Goal: Task Accomplishment & Management: Use online tool/utility

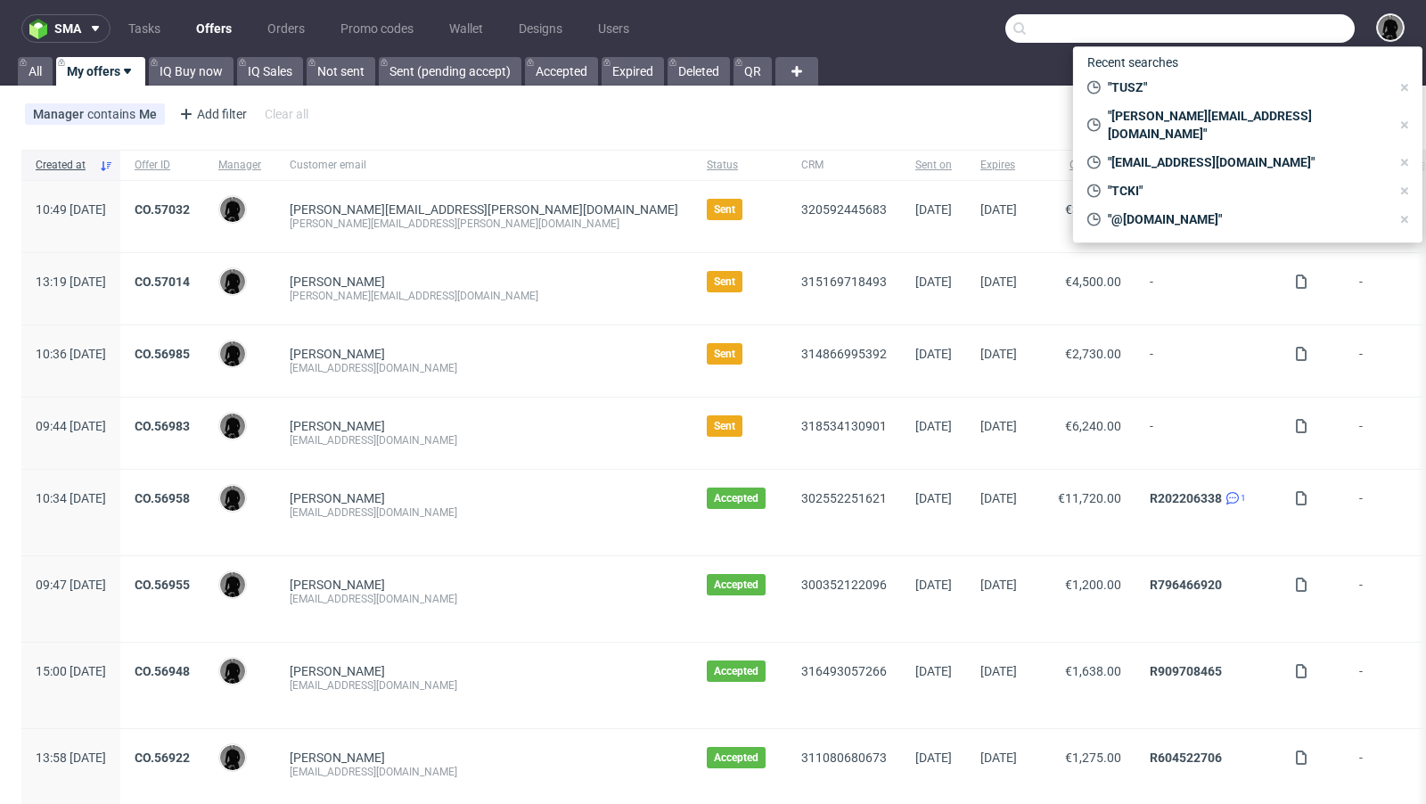
click at [1249, 27] on input "text" at bounding box center [1179, 28] width 349 height 29
paste input "christoph@biglittlethings.de"
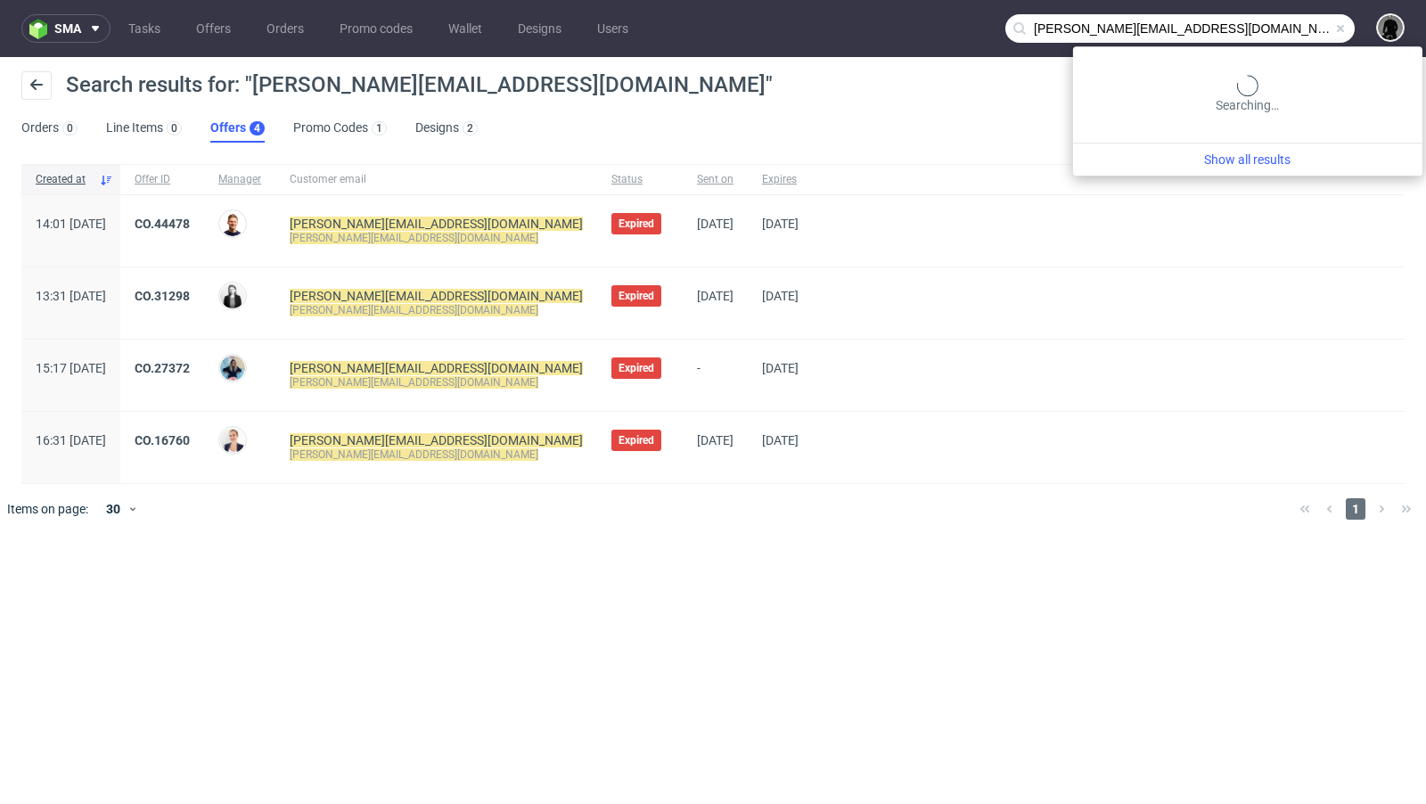
click at [1281, 31] on input "christoph@biglittlethings.de" at bounding box center [1179, 28] width 349 height 29
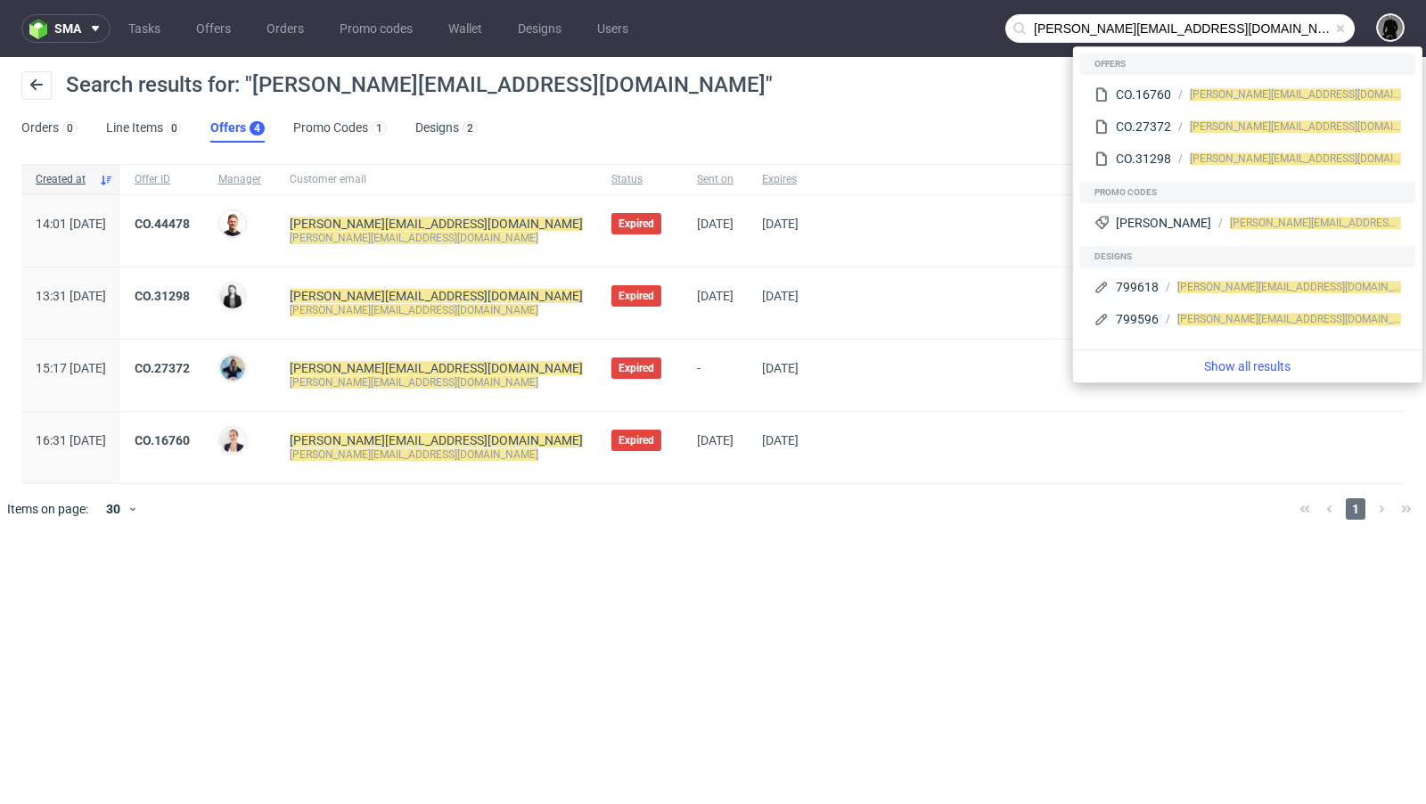
drag, startPoint x: 1084, startPoint y: 29, endPoint x: 970, endPoint y: 23, distance: 114.2
click at [970, 23] on nav "sma Tasks Offers Orders Promo codes Wallet Designs Users christoph@biglittlethi…" at bounding box center [713, 28] width 1426 height 57
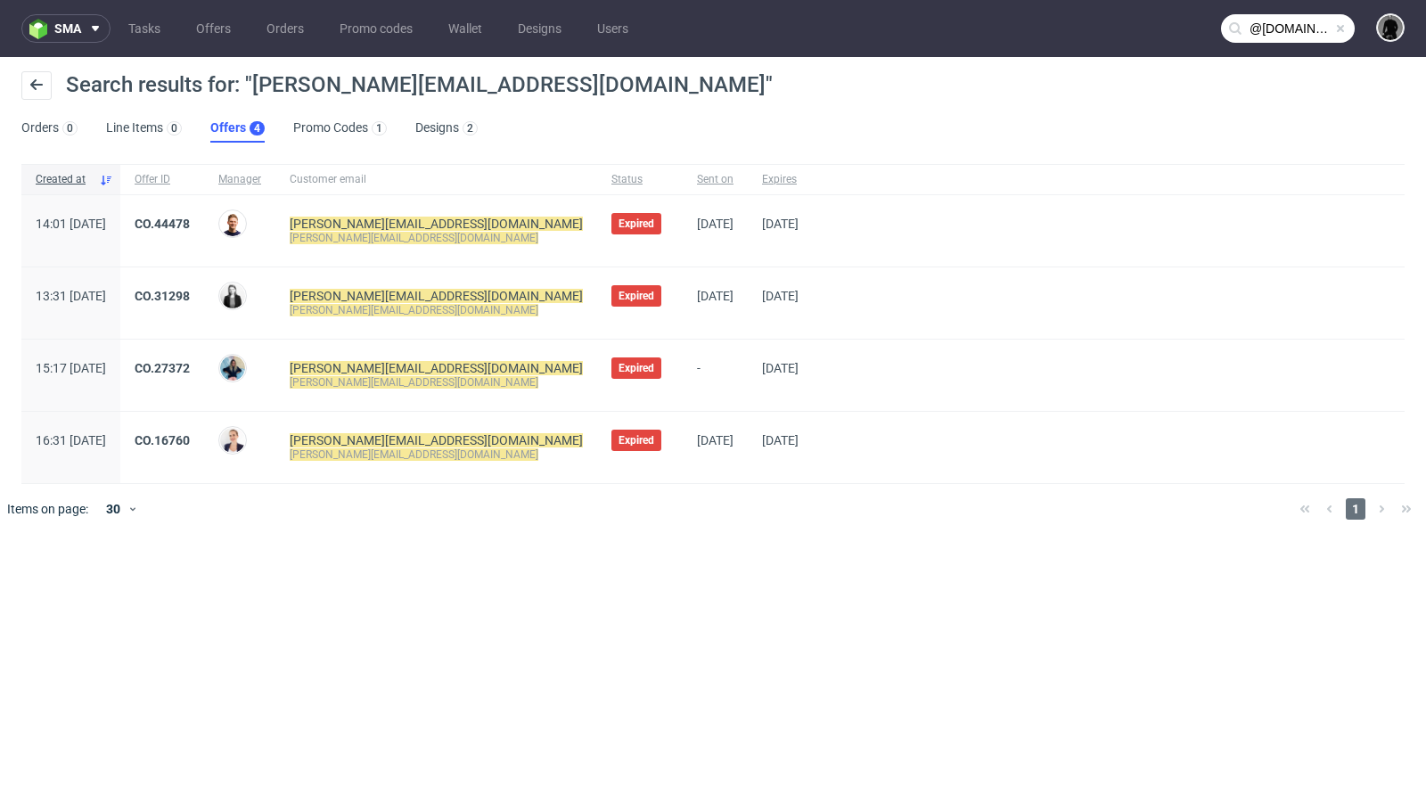
type input "@biglittlethings.de"
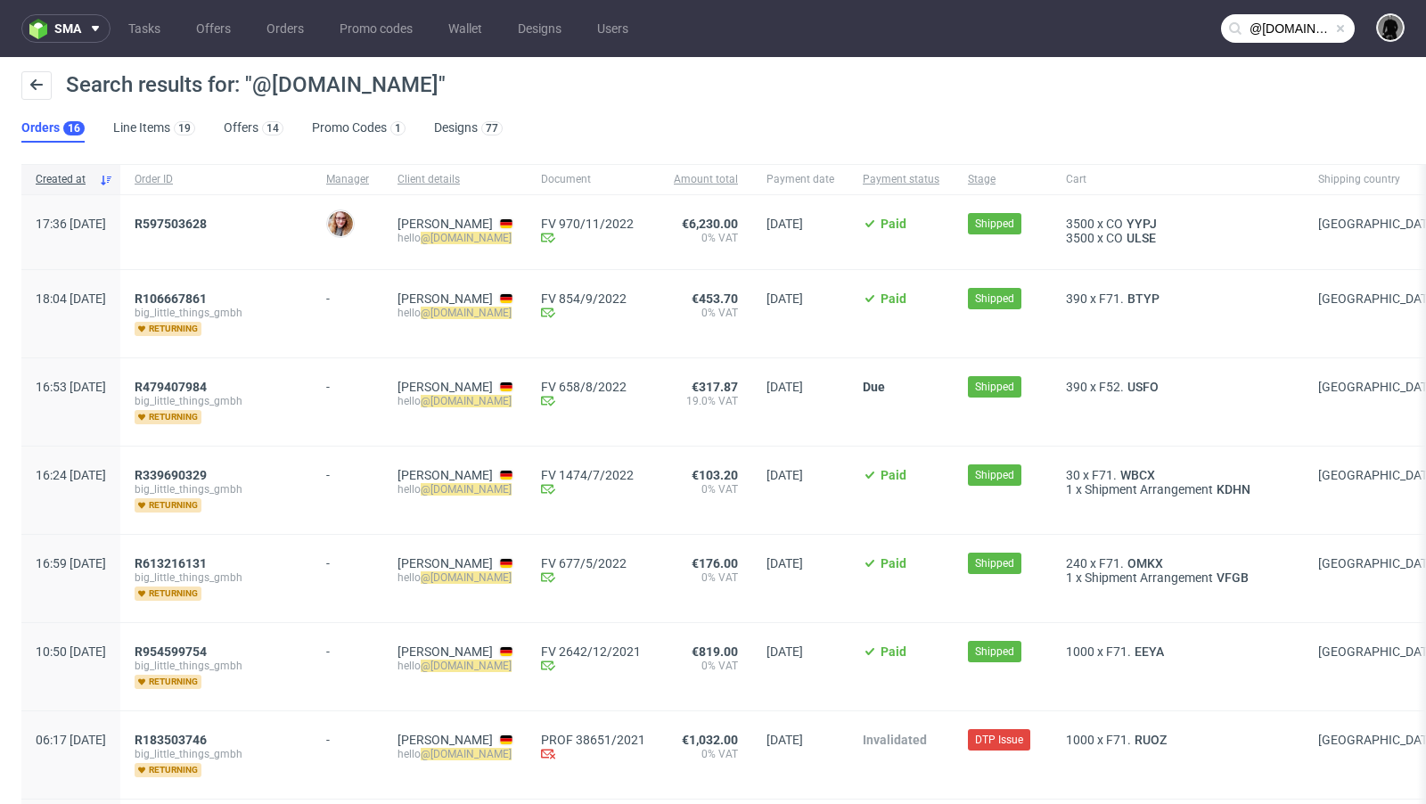
drag, startPoint x: 563, startPoint y: 236, endPoint x: 449, endPoint y: 237, distance: 114.1
click at [449, 237] on div "Christoph Quitz hello @biglittlethings.de" at bounding box center [454, 232] width 143 height 74
copy div "hello @biglittlethings.de"
click at [215, 29] on link "Offers" at bounding box center [213, 28] width 56 height 29
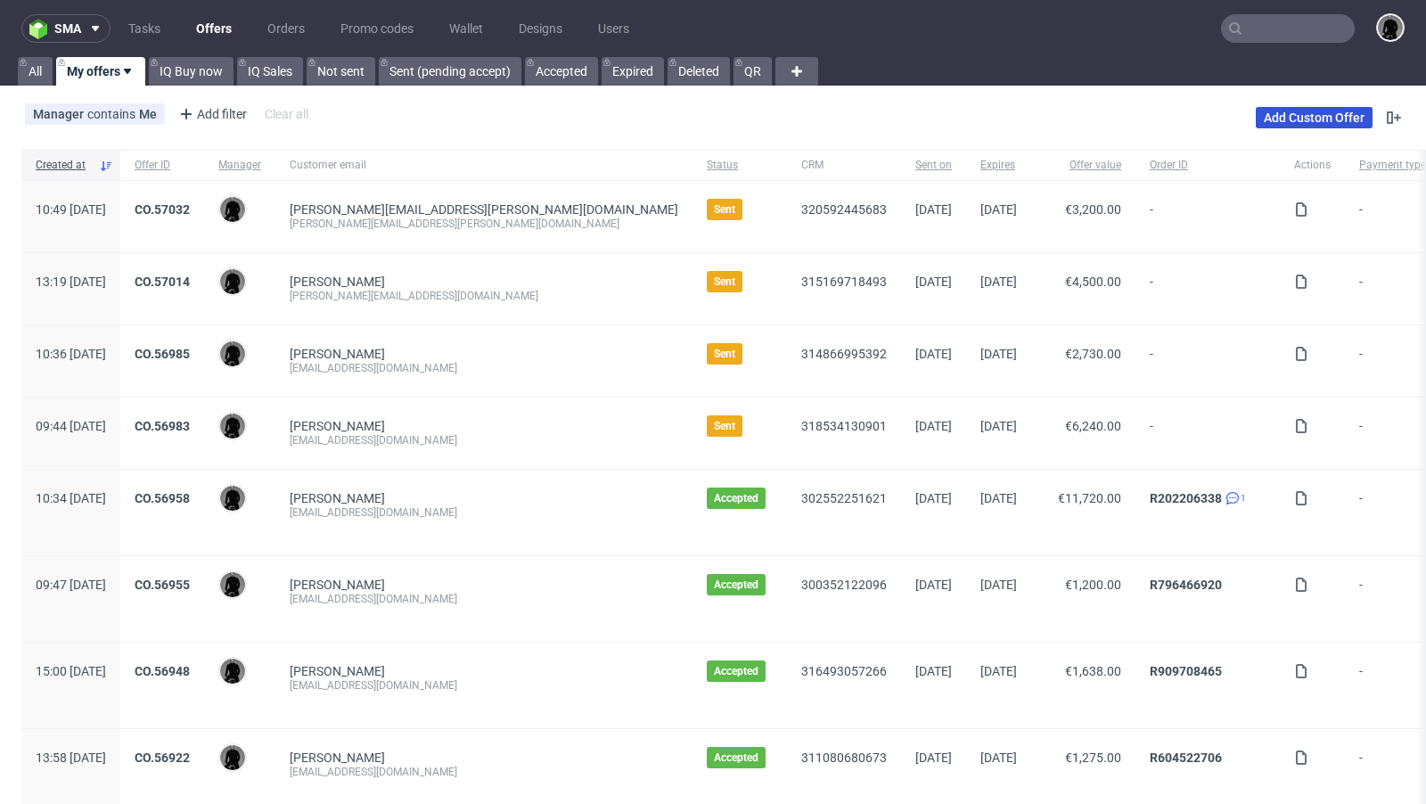
click at [1256, 118] on link "Add Custom Offer" at bounding box center [1314, 117] width 117 height 21
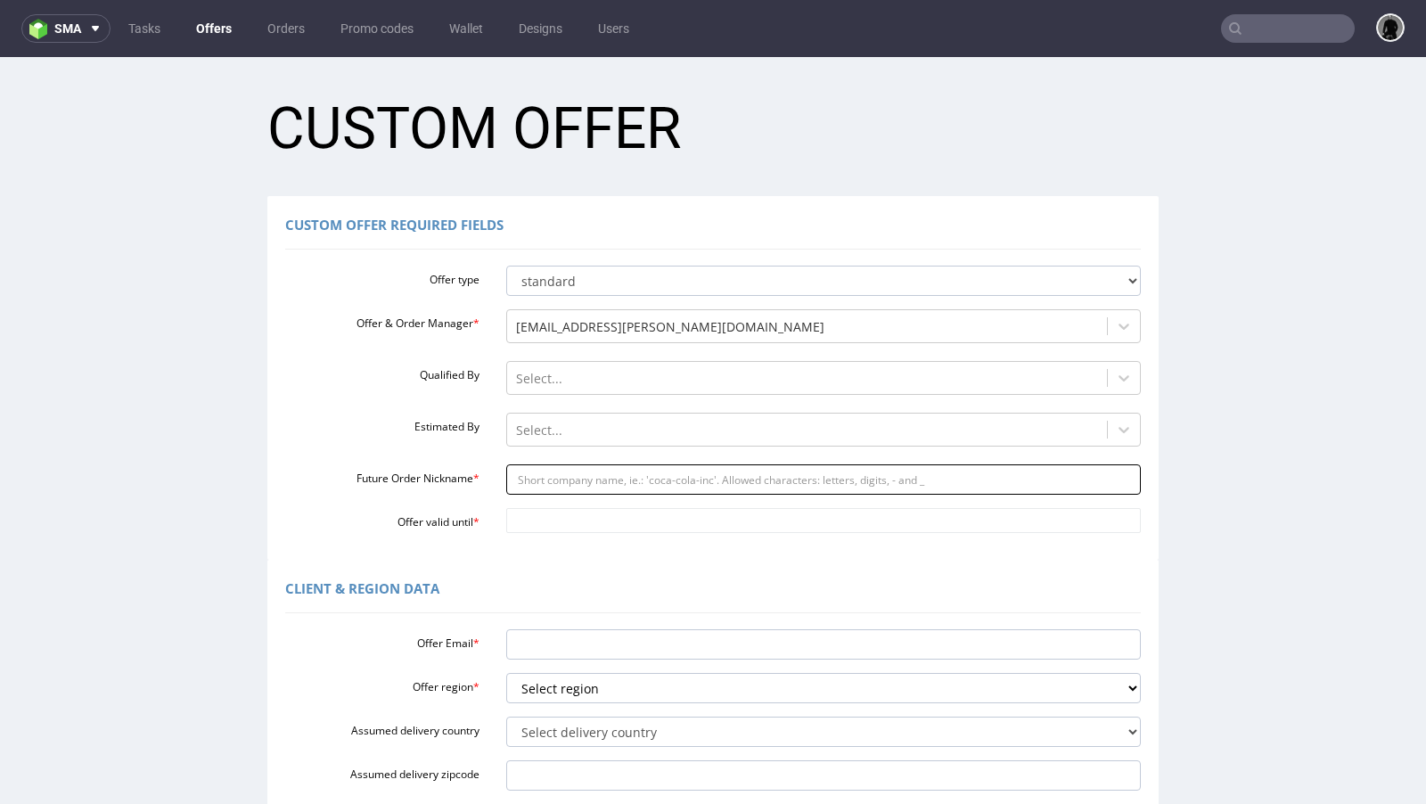
click at [547, 488] on input "Future Order Nickname *" at bounding box center [823, 479] width 635 height 30
paste input "hellobiglittlethingsde"
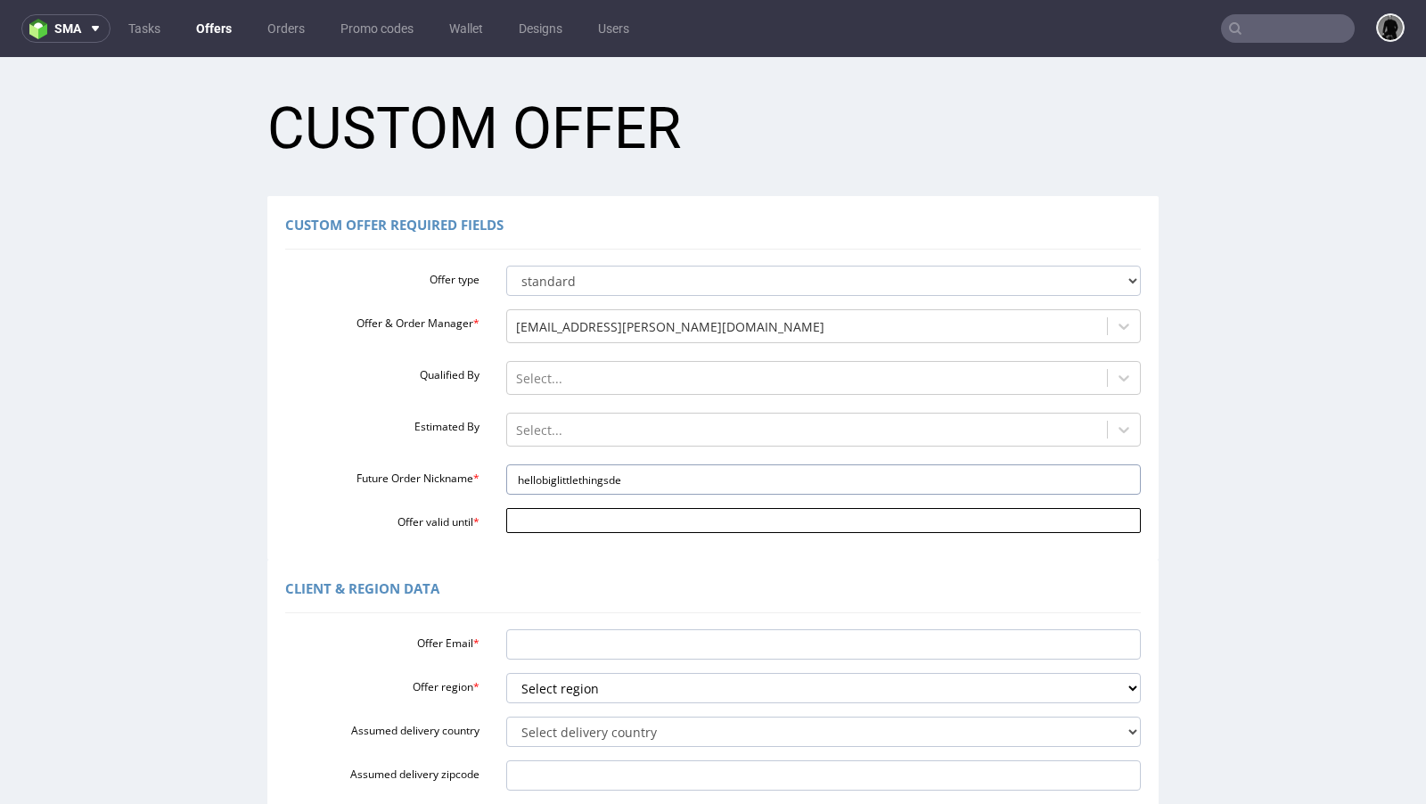
type input "hellobiglittlethingsde"
click at [554, 526] on input "Offer valid until *" at bounding box center [823, 520] width 635 height 25
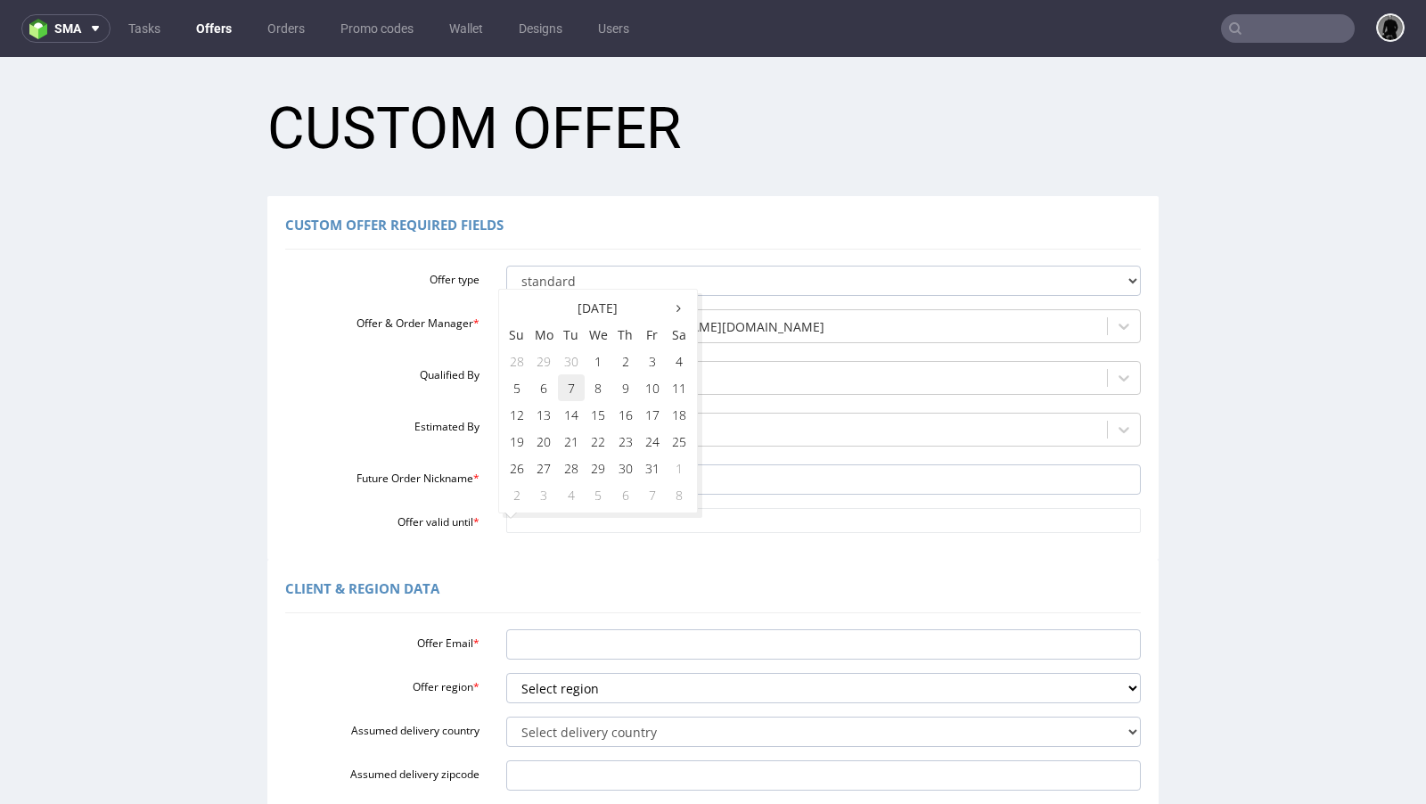
click at [563, 390] on td "7" at bounding box center [571, 387] width 27 height 27
type input "2025-10-07"
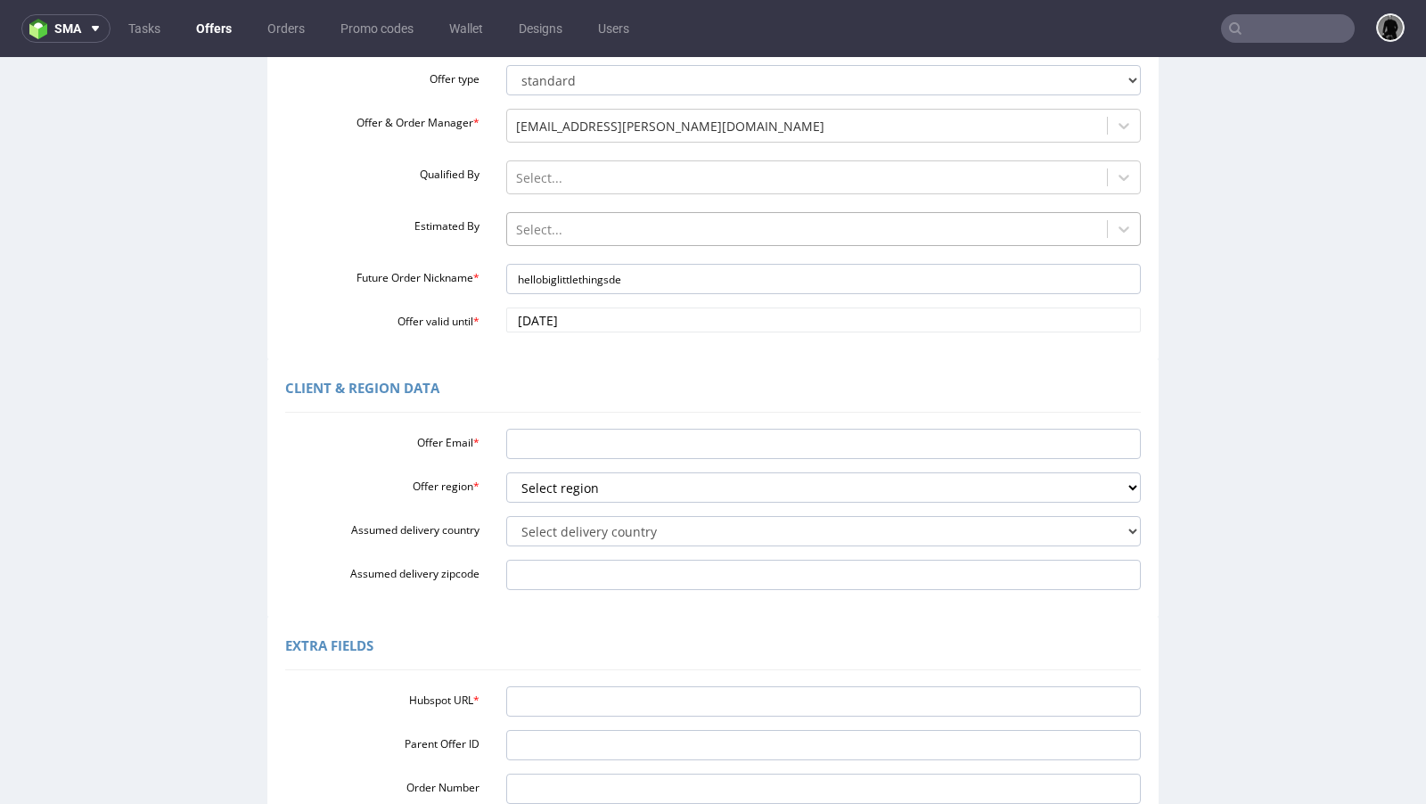
scroll to position [265, 0]
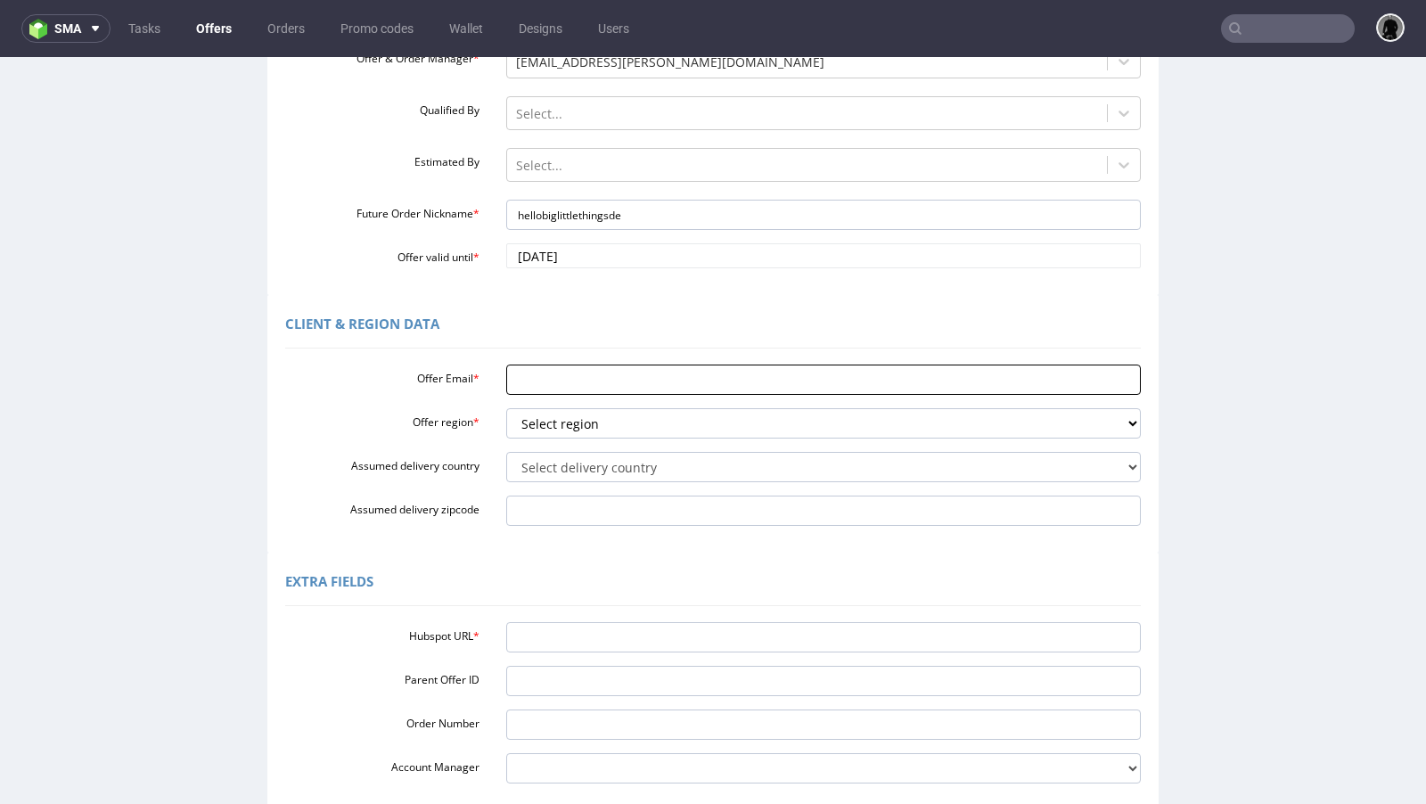
click at [561, 381] on input "Offer Email *" at bounding box center [823, 379] width 635 height 30
paste input "hello@biglittlethings.de"
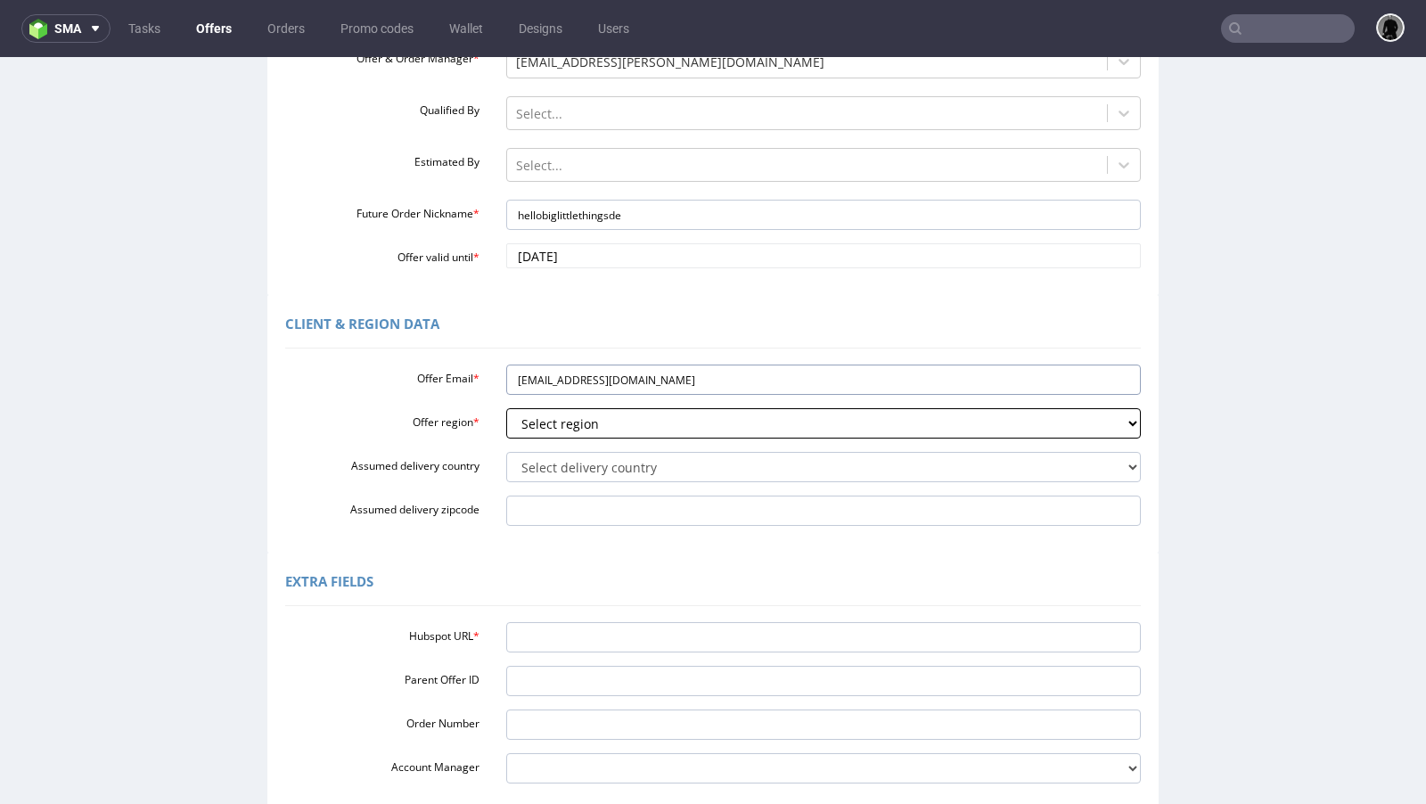
type input "hello@biglittlethings.de"
click at [567, 424] on select "Select region eu gb de pl fr it es" at bounding box center [823, 423] width 635 height 30
select select "eu"
click at [506, 408] on select "Select region eu gb de pl fr it es" at bounding box center [823, 423] width 635 height 30
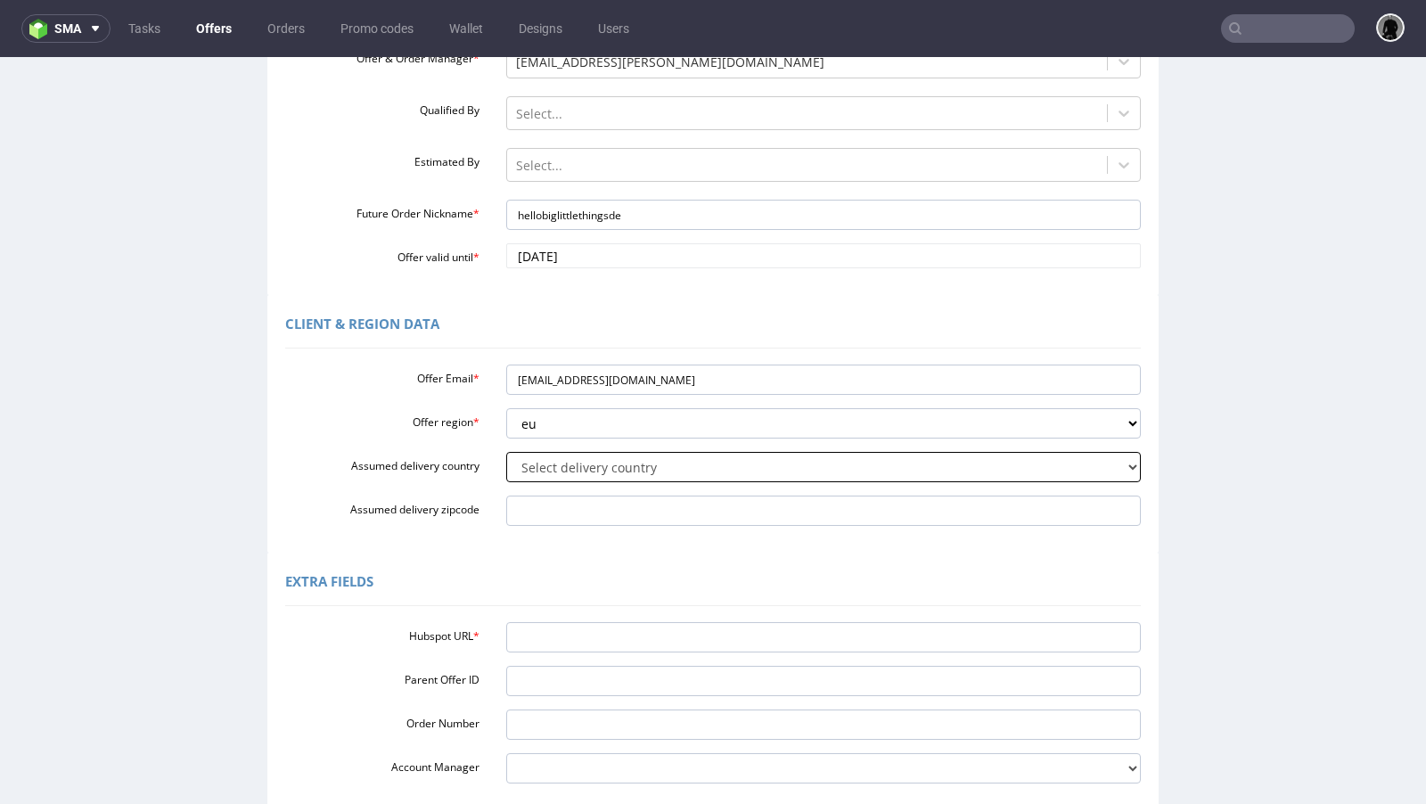
click at [551, 467] on select "Select delivery country Andorra Afghanistan Anguilla Albania Armenia Antarctica…" at bounding box center [823, 467] width 635 height 30
select select "110"
click at [506, 452] on select "Select delivery country Andorra Afghanistan Anguilla Albania Armenia Antarctica…" at bounding box center [823, 467] width 635 height 30
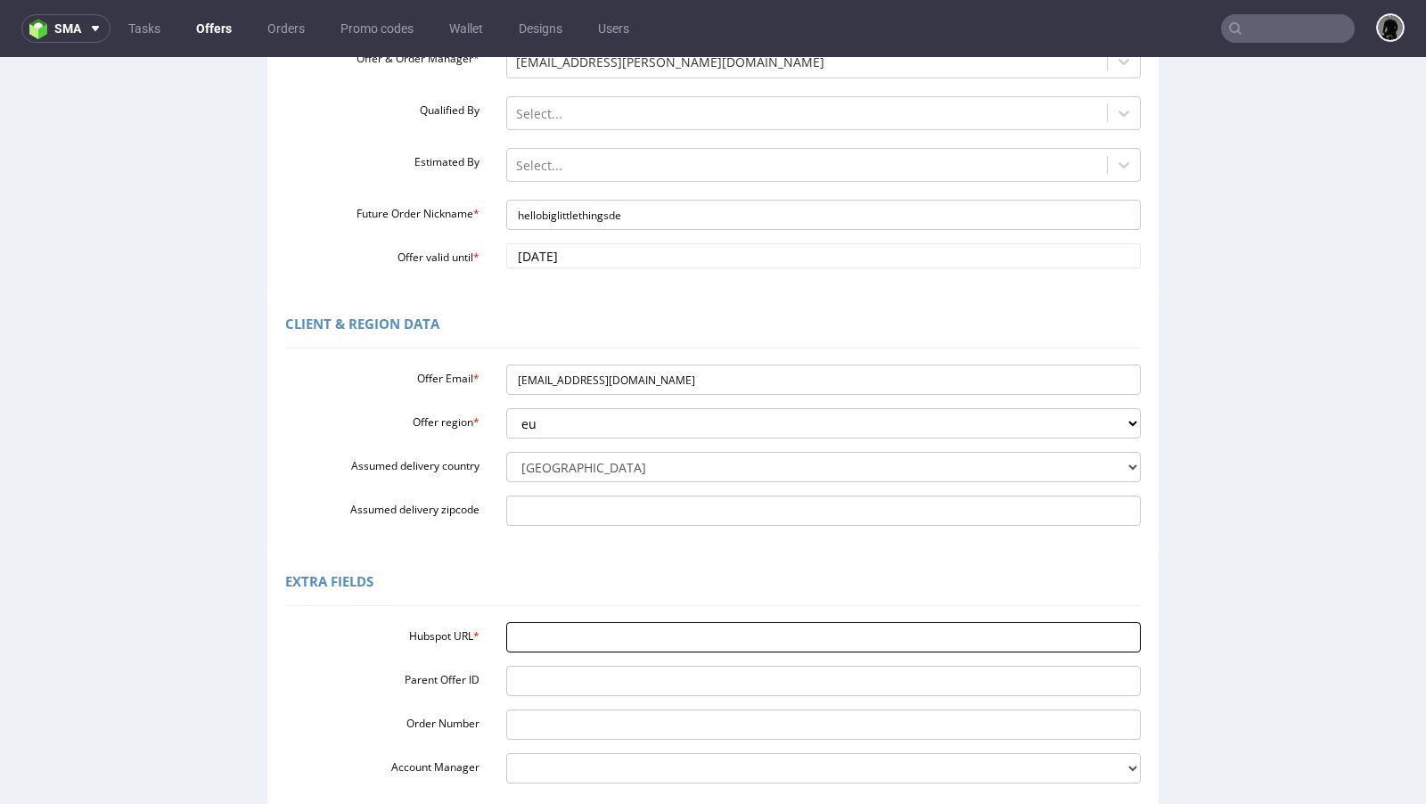
click at [574, 629] on input "Hubspot URL *" at bounding box center [823, 637] width 635 height 30
paste input "https://app-eu1.hubspot.com/contacts/25600958/record/0-3/321448248532/"
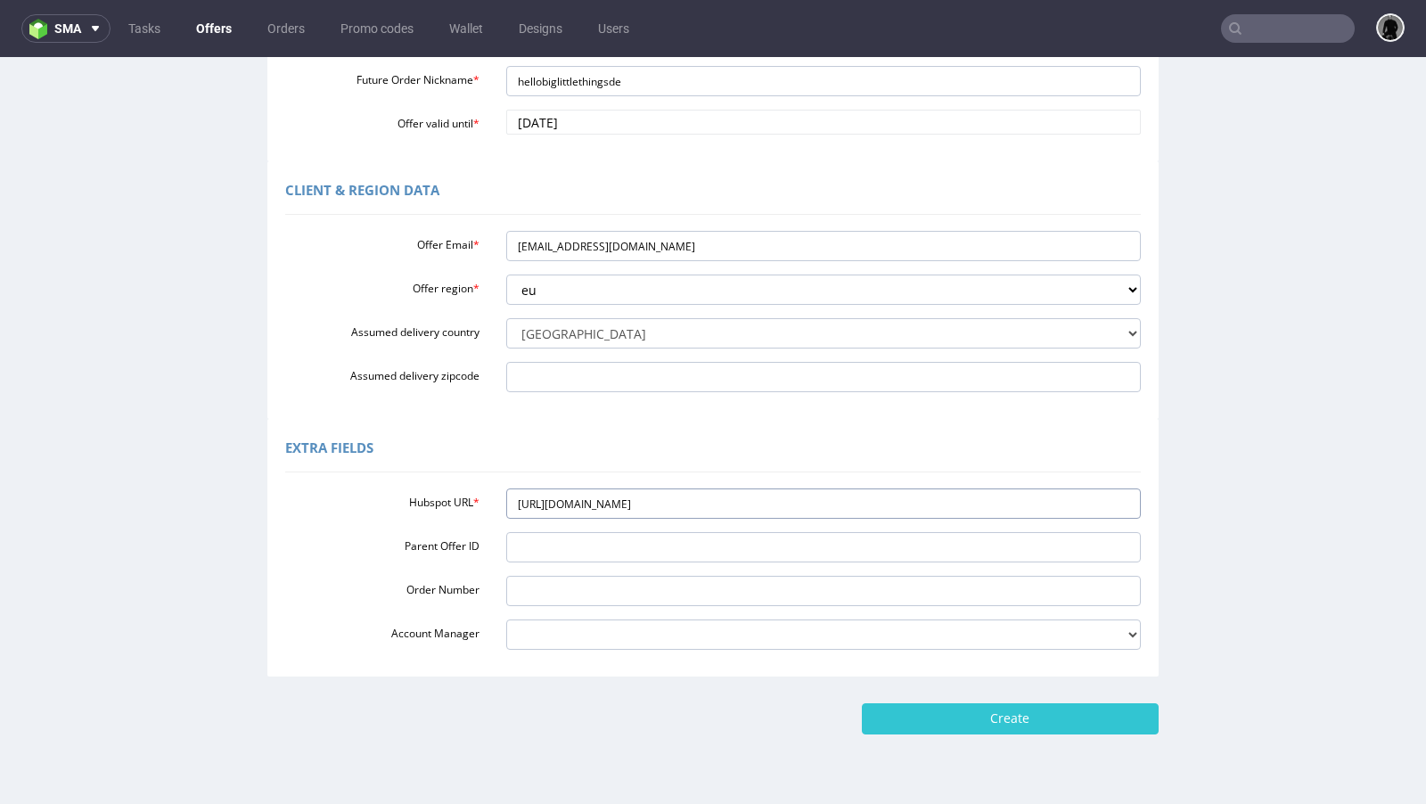
scroll to position [443, 0]
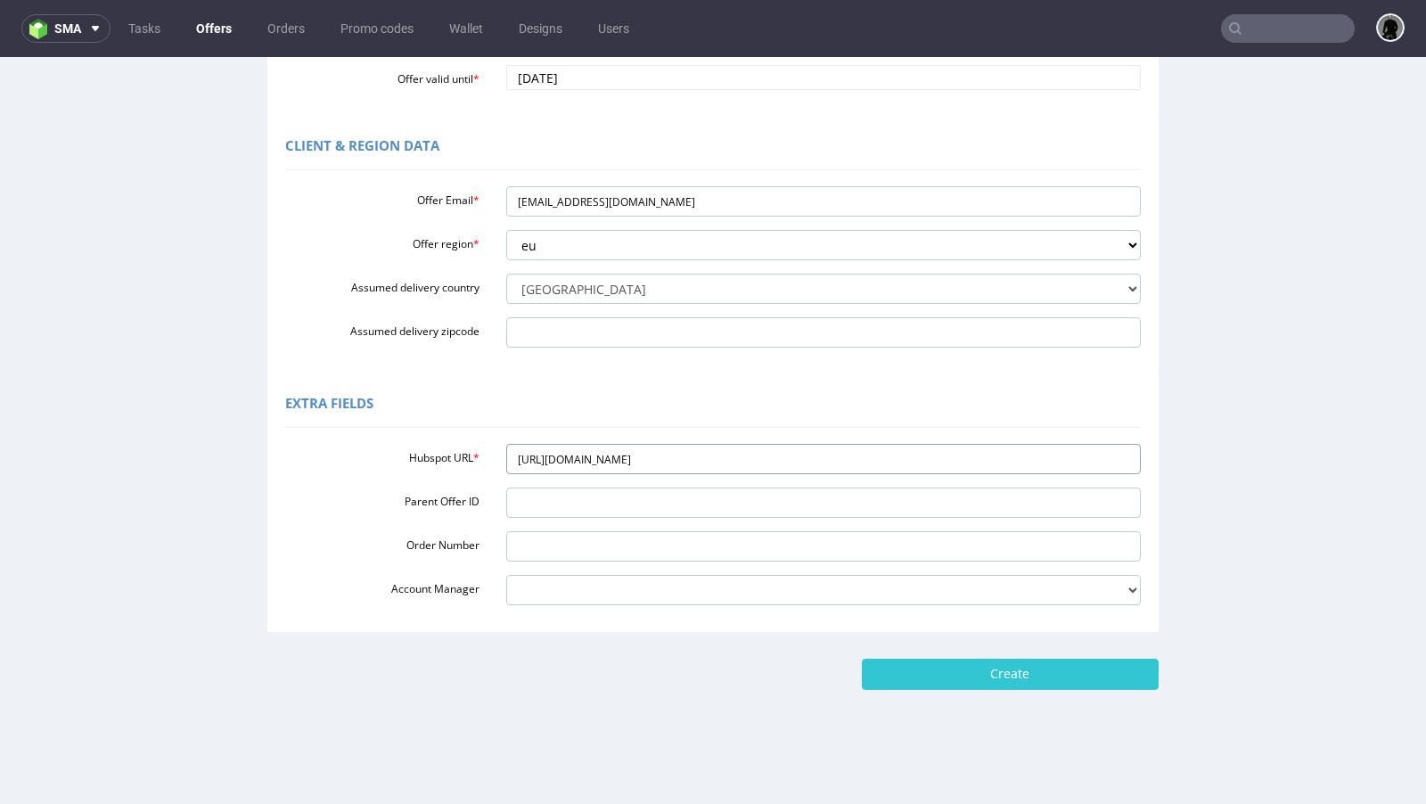
type input "[URL][DOMAIN_NAME]"
click at [956, 658] on form "Custom Offer Custom Offer Required Fields Offer type standard prototyping sampl…" at bounding box center [713, 163] width 1390 height 1052
click at [952, 673] on input "Create" at bounding box center [1010, 674] width 297 height 30
type input "Please wait..."
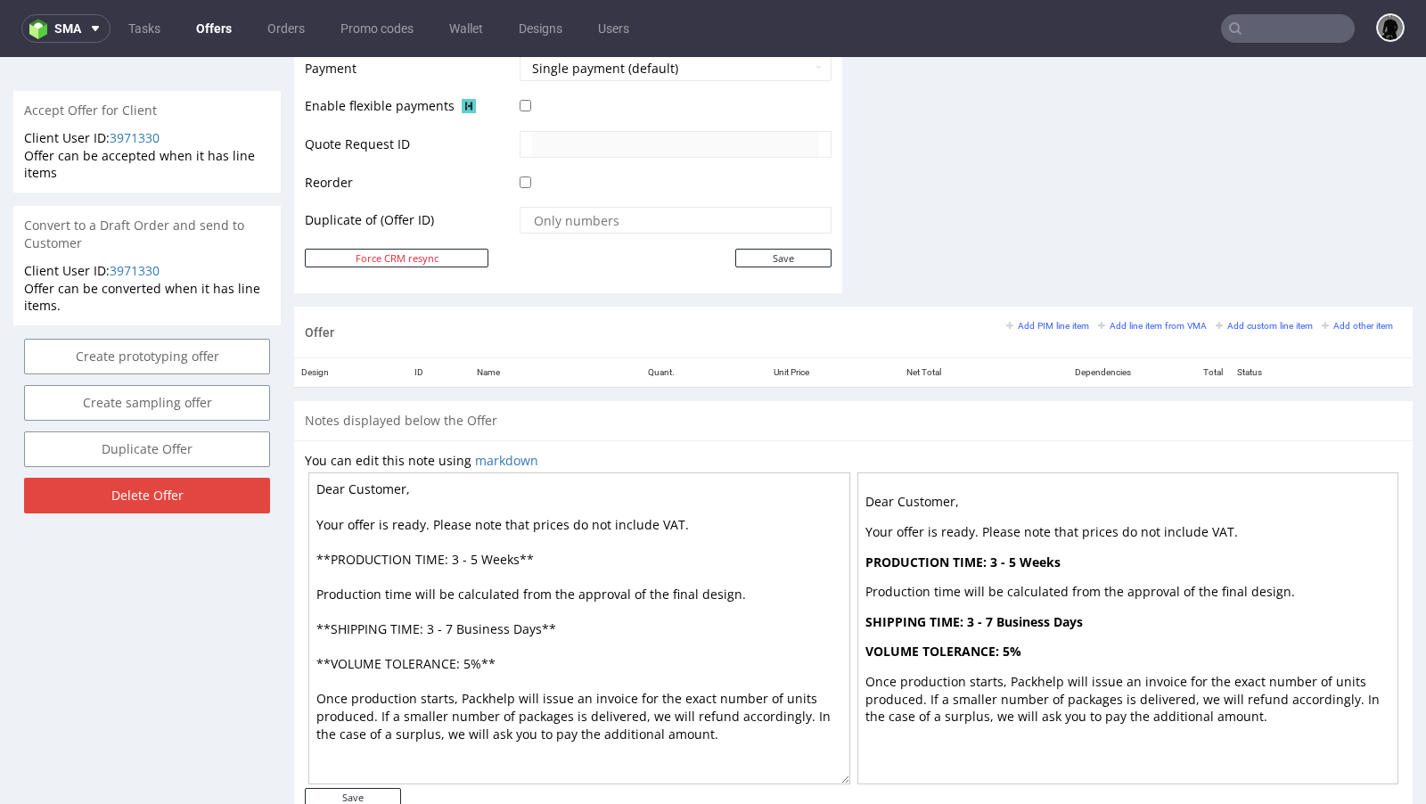
scroll to position [804, 0]
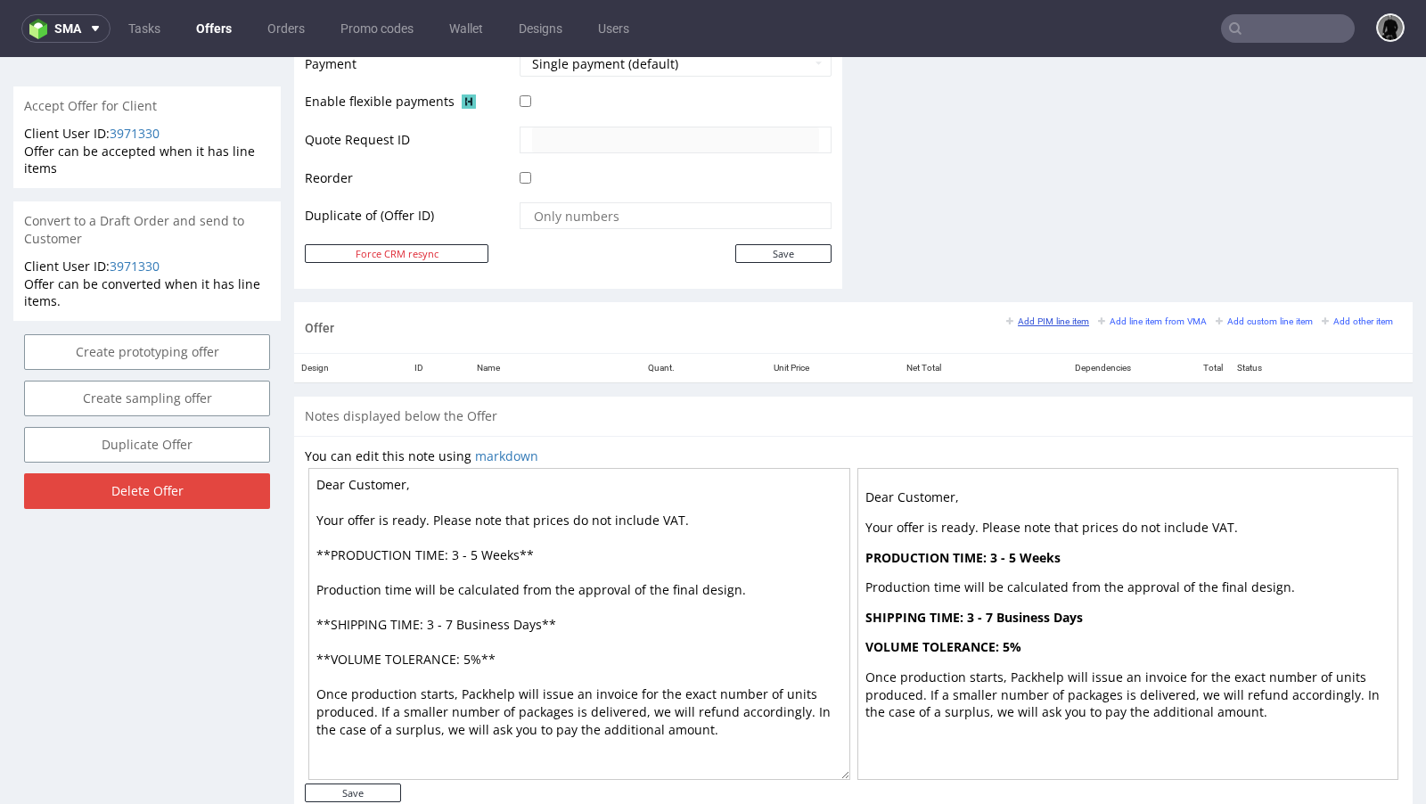
click at [1036, 316] on small "Add PIM line item" at bounding box center [1047, 321] width 83 height 10
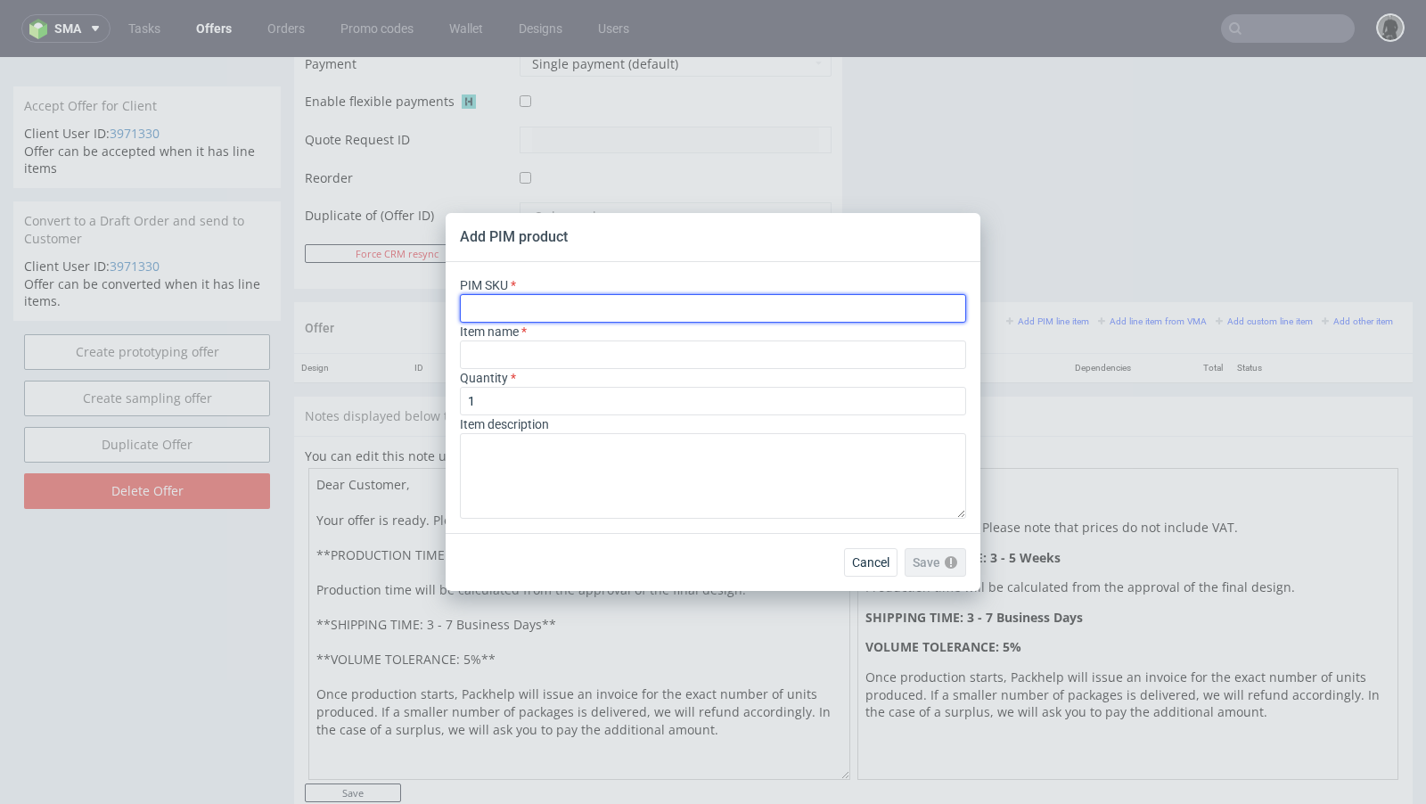
click at [528, 311] on input "text" at bounding box center [713, 308] width 506 height 29
paste input "box--mailer-box--71--cardboard-natural--print-monochrome--foil-none"
type input "box--mailer-box--71--cardboard-natural--print-monochrome--foil-none"
type input "Pudełko Fasonowe"
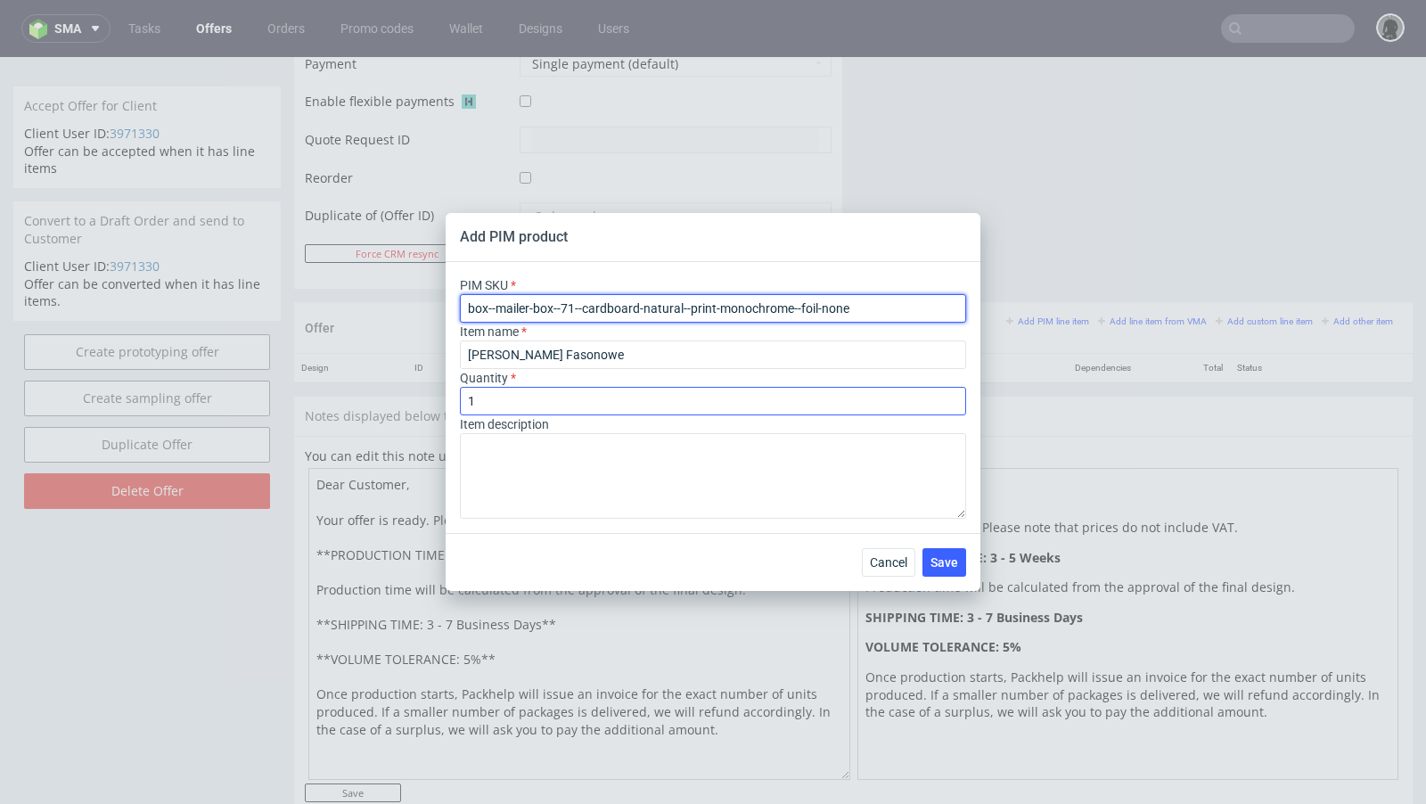
type input "box--mailer-box--71--cardboard-natural--print-monochrome--foil-none"
click at [511, 406] on input "1" at bounding box center [713, 401] width 506 height 29
type input "1000"
drag, startPoint x: 552, startPoint y: 313, endPoint x: 497, endPoint y: 304, distance: 55.1
click at [497, 304] on input "box--mailer-box--71--cardboard-natural--print-monochrome--foil-none" at bounding box center [713, 308] width 506 height 29
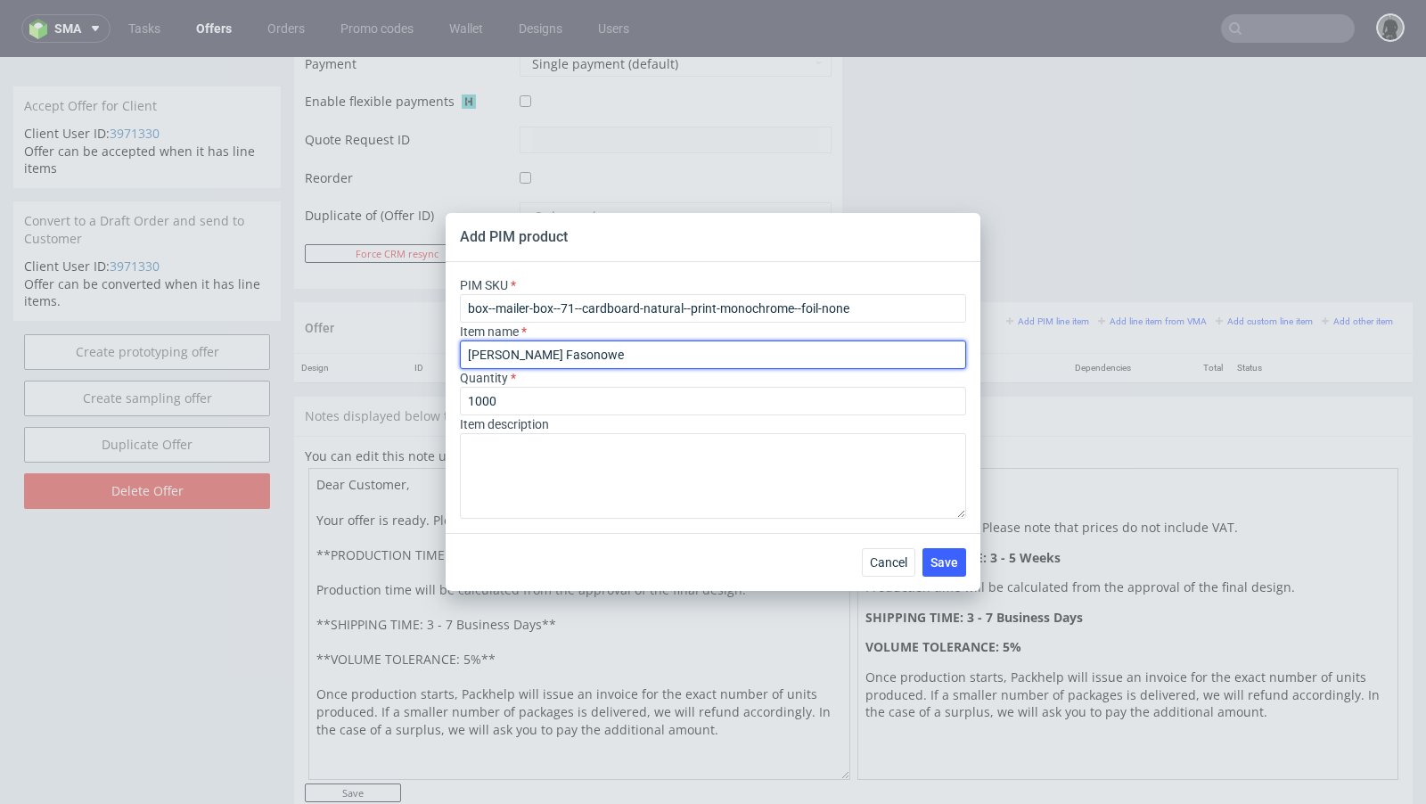
click at [539, 356] on input "Pudełko Fasonowe" at bounding box center [713, 354] width 506 height 29
paste input "mailer-box"
type input "mailer-box"
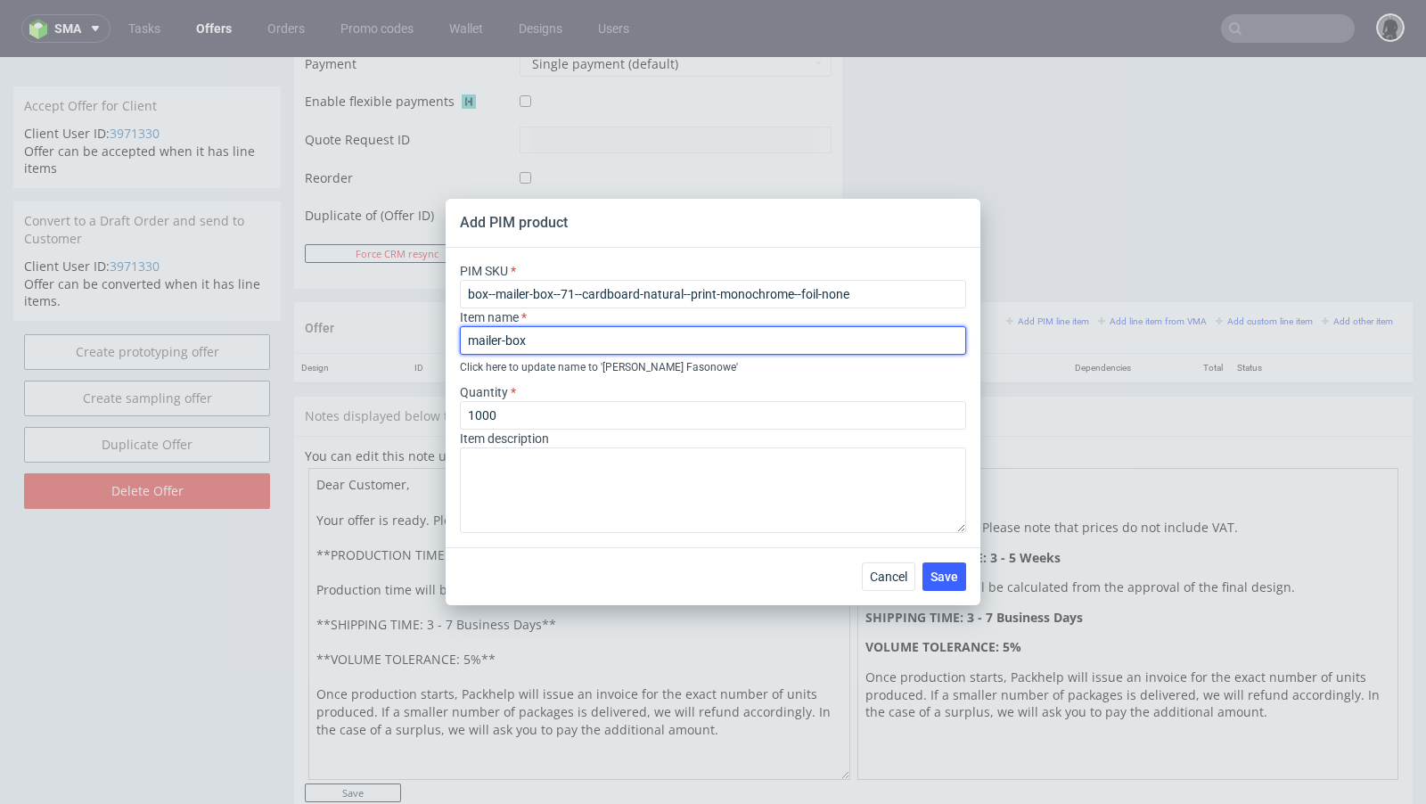
drag, startPoint x: 572, startPoint y: 337, endPoint x: 402, endPoint y: 340, distance: 170.2
click at [402, 340] on div "Add PIM product PIM SKU box--mailer-box--71--cardboard-natural--print-monochrom…" at bounding box center [713, 402] width 1426 height 804
type input "Mailer Box"
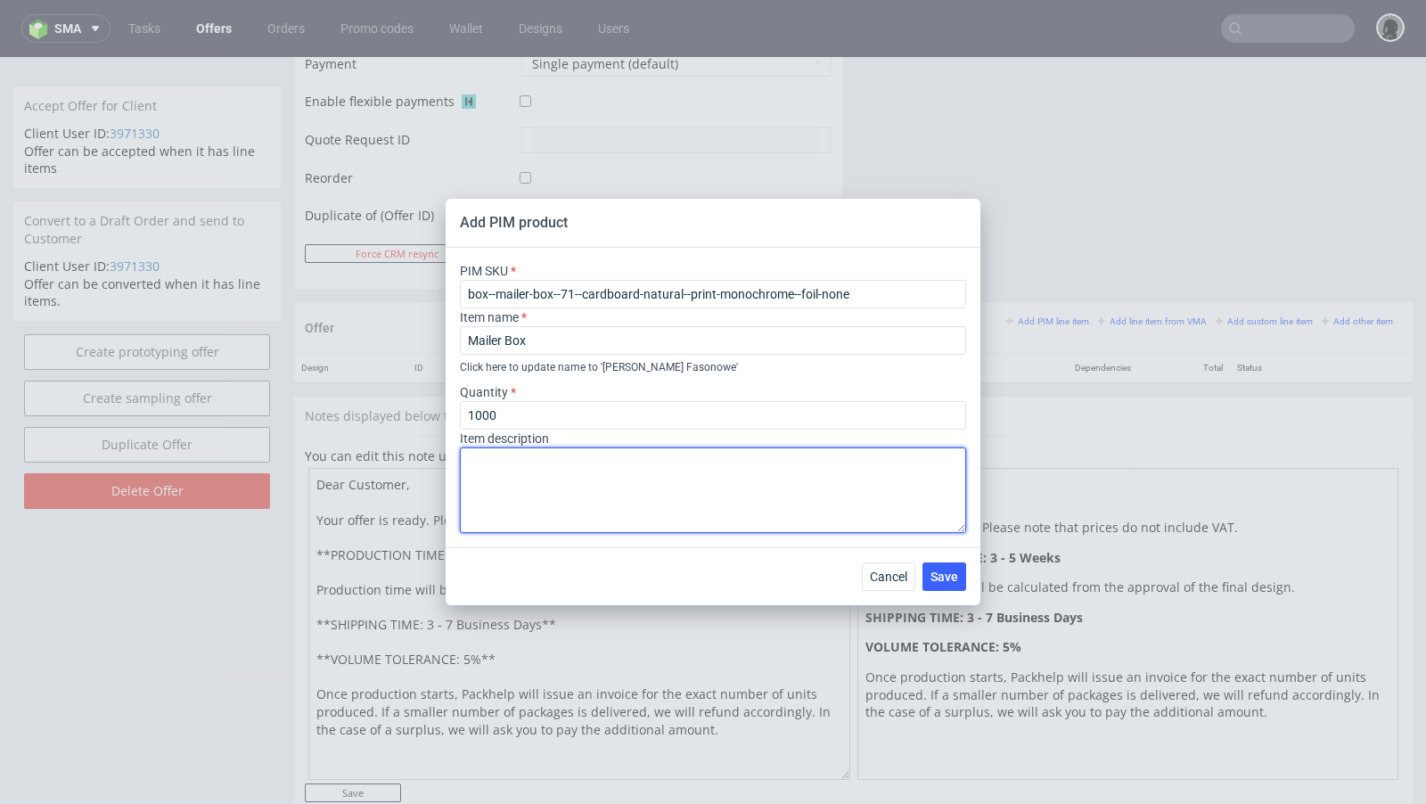
click at [542, 520] on textarea at bounding box center [713, 490] width 506 height 86
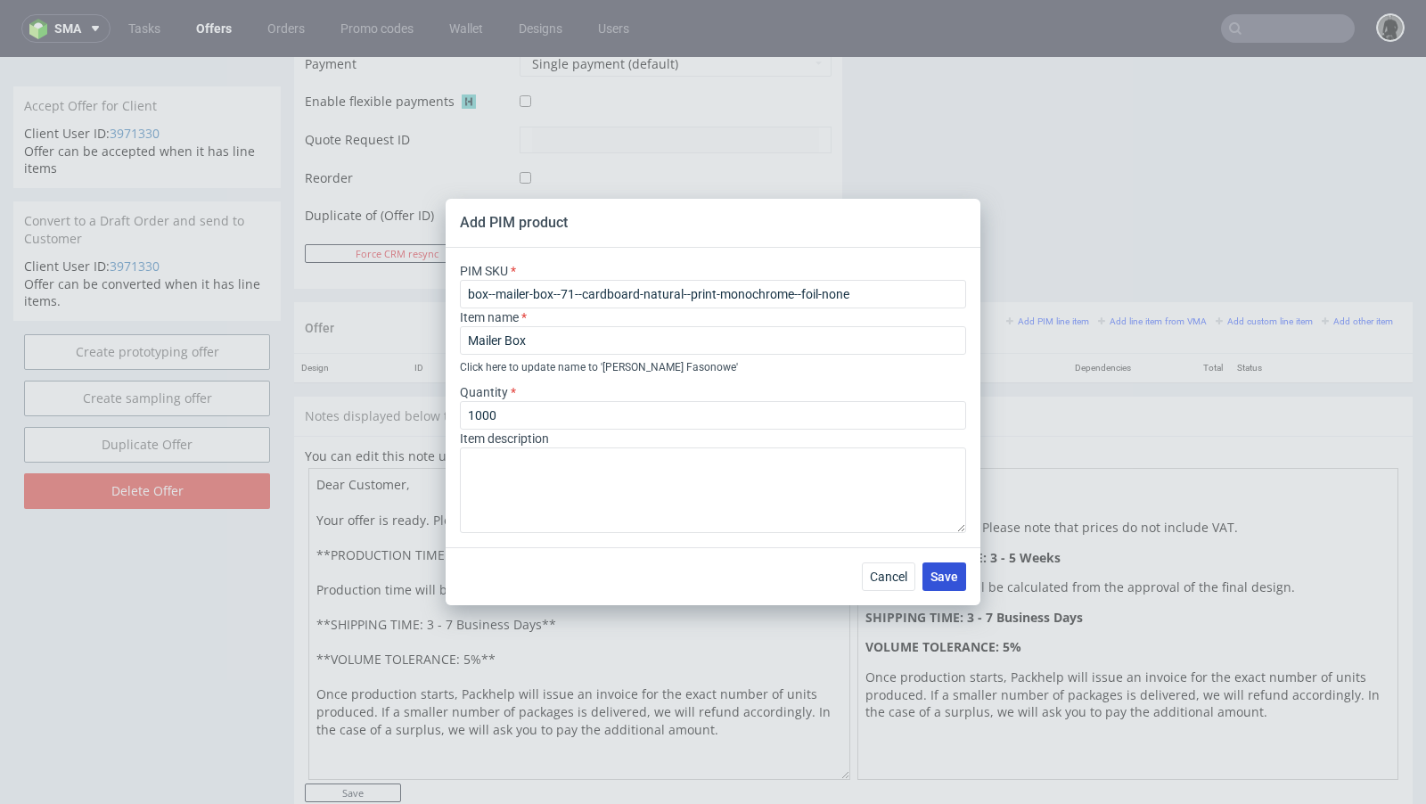
click at [947, 572] on span "Save" at bounding box center [944, 576] width 28 height 12
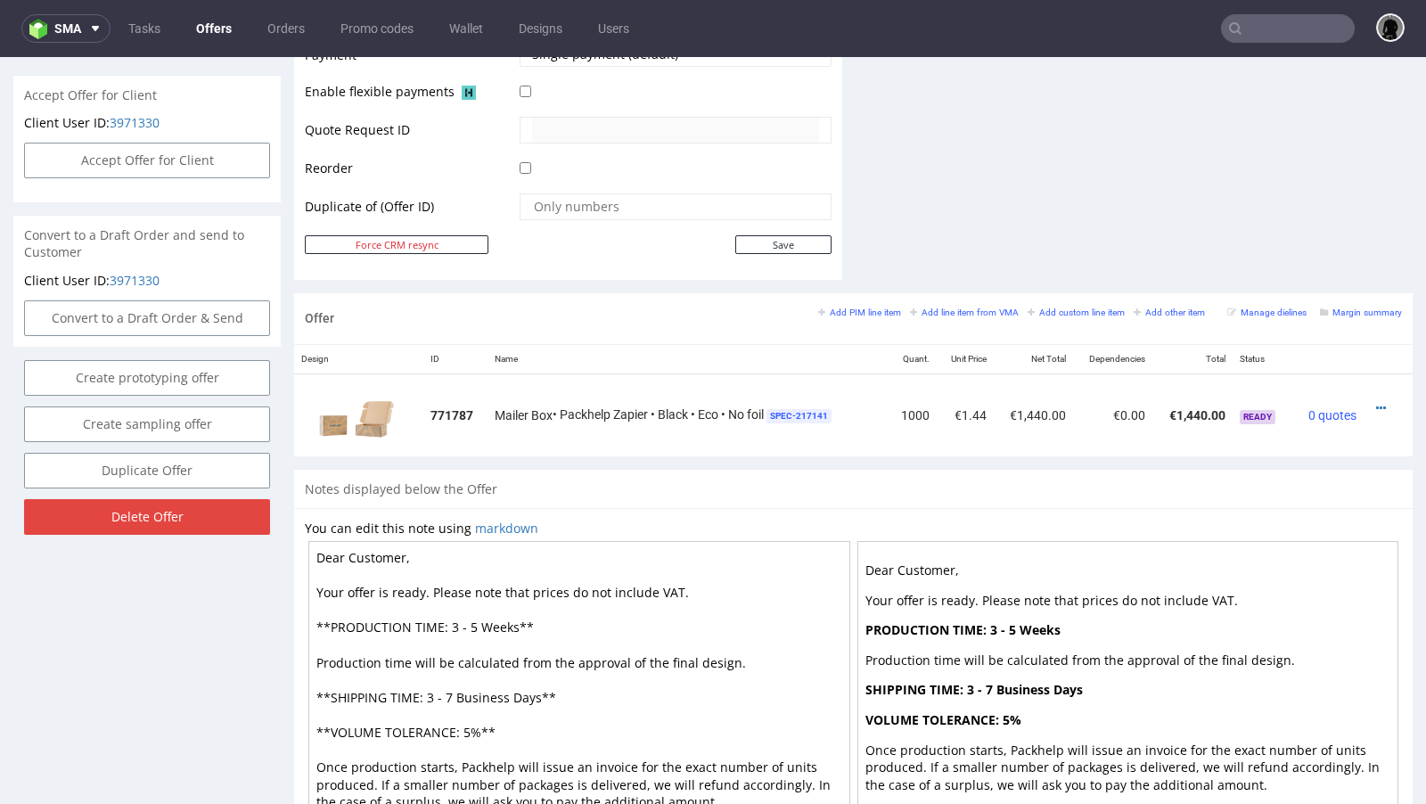
scroll to position [834, 0]
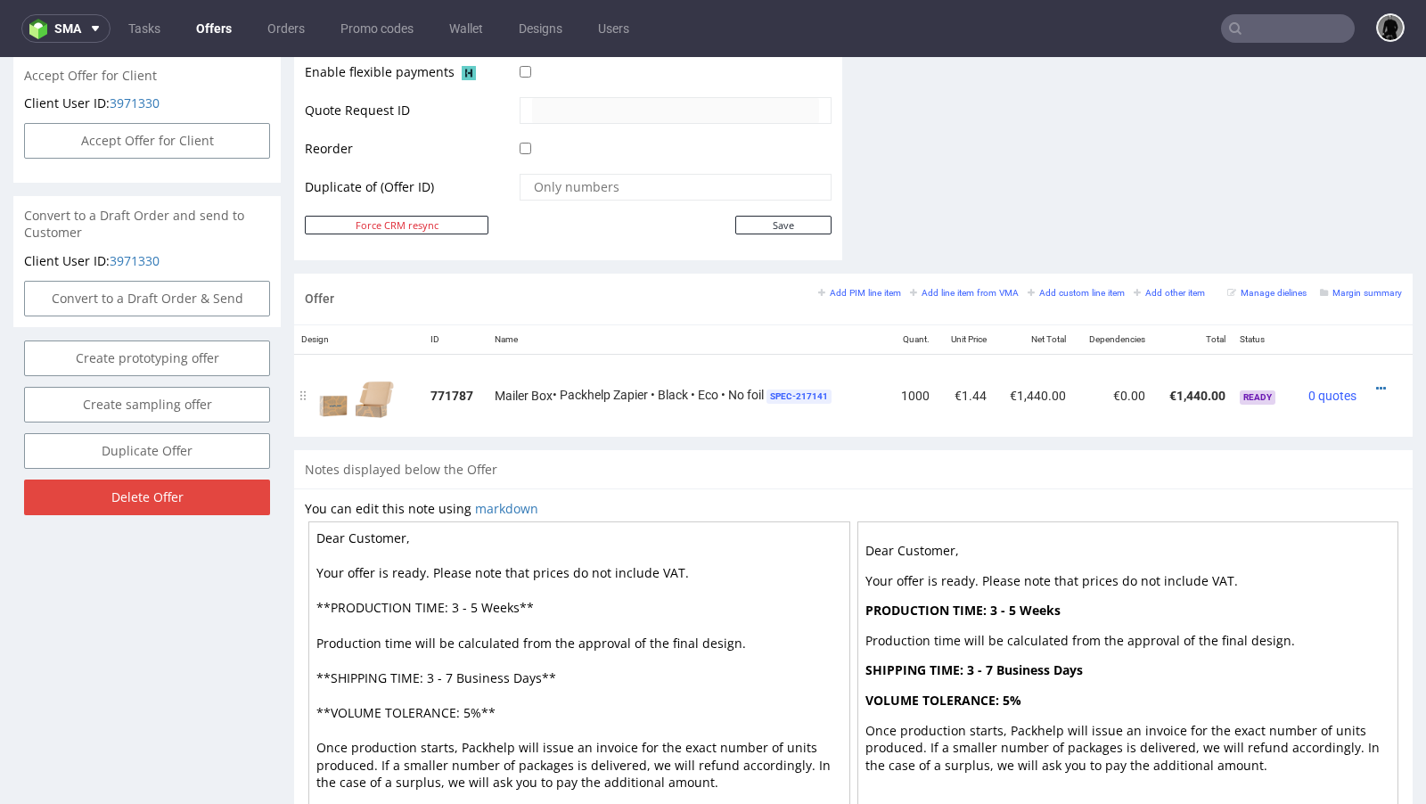
click at [1371, 386] on div at bounding box center [1383, 389] width 24 height 18
click at [1376, 382] on icon at bounding box center [1381, 388] width 10 height 12
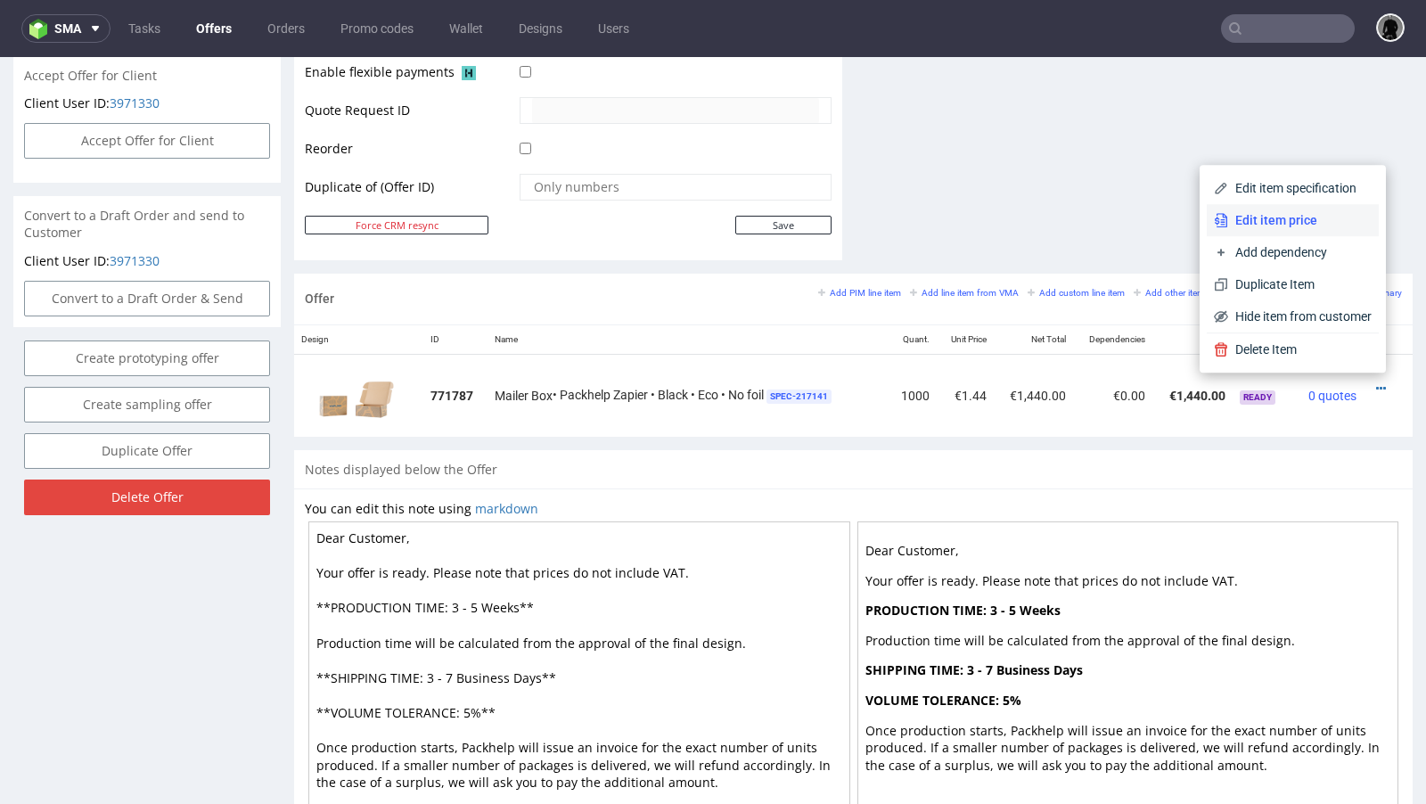
click at [1273, 217] on span "Edit item price" at bounding box center [1299, 220] width 143 height 18
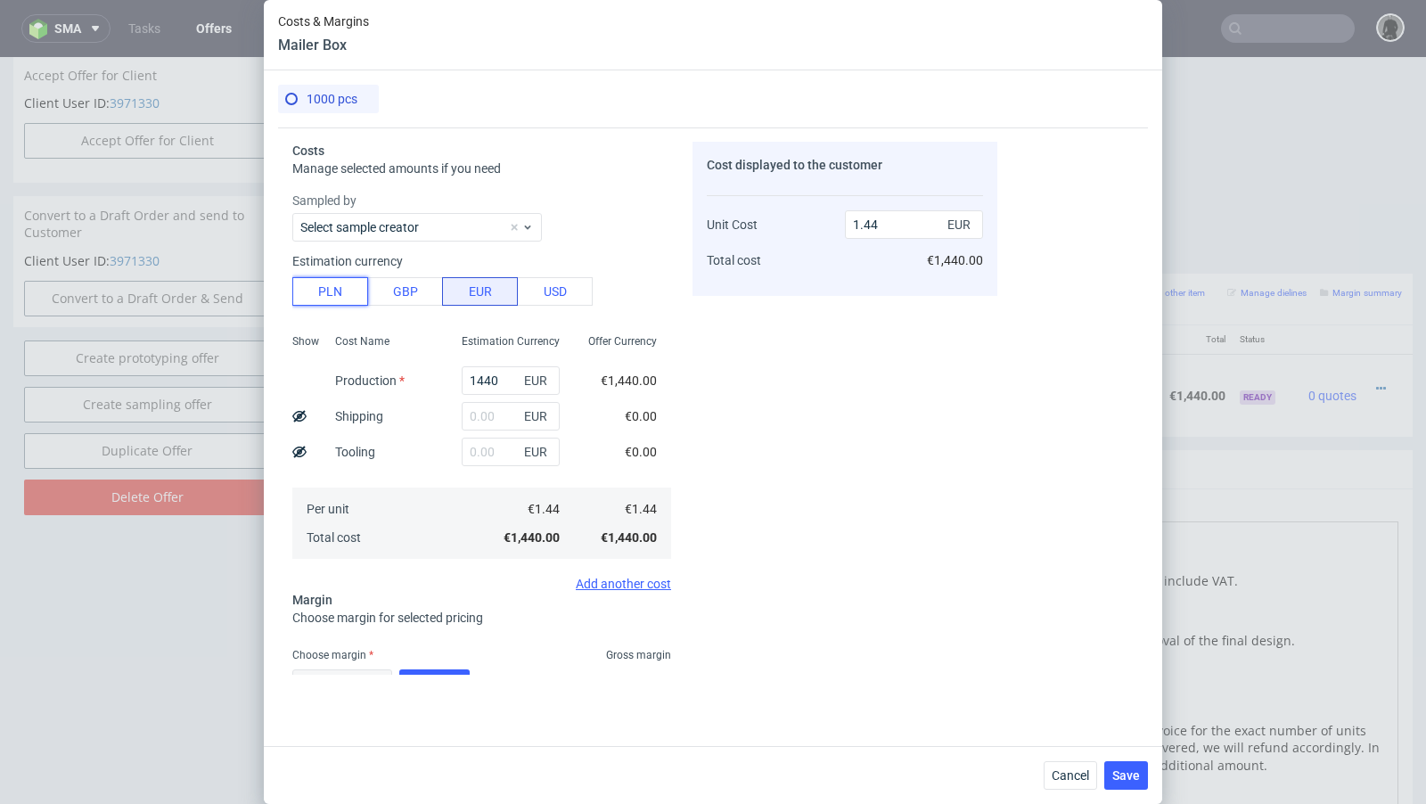
click at [356, 283] on button "PLN" at bounding box center [330, 291] width 76 height 29
type input "0.34"
click at [480, 389] on input "1440" at bounding box center [511, 380] width 98 height 29
paste input "26"
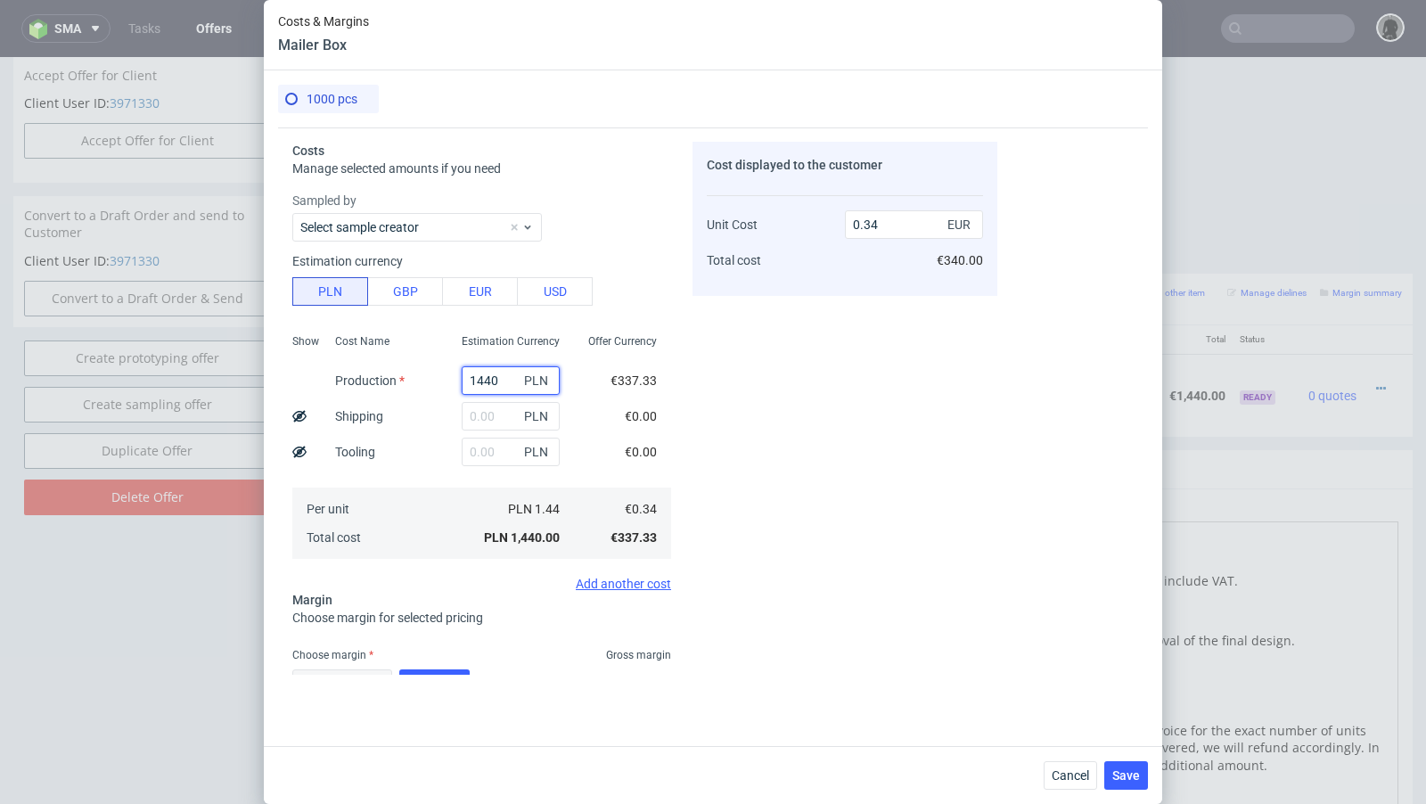
type input "2640"
type input "0.62"
type input "2640"
click at [749, 431] on div "Cost displayed to the customer Unit Cost Total cost 0.62 EUR €620.00" at bounding box center [844, 408] width 305 height 533
click at [466, 420] on input "text" at bounding box center [511, 416] width 98 height 29
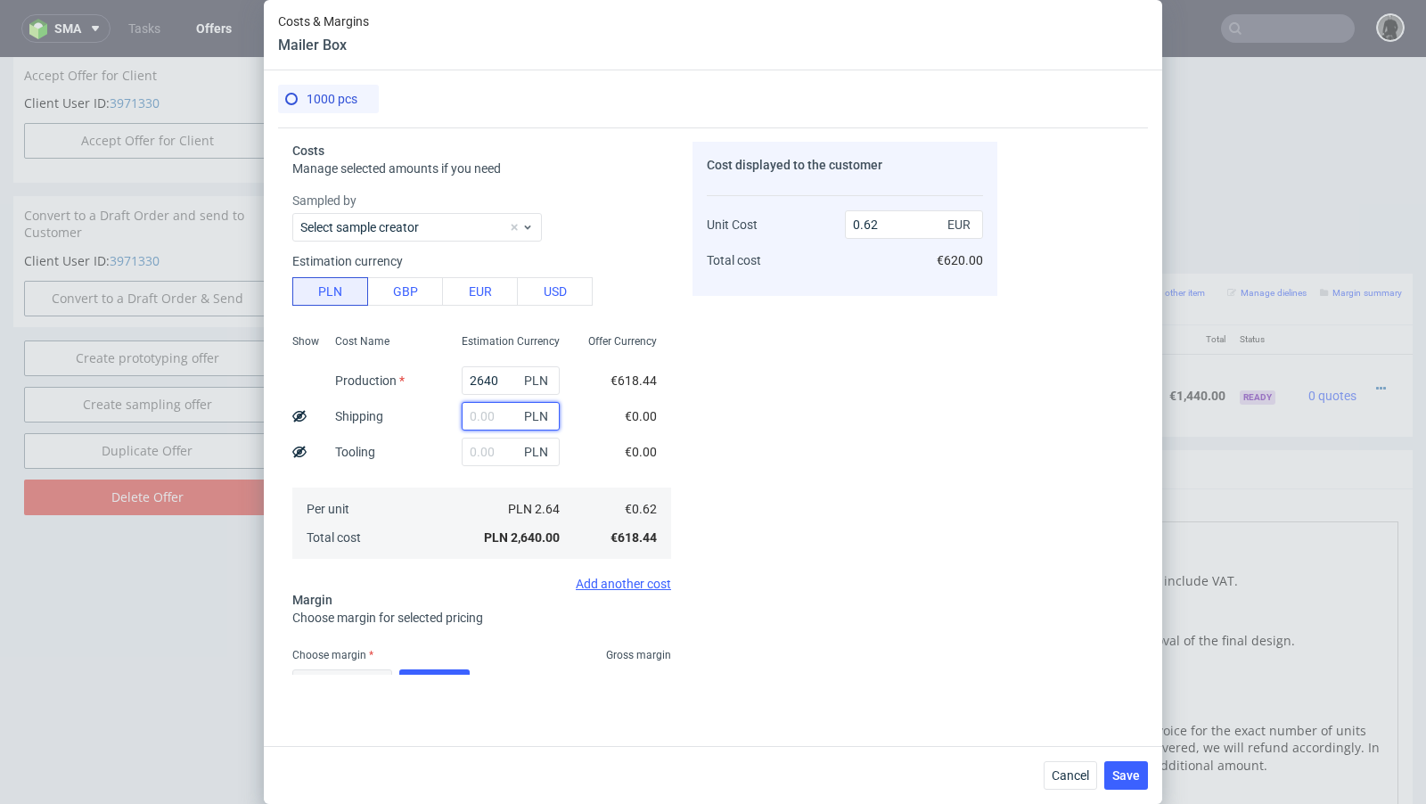
paste input "750"
type input "750"
type input "0.8"
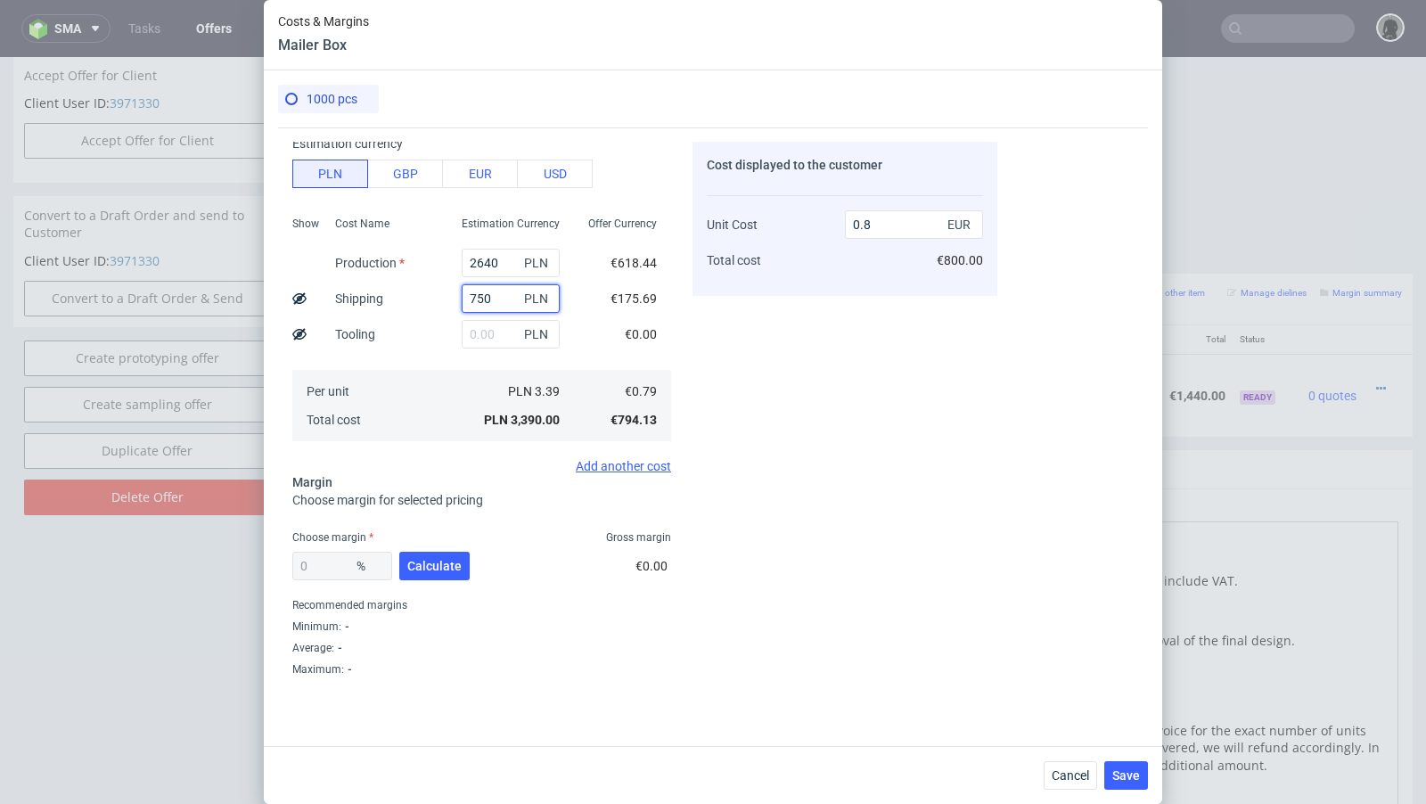
type input "750"
click at [416, 588] on div "0 % Calculate" at bounding box center [382, 570] width 181 height 50
click at [416, 579] on div "0 % Calculate" at bounding box center [382, 570] width 181 height 50
click at [420, 569] on span "Calculate" at bounding box center [434, 566] width 54 height 12
type input "40.88"
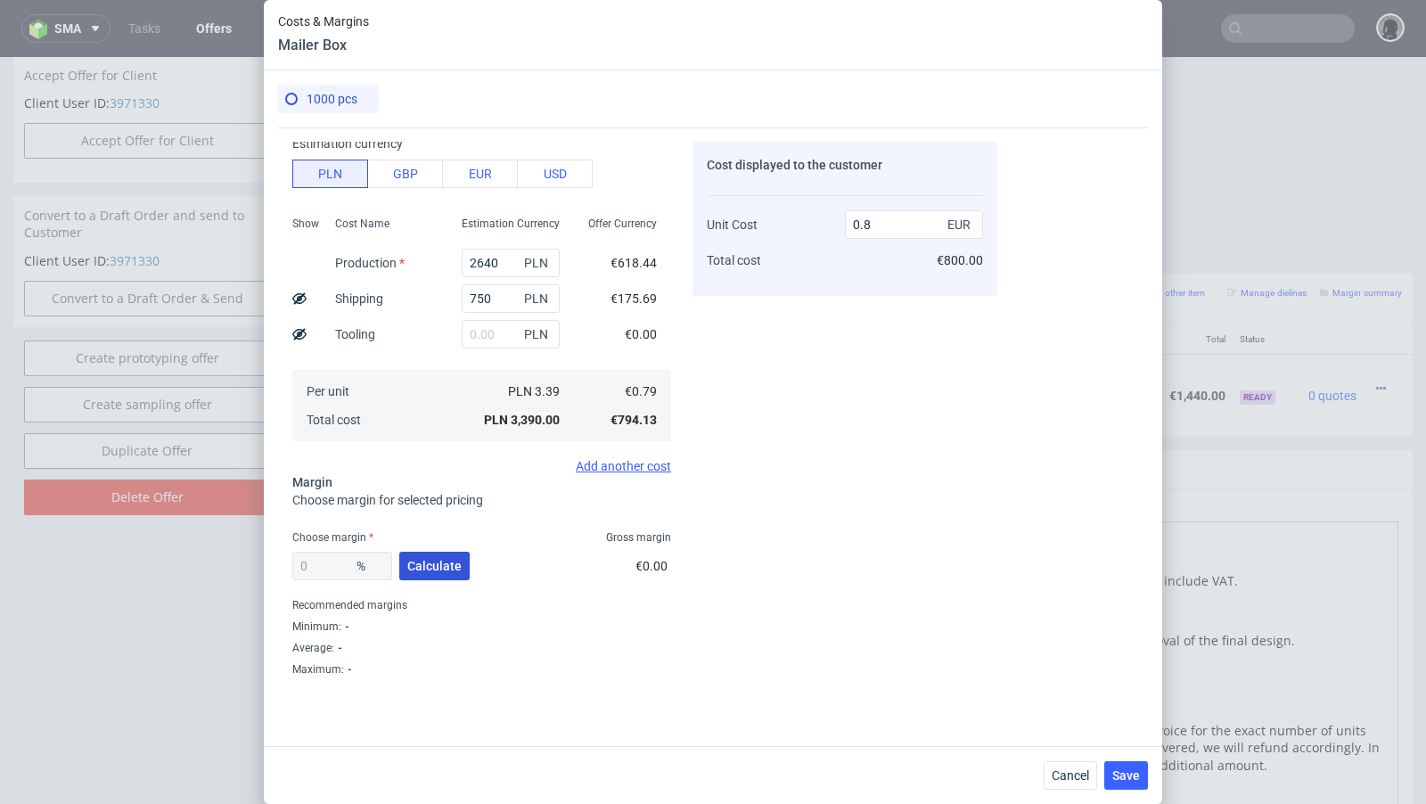
type input "1.35"
drag, startPoint x: 350, startPoint y: 572, endPoint x: 289, endPoint y: 557, distance: 63.3
click at [289, 557] on div "Costs Manage selected amounts if you need Sampled by Select sample creator Esti…" at bounding box center [637, 400] width 719 height 547
type input "38"
type input "1.29"
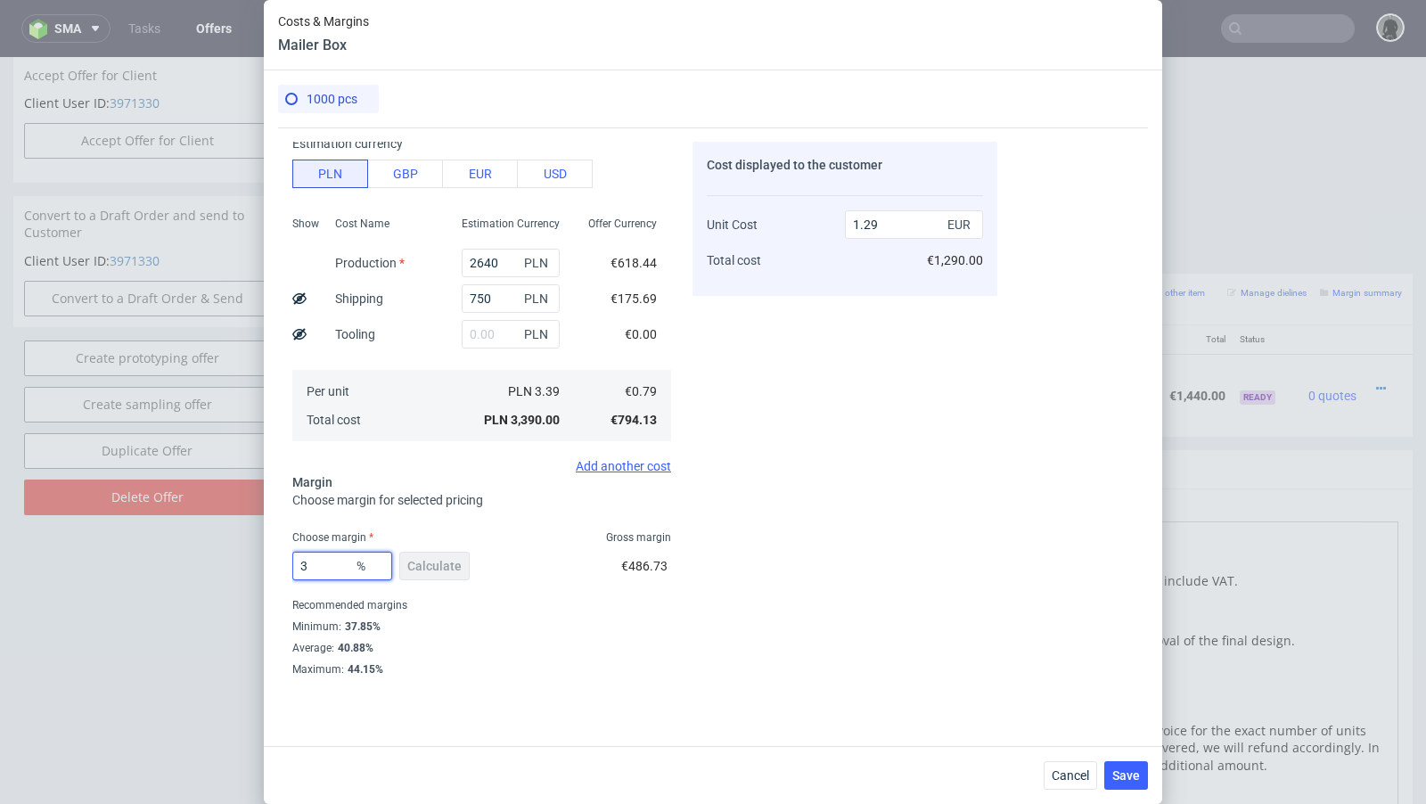
type input "37"
type input "1.26"
type input "37.8"
type input "1.28"
type input "38"
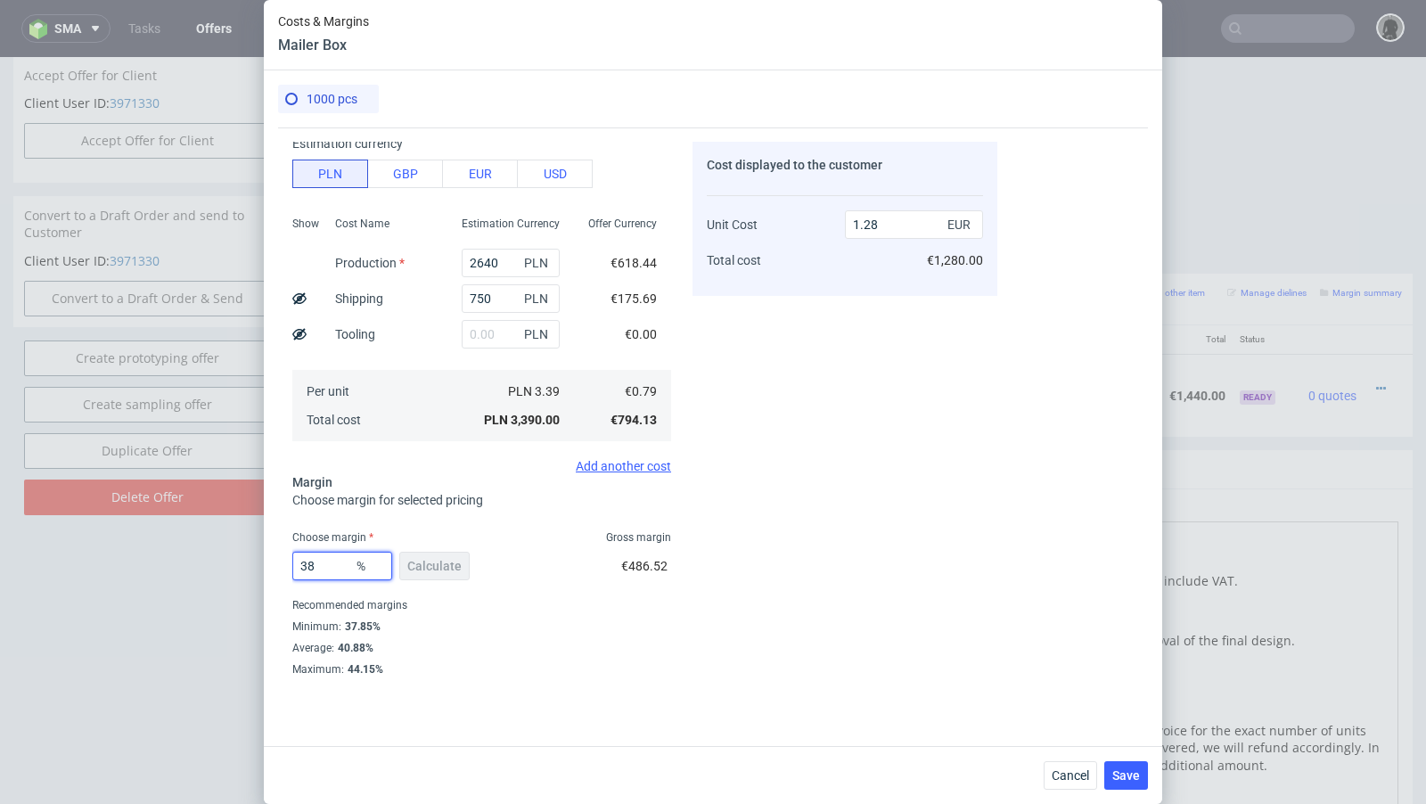
type input "1.29"
type input "38.8"
type input "1.3"
type input "38.4"
type input "1.29"
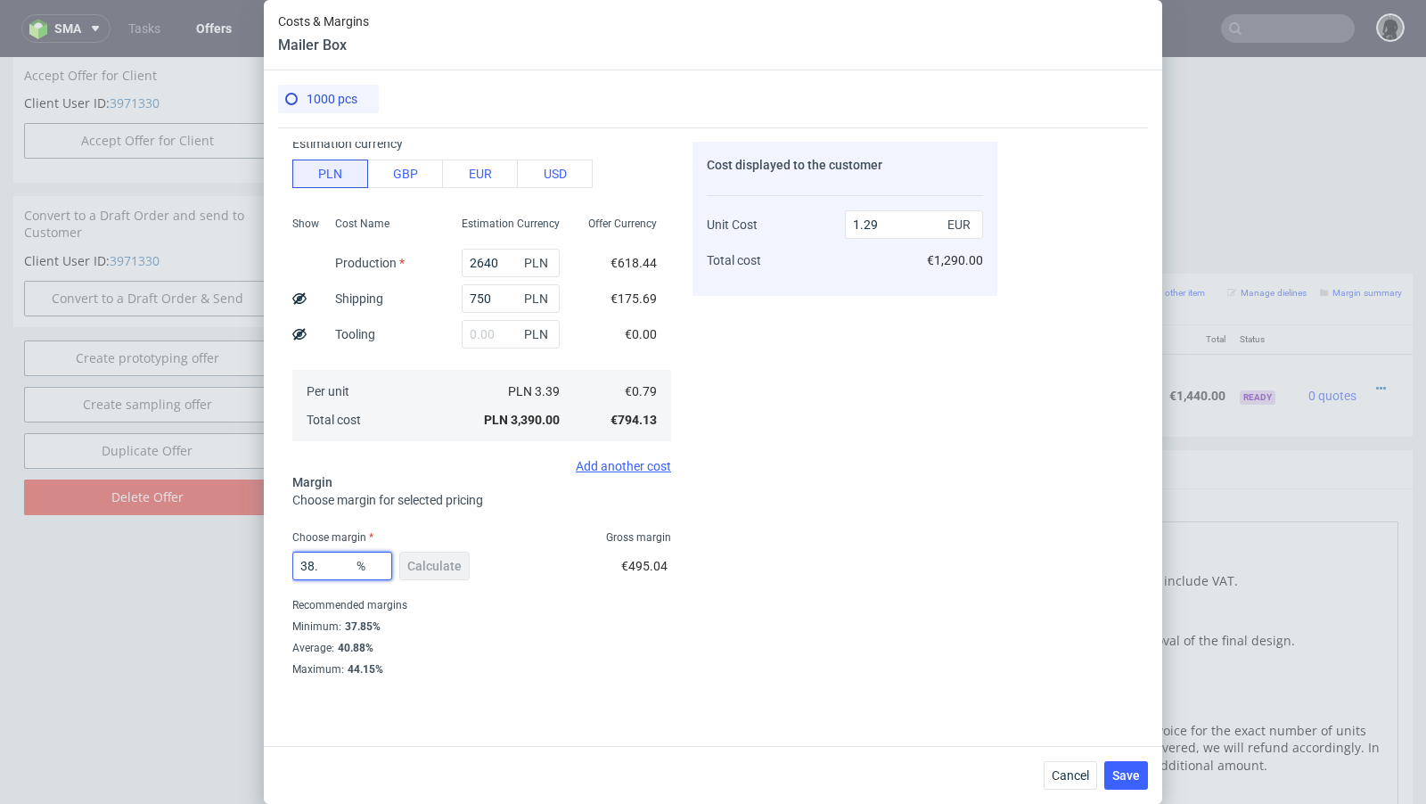
type input "38.5"
type input "1.3"
type input "38.4"
type input "1.29"
type input "38.48"
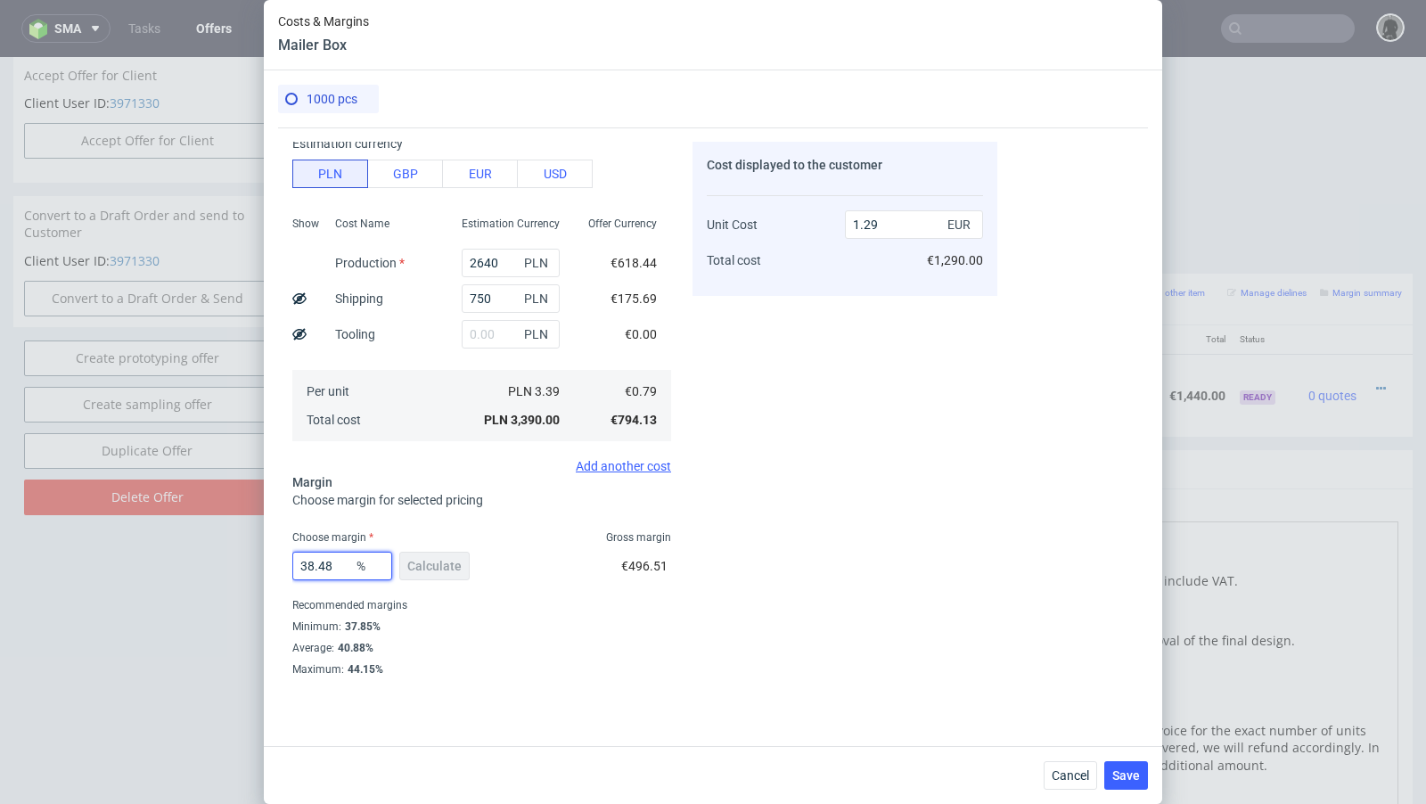
type input "1.3"
type input "38.47"
type input "1.29"
type input "38.47"
click at [698, 614] on div "Cost displayed to the customer Unit Cost Total cost 1.29 EUR €1,290.00" at bounding box center [844, 408] width 305 height 533
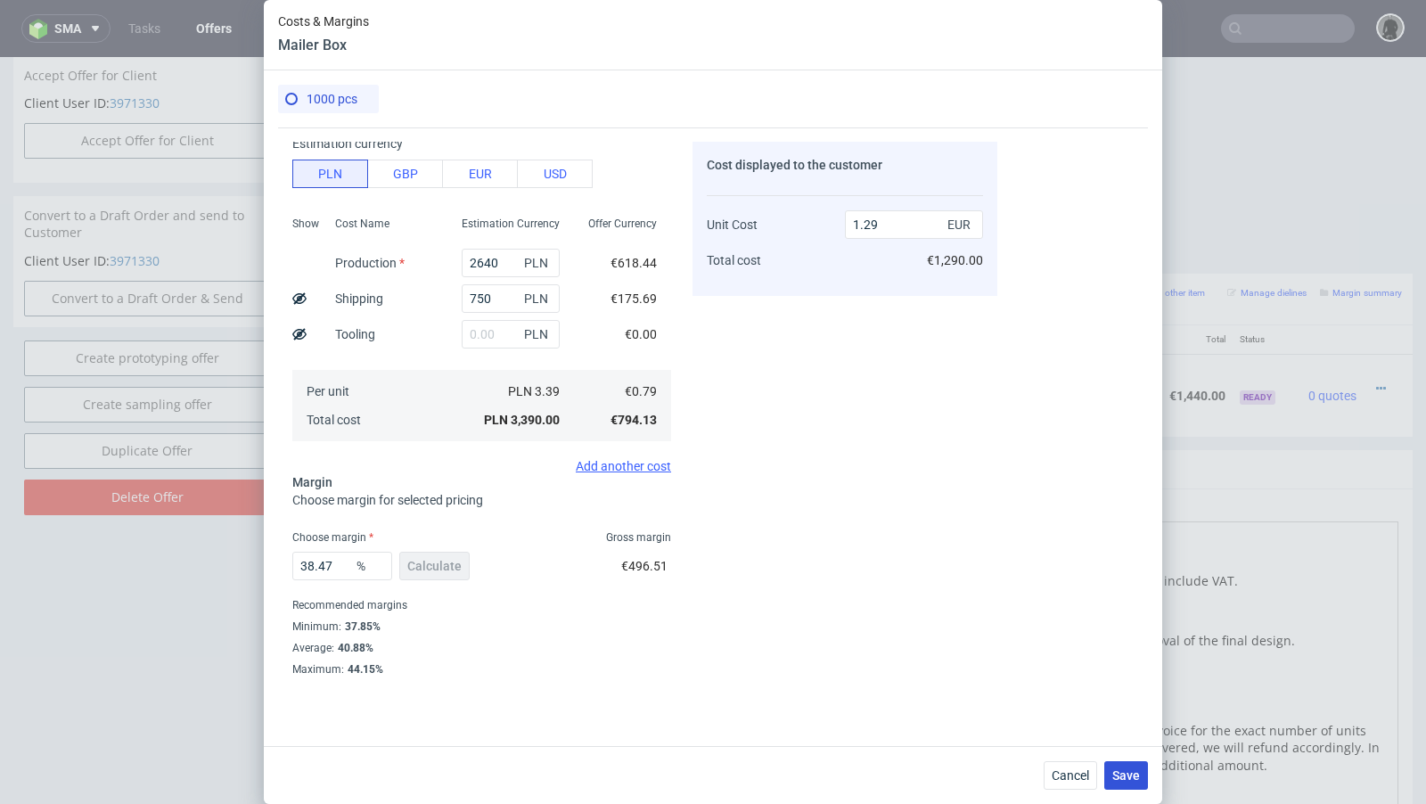
click at [1132, 785] on button "Save" at bounding box center [1126, 775] width 44 height 29
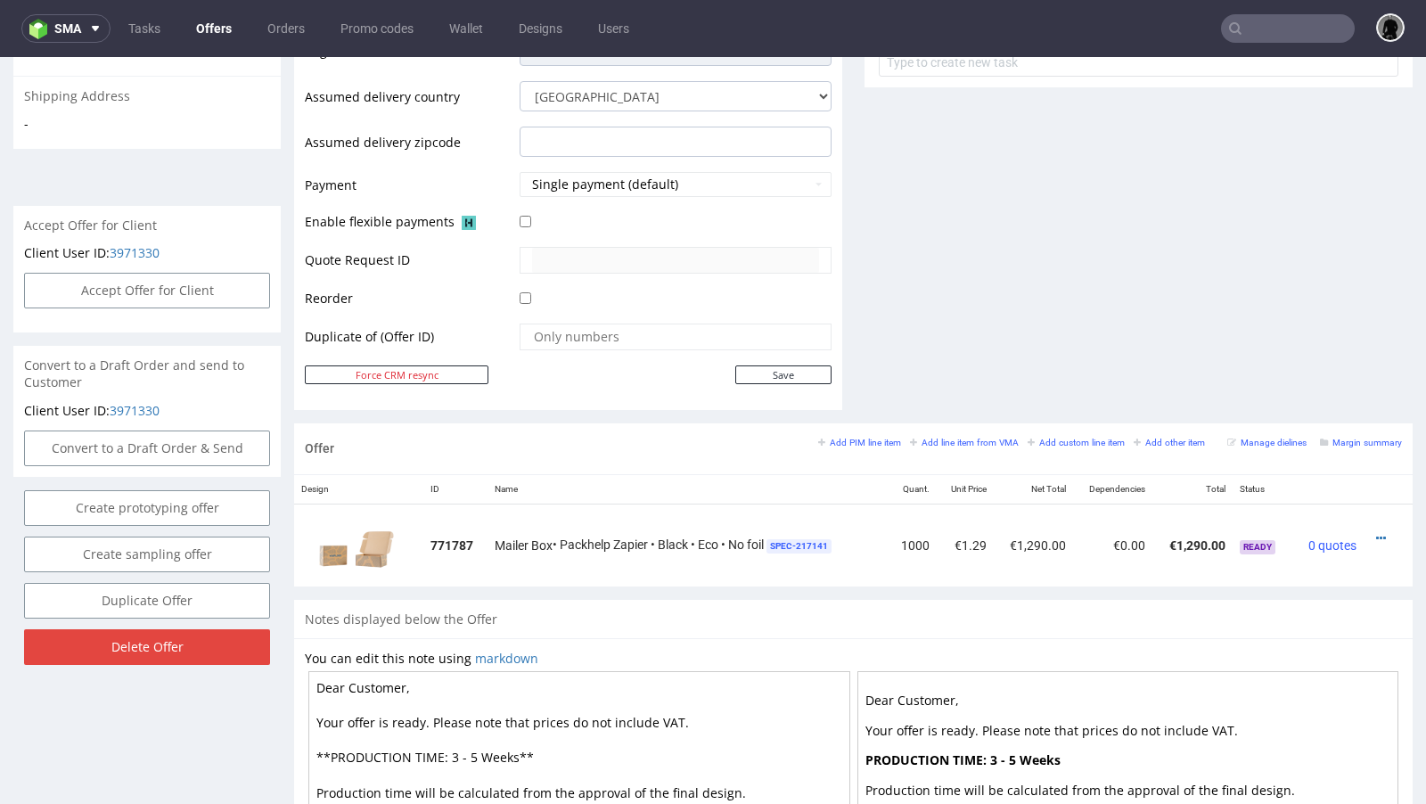
scroll to position [688, 0]
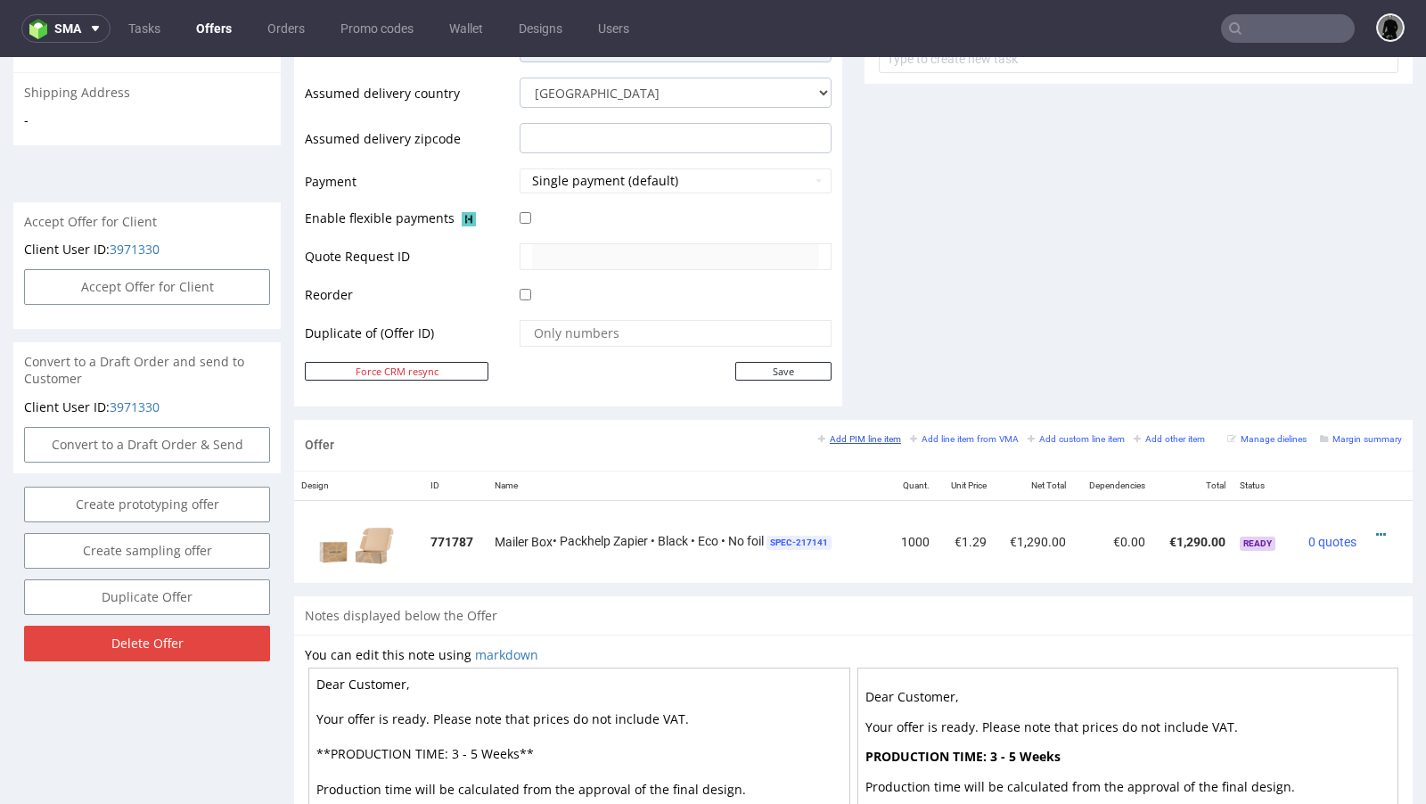
click at [849, 432] on link "Add PIM line item" at bounding box center [859, 438] width 83 height 12
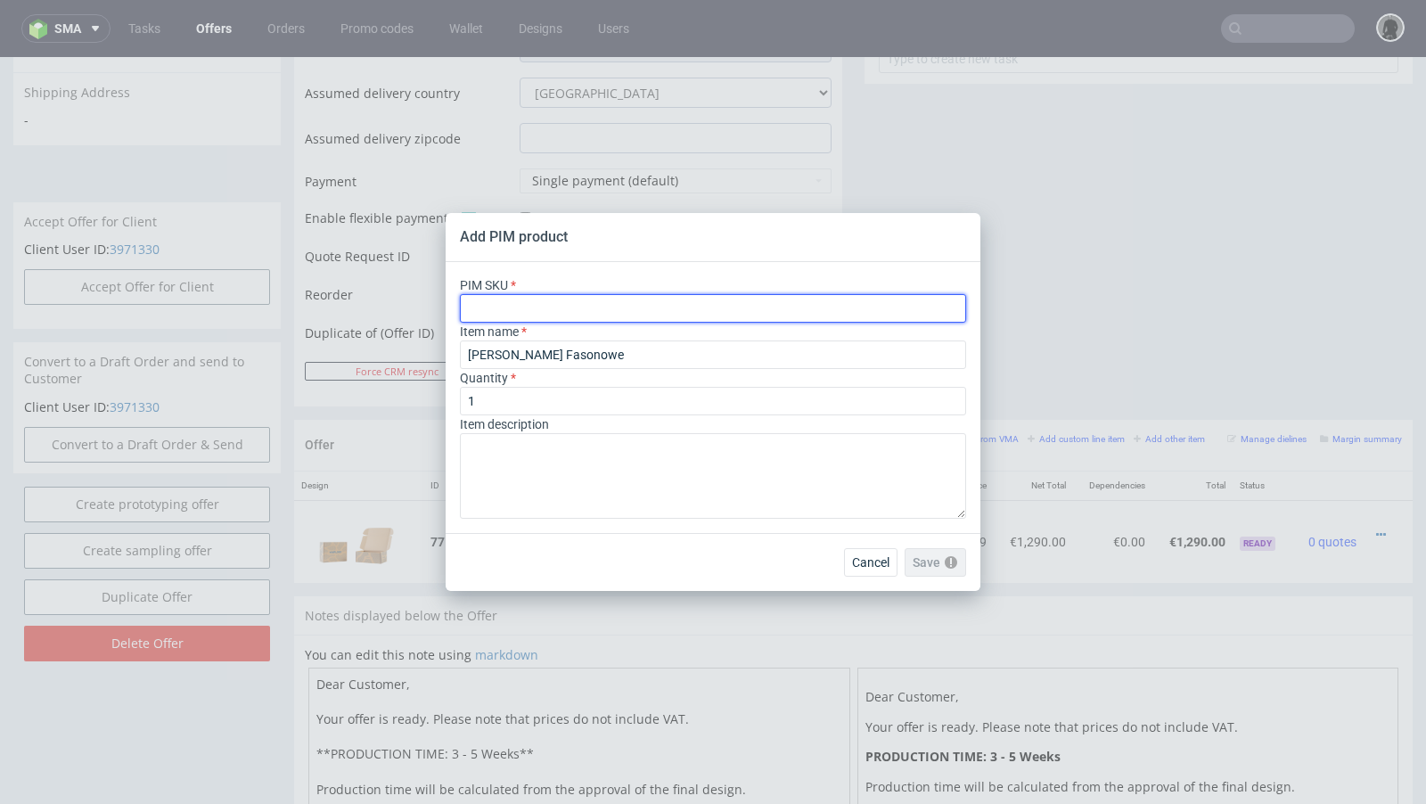
click at [621, 305] on input "text" at bounding box center [713, 308] width 506 height 29
paste input "box--mailer-box--71--cardboard-natural--print-monochrome--foil-none"
type input "box--mailer-box--71--cardboard-natural--print-monochrome--foil-none"
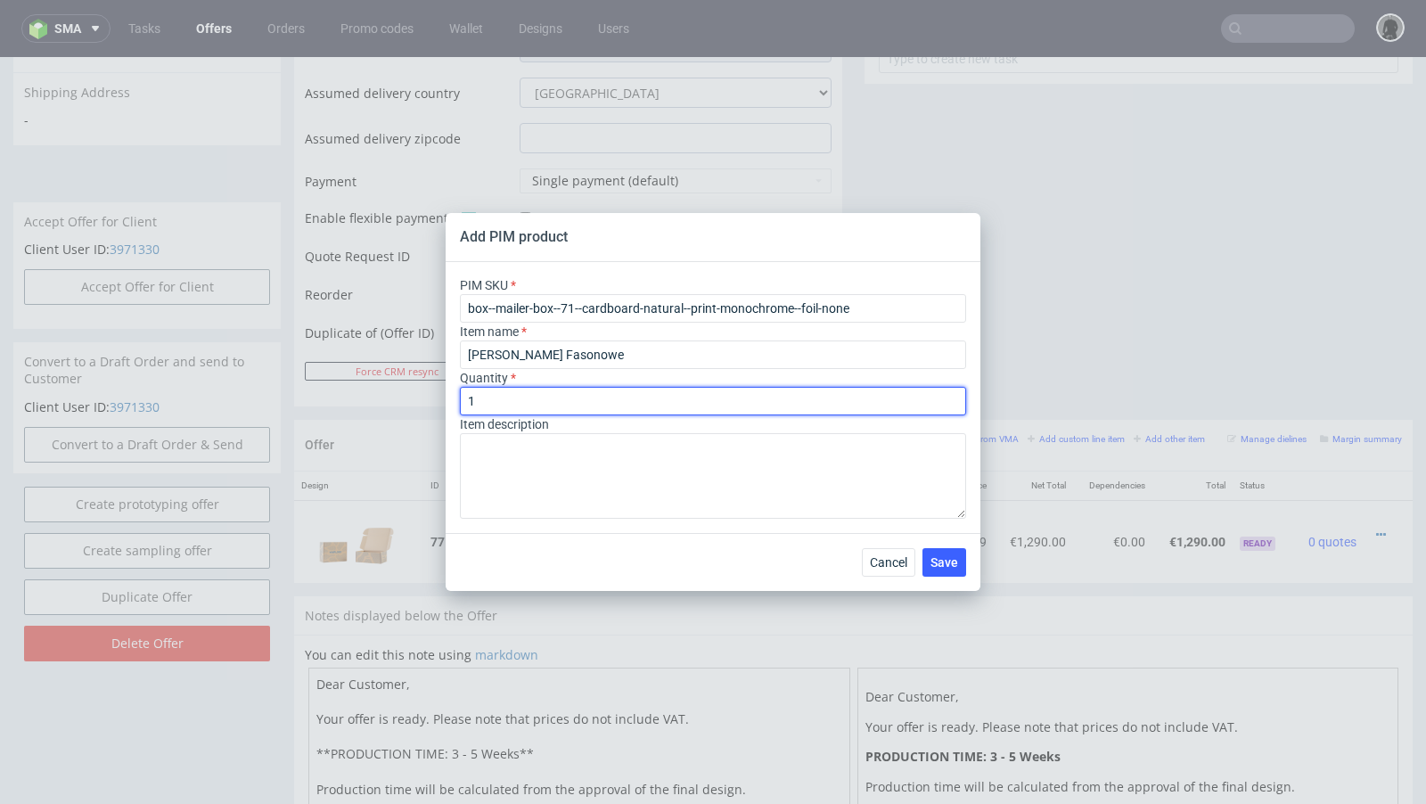
click at [495, 397] on input "1" at bounding box center [713, 401] width 506 height 29
drag, startPoint x: 491, startPoint y: 400, endPoint x: 422, endPoint y: 395, distance: 69.7
click at [422, 395] on div "Add PIM product PIM SKU box--mailer-box--71--cardboard-natural--print-monochrom…" at bounding box center [713, 402] width 1426 height 804
type input "2000"
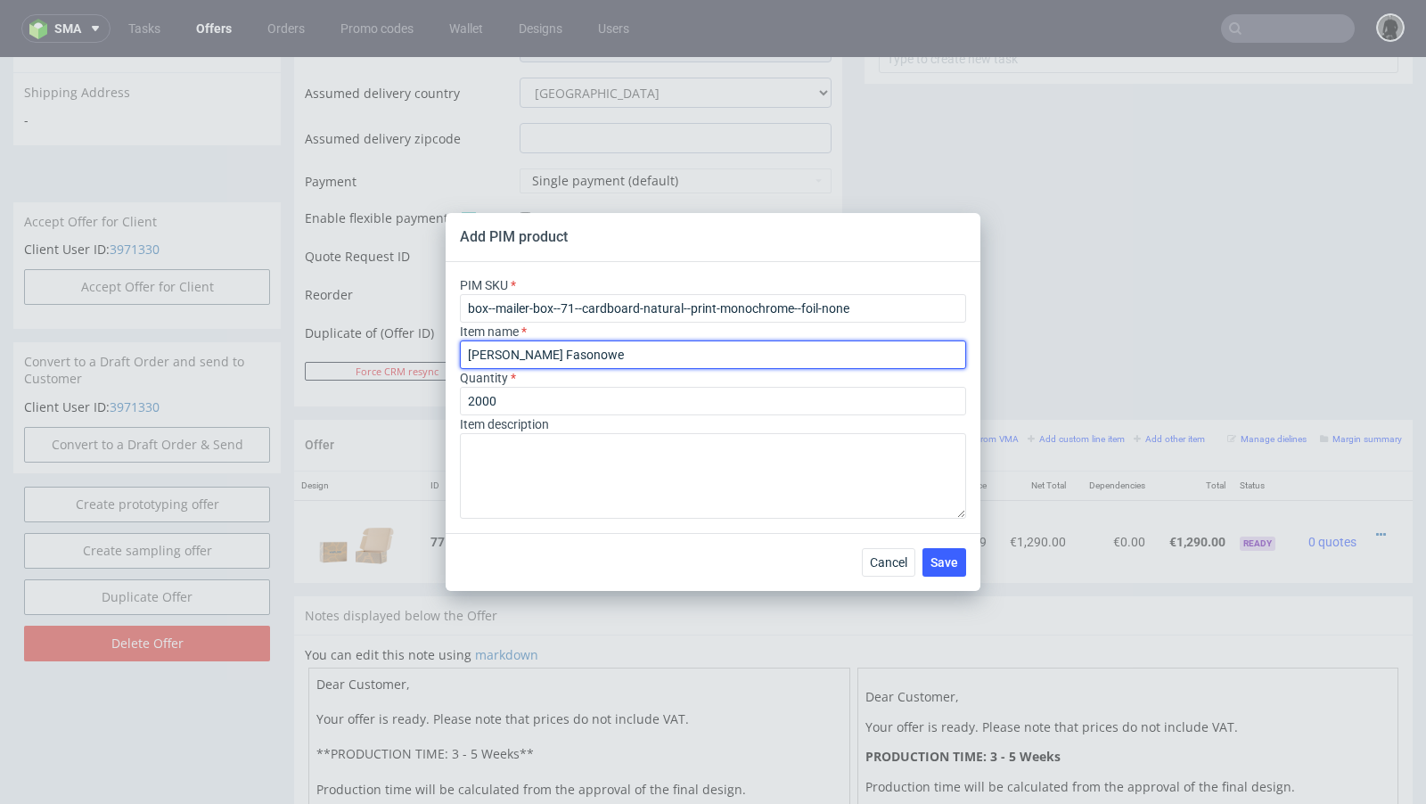
click at [544, 356] on input "Pudełko Fasonowe" at bounding box center [713, 354] width 506 height 29
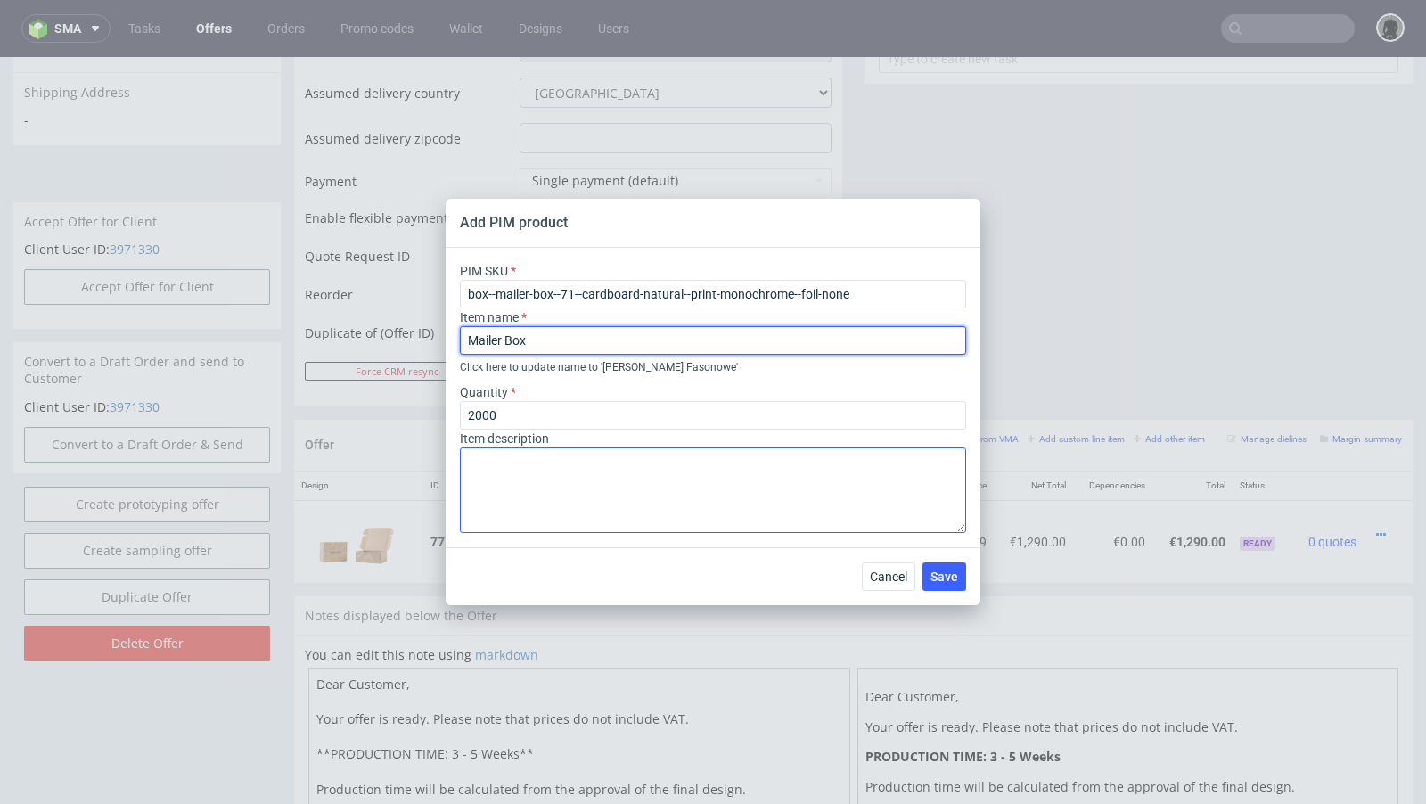
type input "Mailer Box"
click at [807, 487] on textarea at bounding box center [713, 490] width 506 height 86
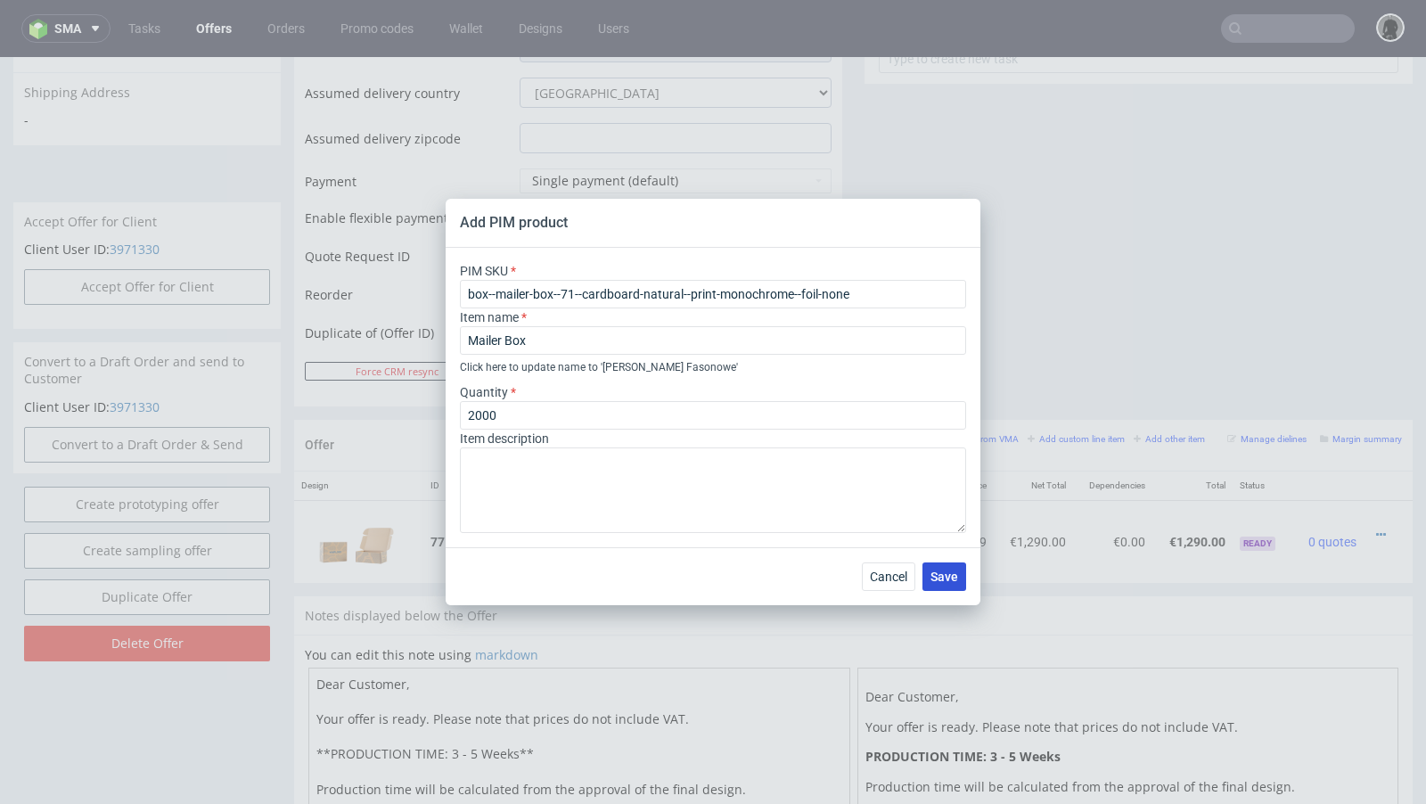
click at [933, 575] on span "Save" at bounding box center [944, 576] width 28 height 12
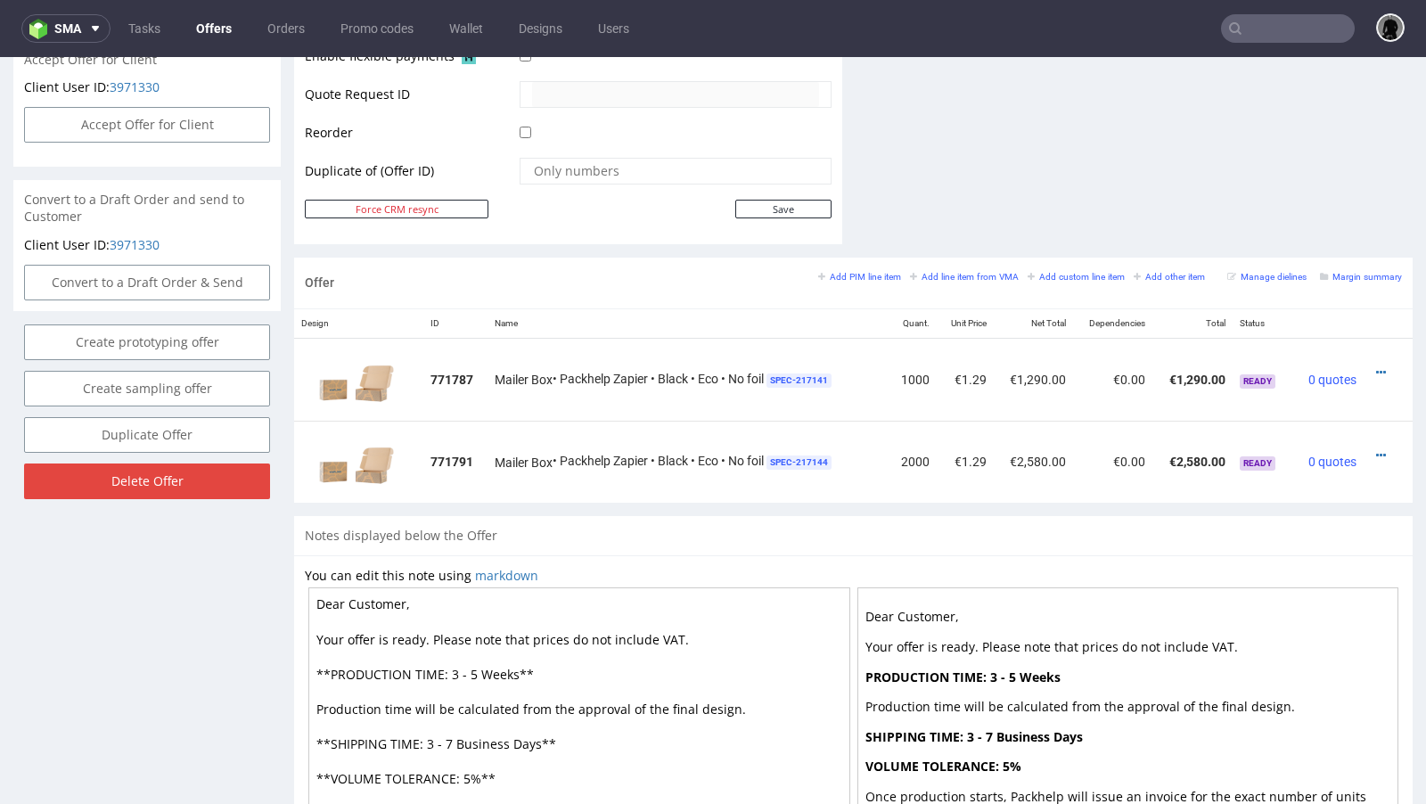
scroll to position [851, 0]
click at [1376, 365] on icon at bounding box center [1381, 371] width 10 height 12
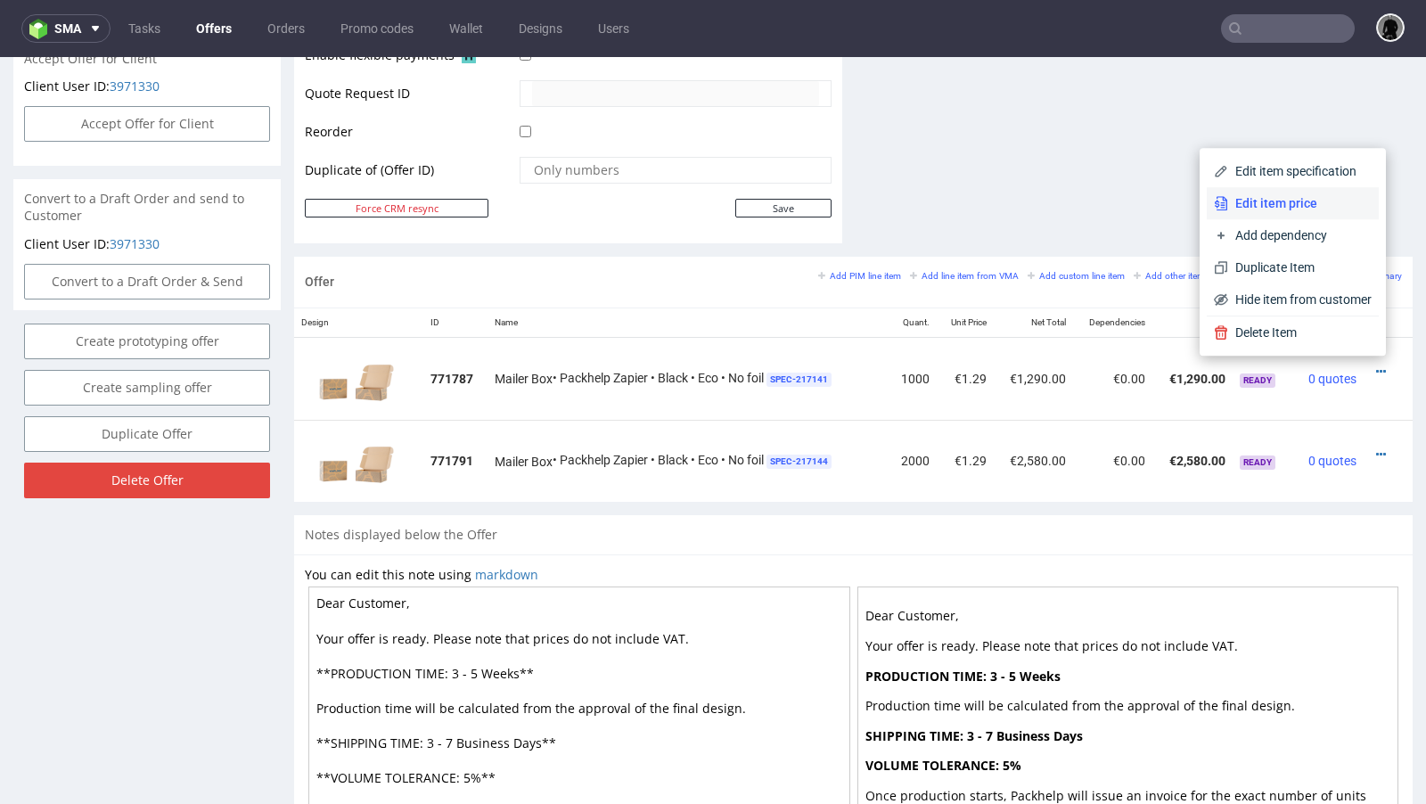
click at [1267, 208] on span "Edit item price" at bounding box center [1299, 203] width 143 height 18
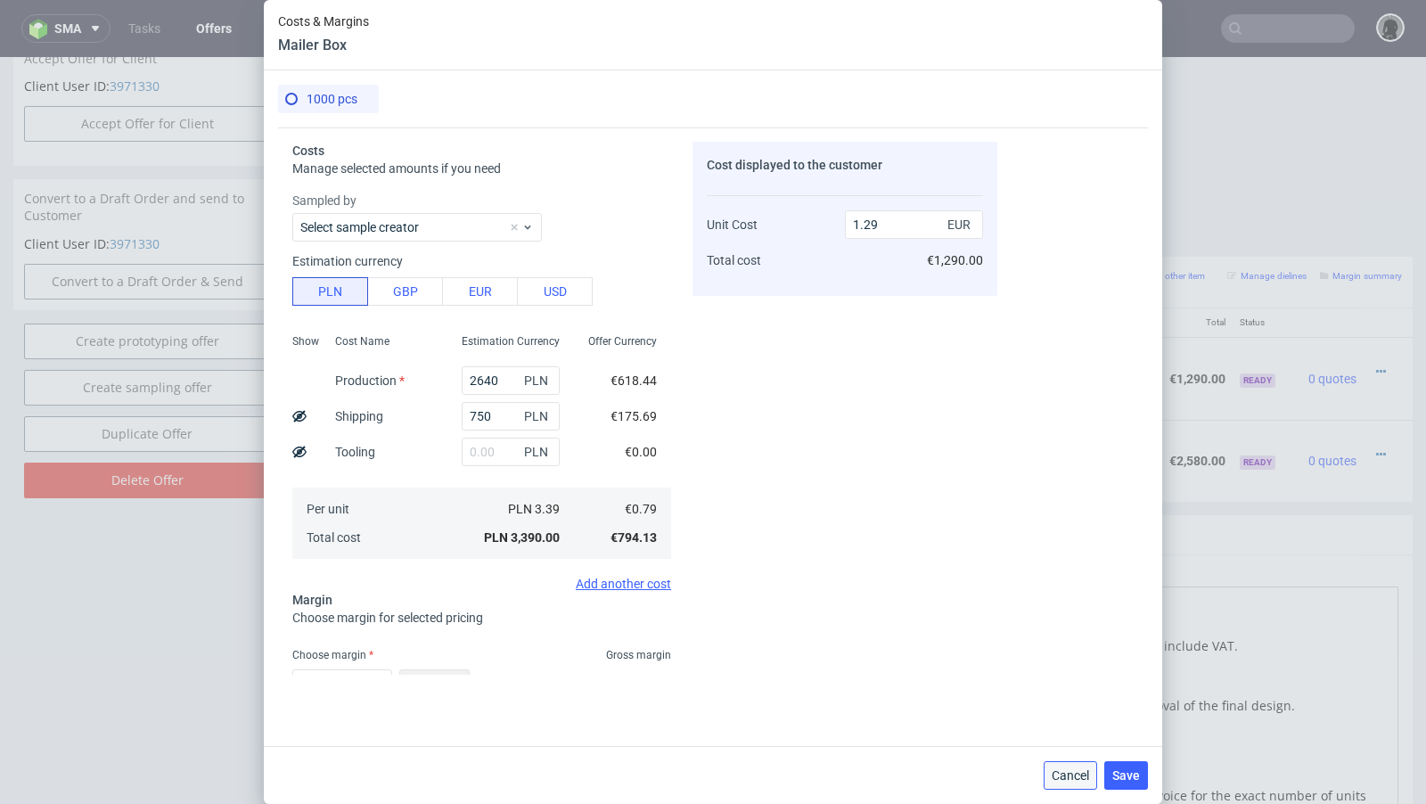
drag, startPoint x: 1074, startPoint y: 772, endPoint x: 1123, endPoint y: 645, distance: 135.7
click at [1074, 772] on span "Cancel" at bounding box center [1070, 775] width 37 height 12
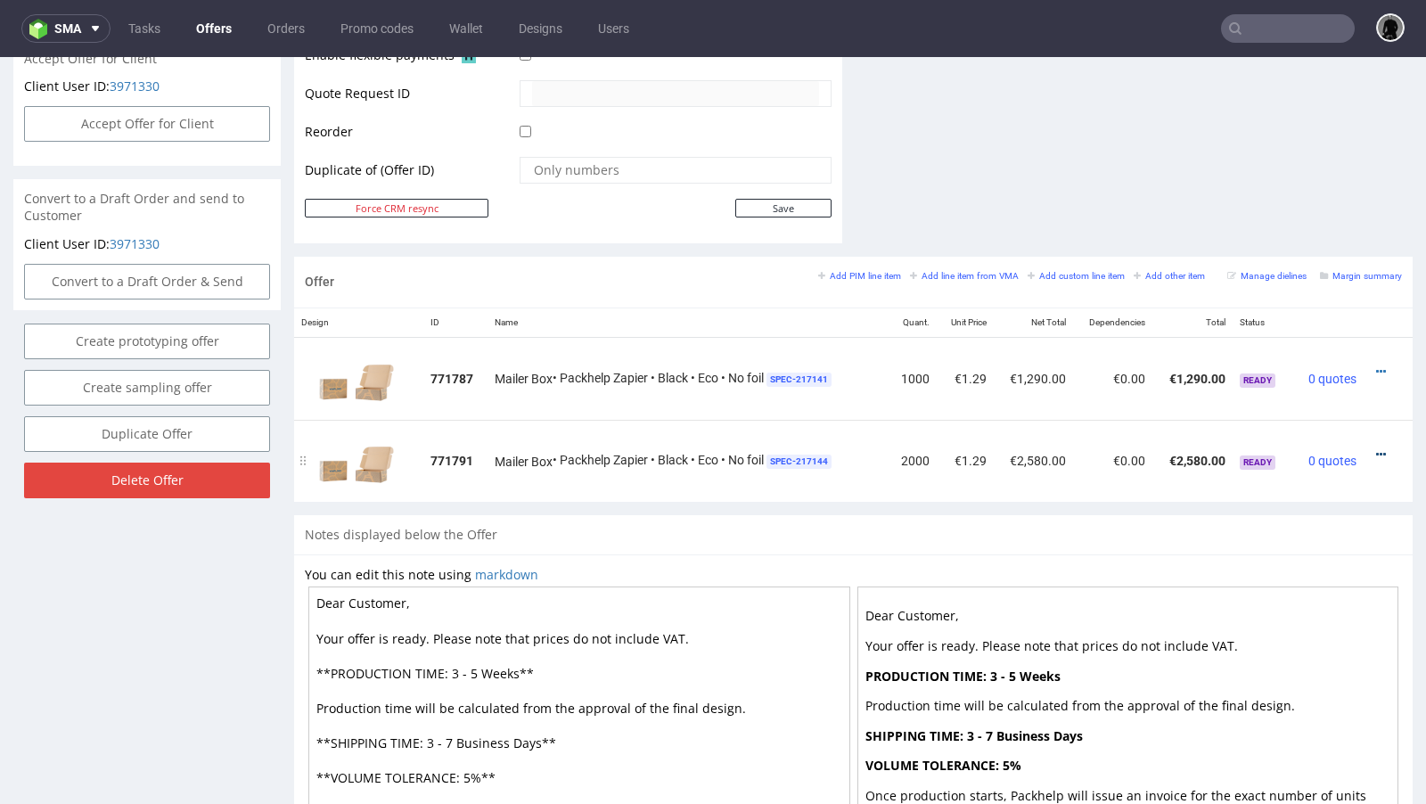
click at [1376, 448] on icon at bounding box center [1381, 454] width 10 height 12
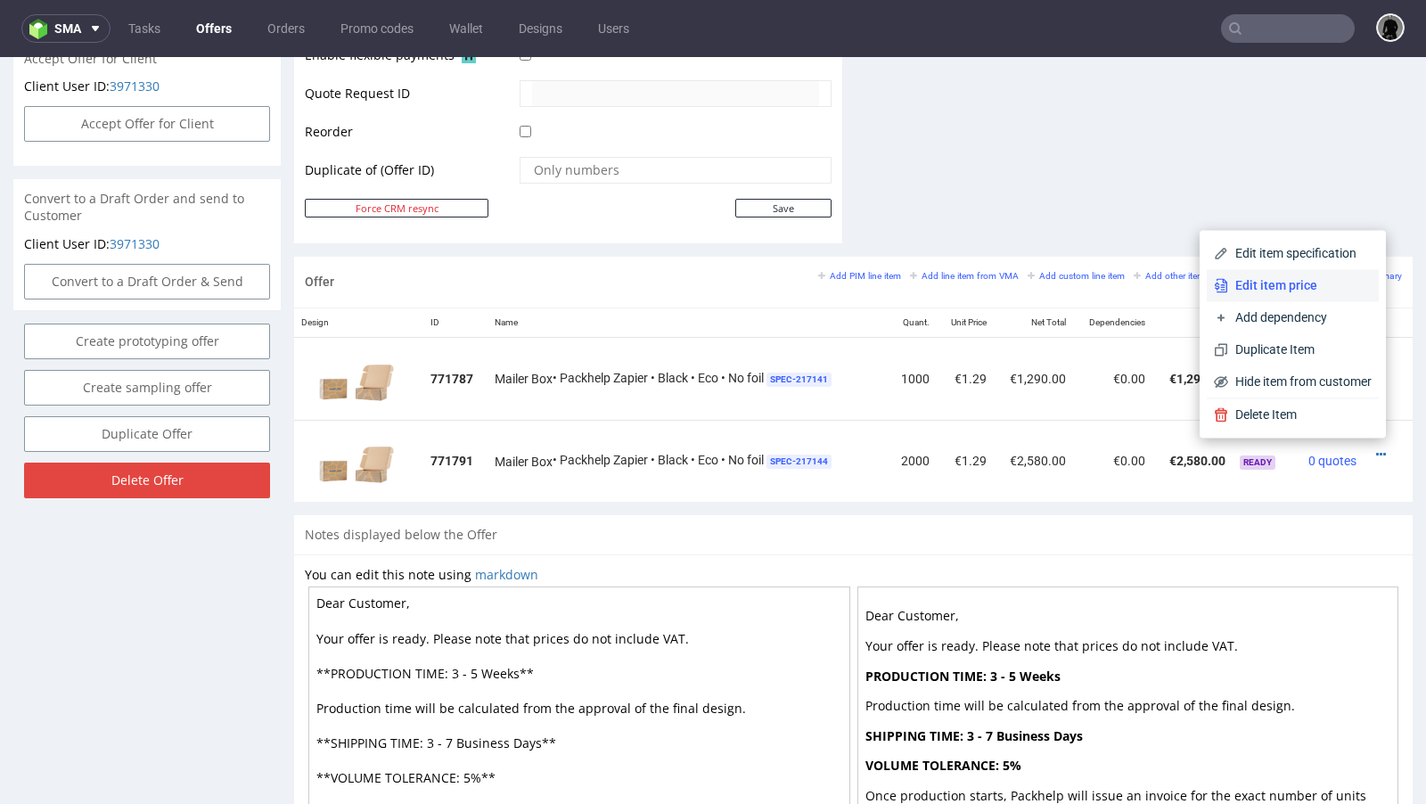
click at [1254, 299] on li "Edit item price" at bounding box center [1293, 285] width 172 height 32
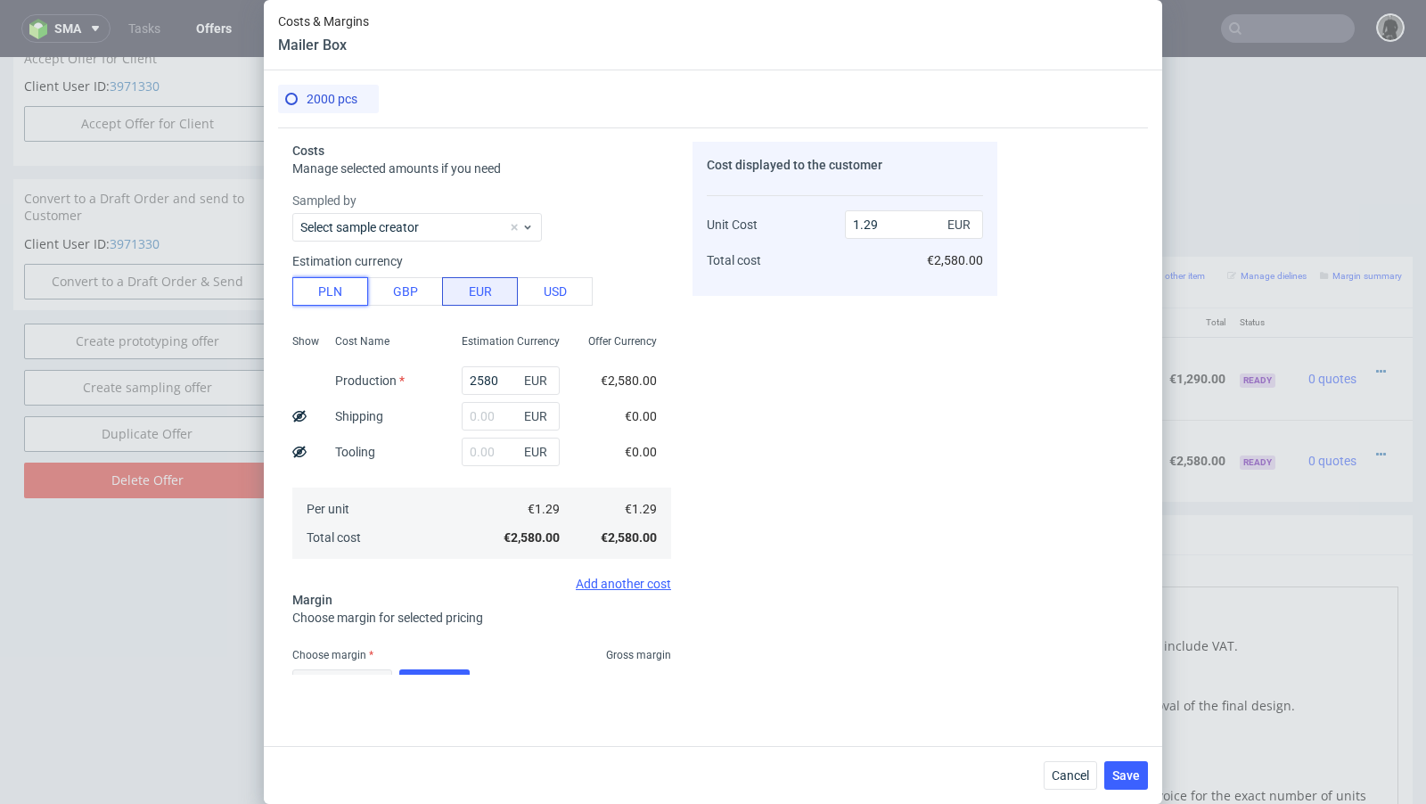
click at [350, 288] on button "PLN" at bounding box center [330, 291] width 76 height 29
type input "0.3"
click at [471, 373] on input "2580" at bounding box center [511, 380] width 98 height 29
paste input "51"
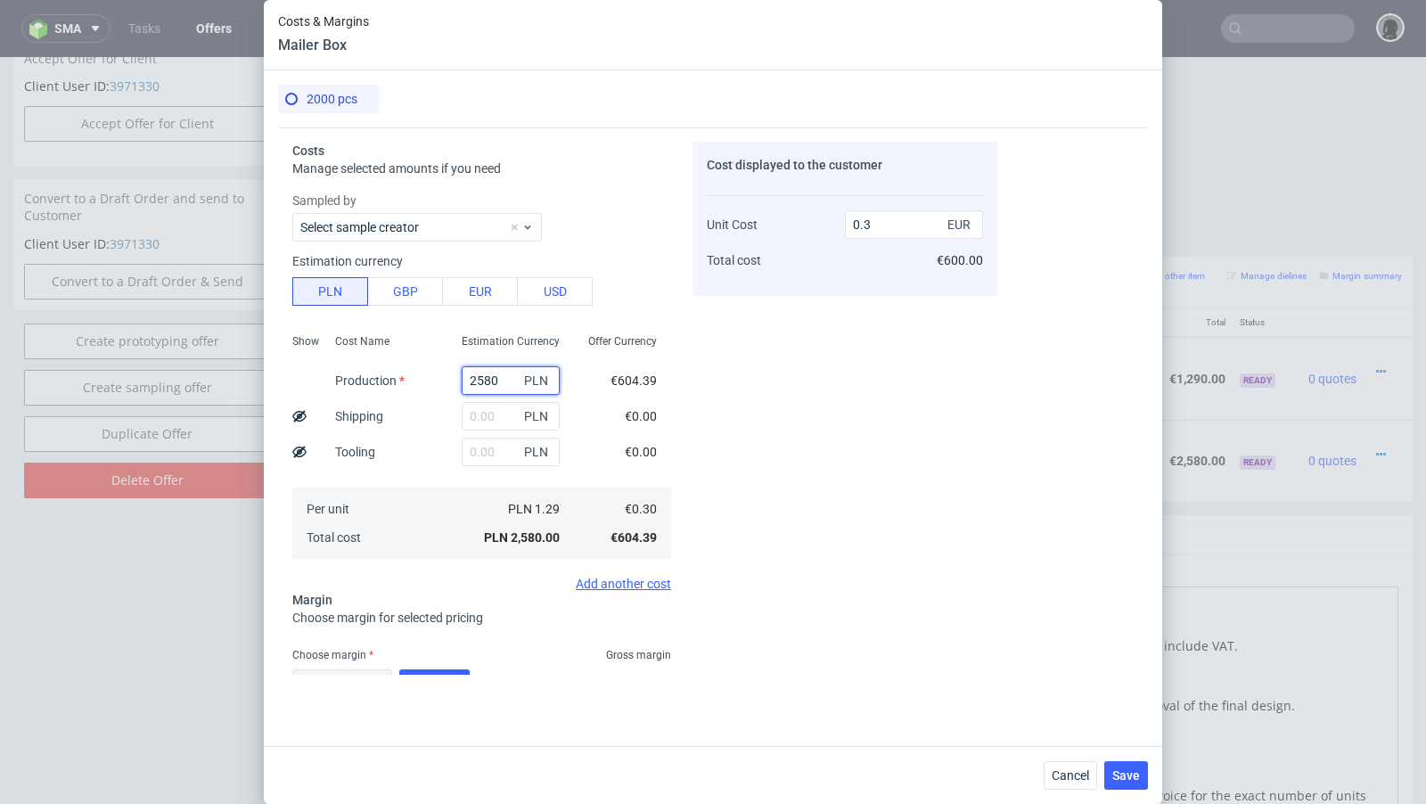
type input "5180"
type input "0.61"
type input "5180"
click at [477, 408] on input "text" at bounding box center [511, 416] width 98 height 29
paste input "1300"
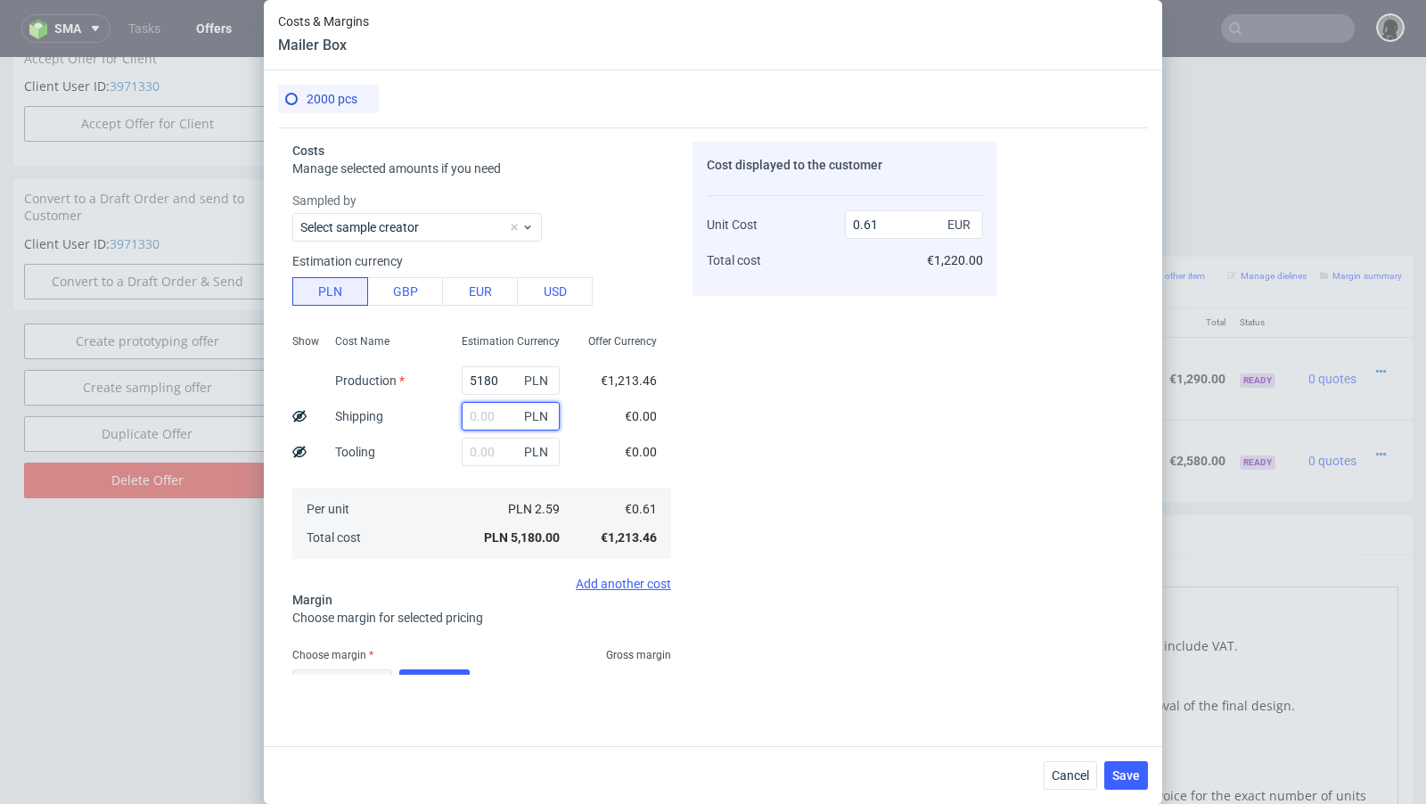
type input "1300"
type input "0.76"
type input "1300"
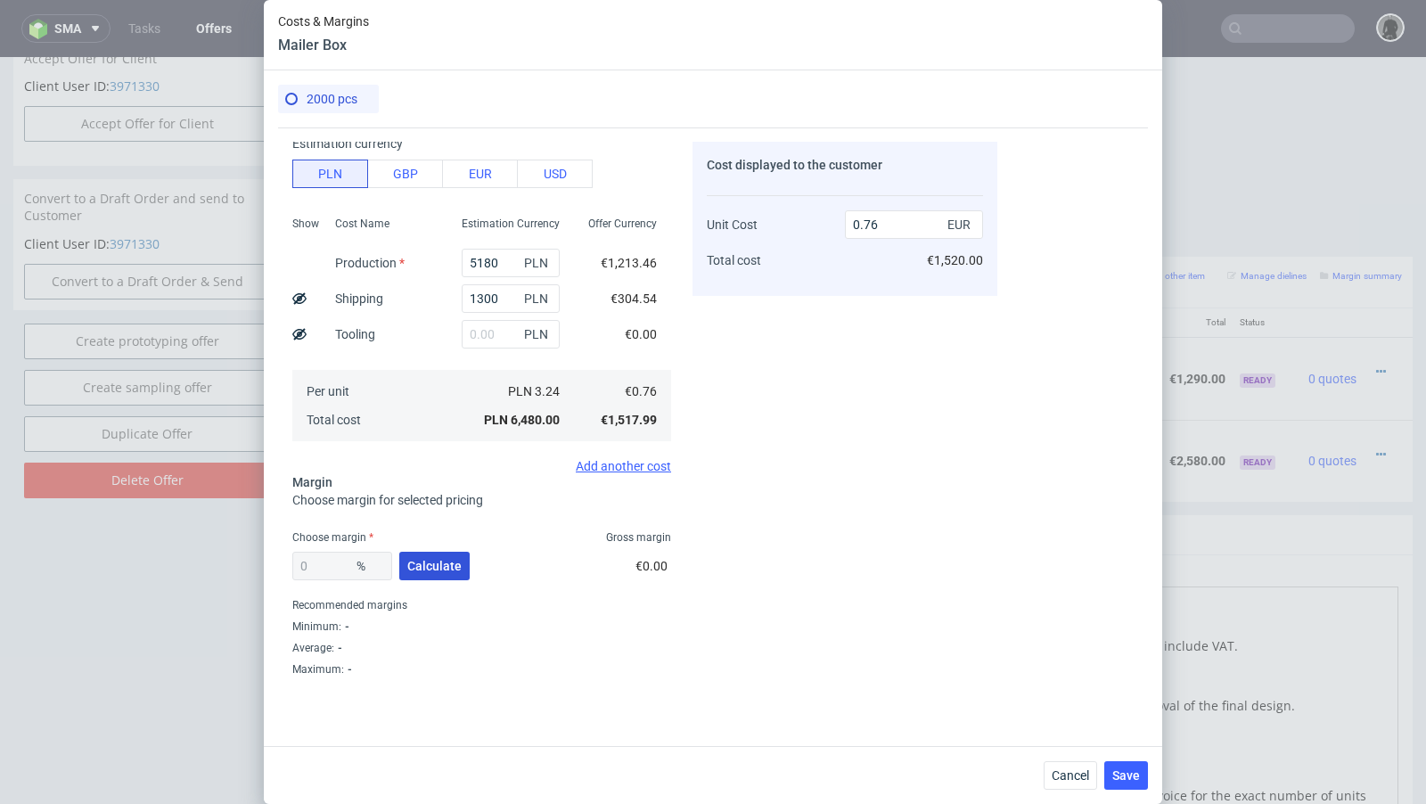
click at [430, 573] on button "Calculate" at bounding box center [434, 566] width 70 height 29
type input "36.56"
type input "1.19"
drag, startPoint x: 340, startPoint y: 569, endPoint x: 308, endPoint y: 564, distance: 32.4
click at [308, 564] on input "36.56" at bounding box center [342, 566] width 100 height 29
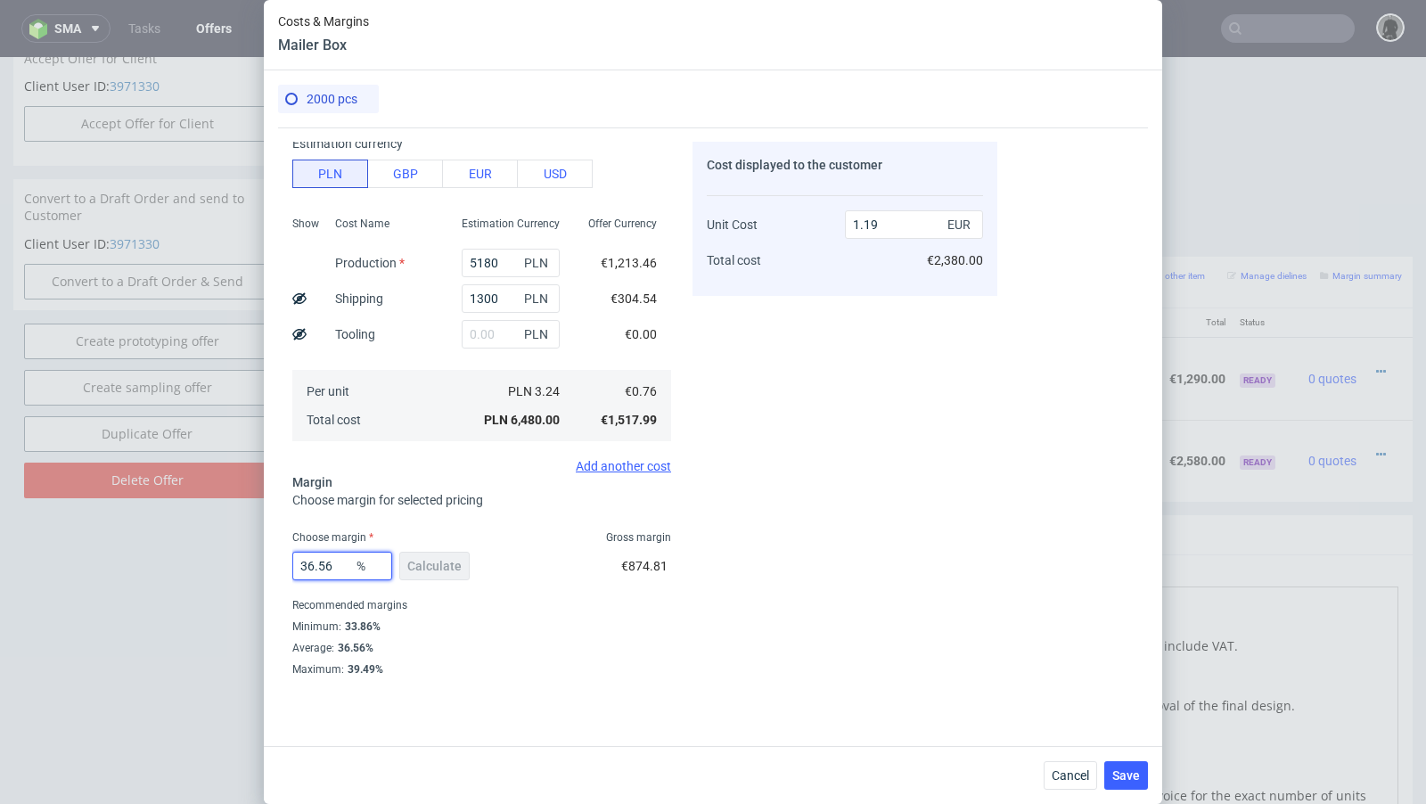
type input "34"
type input "1.15"
type input "33"
type input "1.13"
type input "3387"
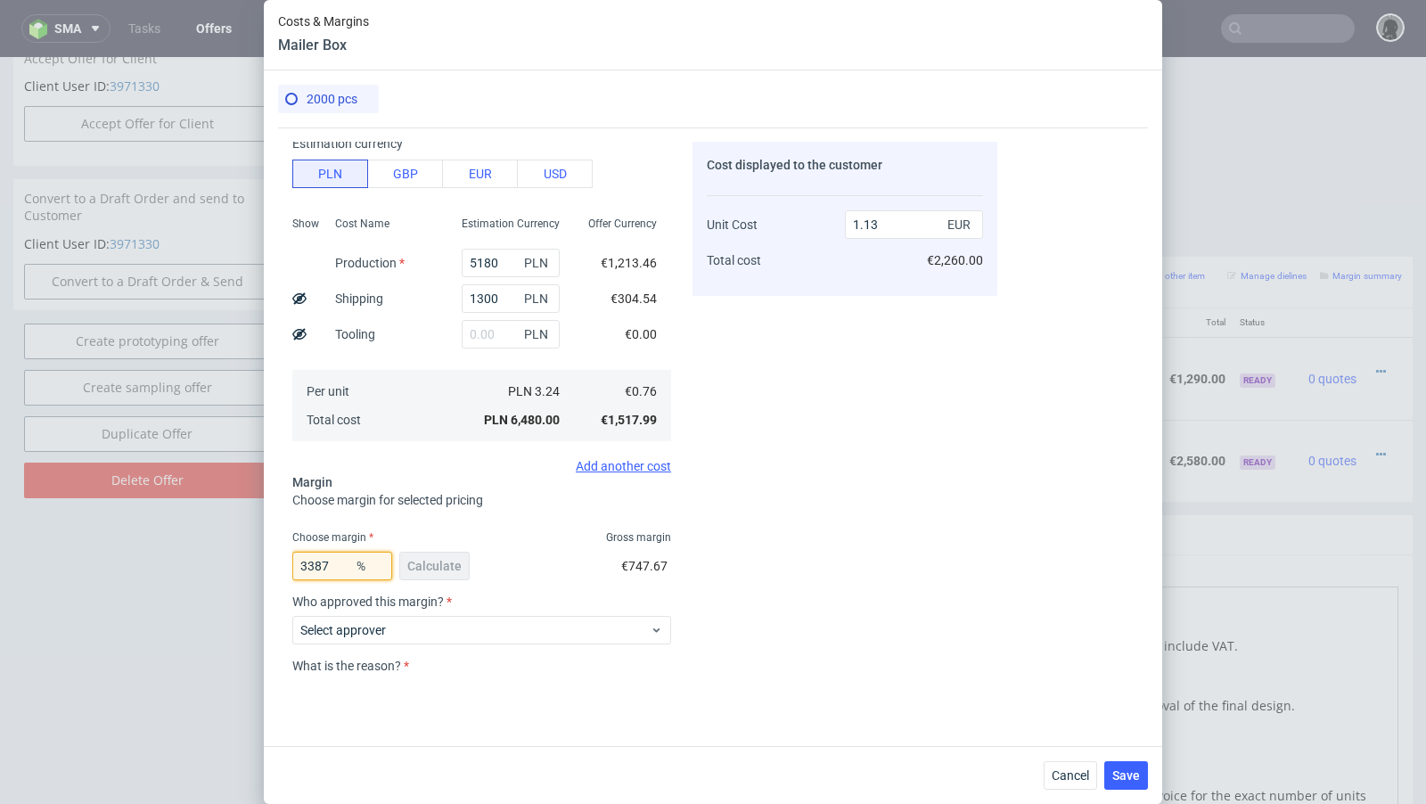
type input "-0.03"
type input "33"
type input "1.13"
type input "33.87"
type input "1.15"
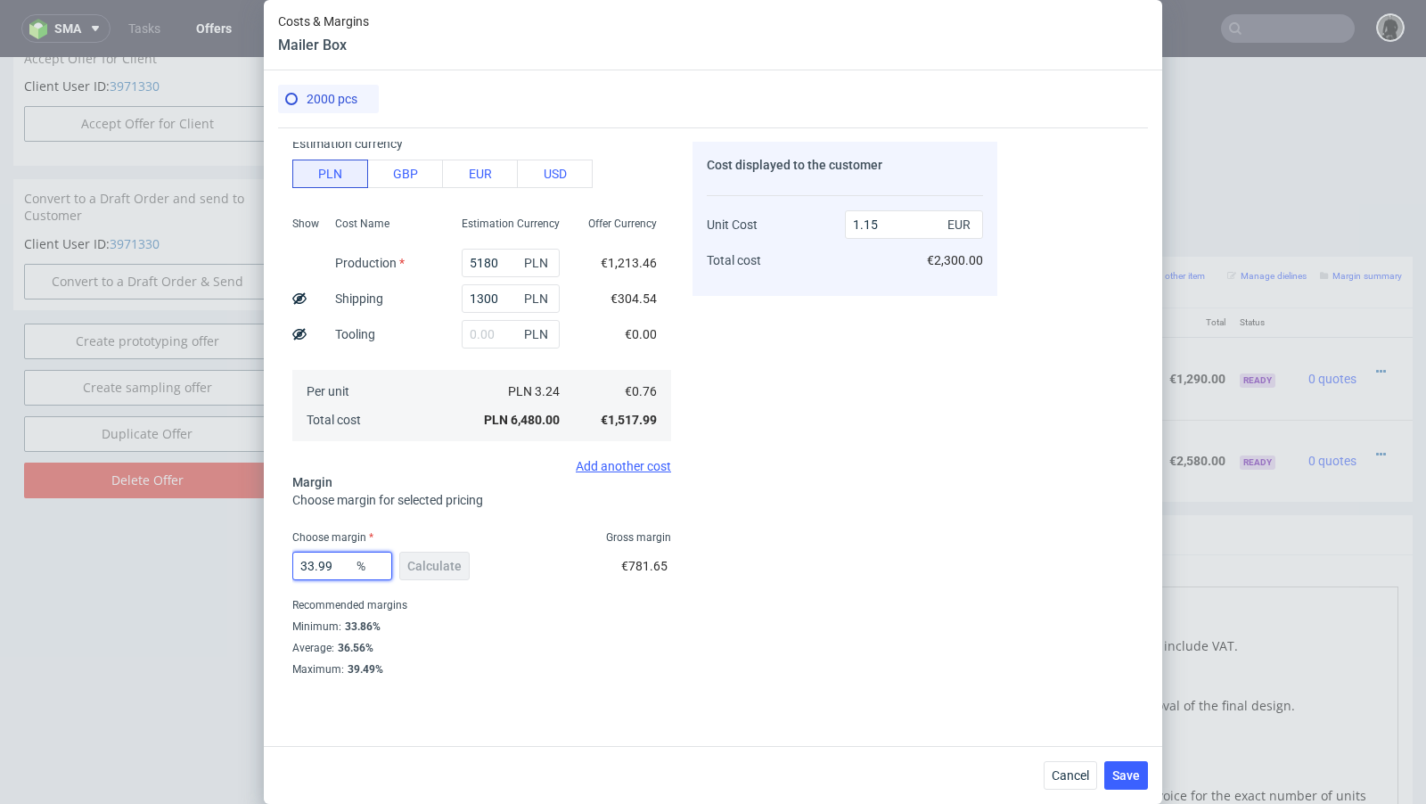
drag, startPoint x: 340, startPoint y: 568, endPoint x: 310, endPoint y: 563, distance: 30.6
click at [310, 563] on input "33.99" at bounding box center [342, 566] width 100 height 29
type input "34.6"
type input "1.16"
type input "34.4"
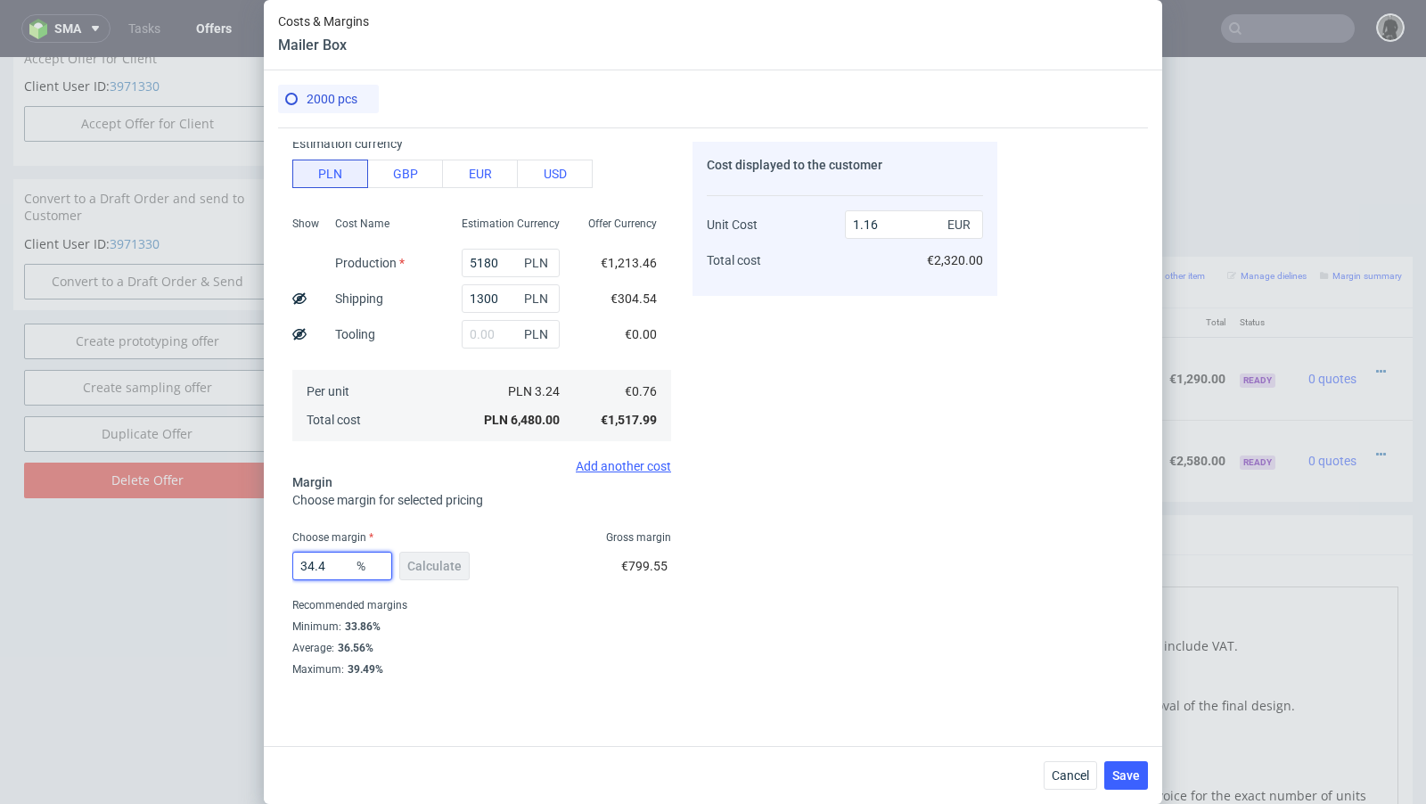
type input "1.15"
type input "34.44"
type input "1.16"
type input "34.41"
type input "1.15"
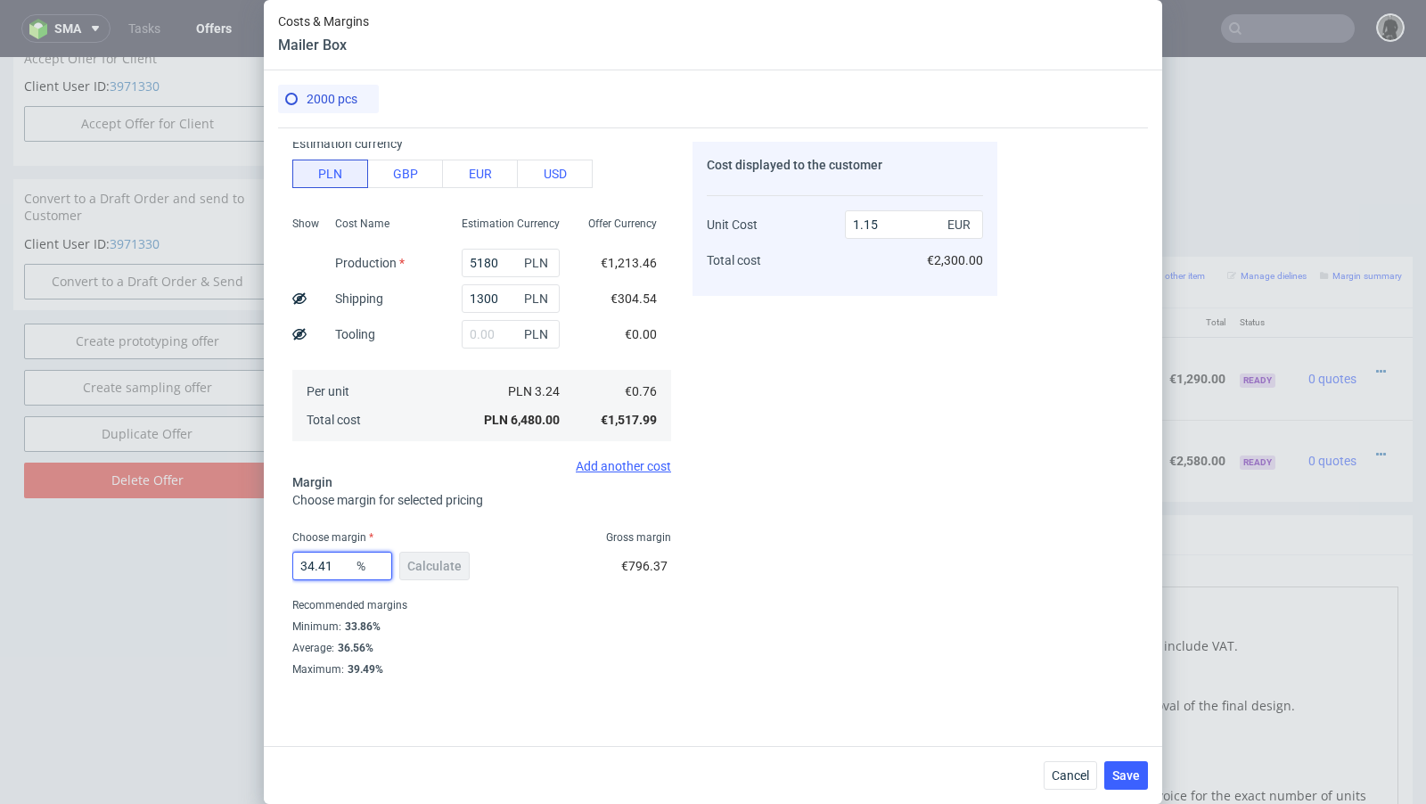
type input "34.41"
click at [611, 606] on div "Recommended margins" at bounding box center [481, 604] width 379 height 21
click at [1124, 774] on span "Save" at bounding box center [1126, 775] width 28 height 12
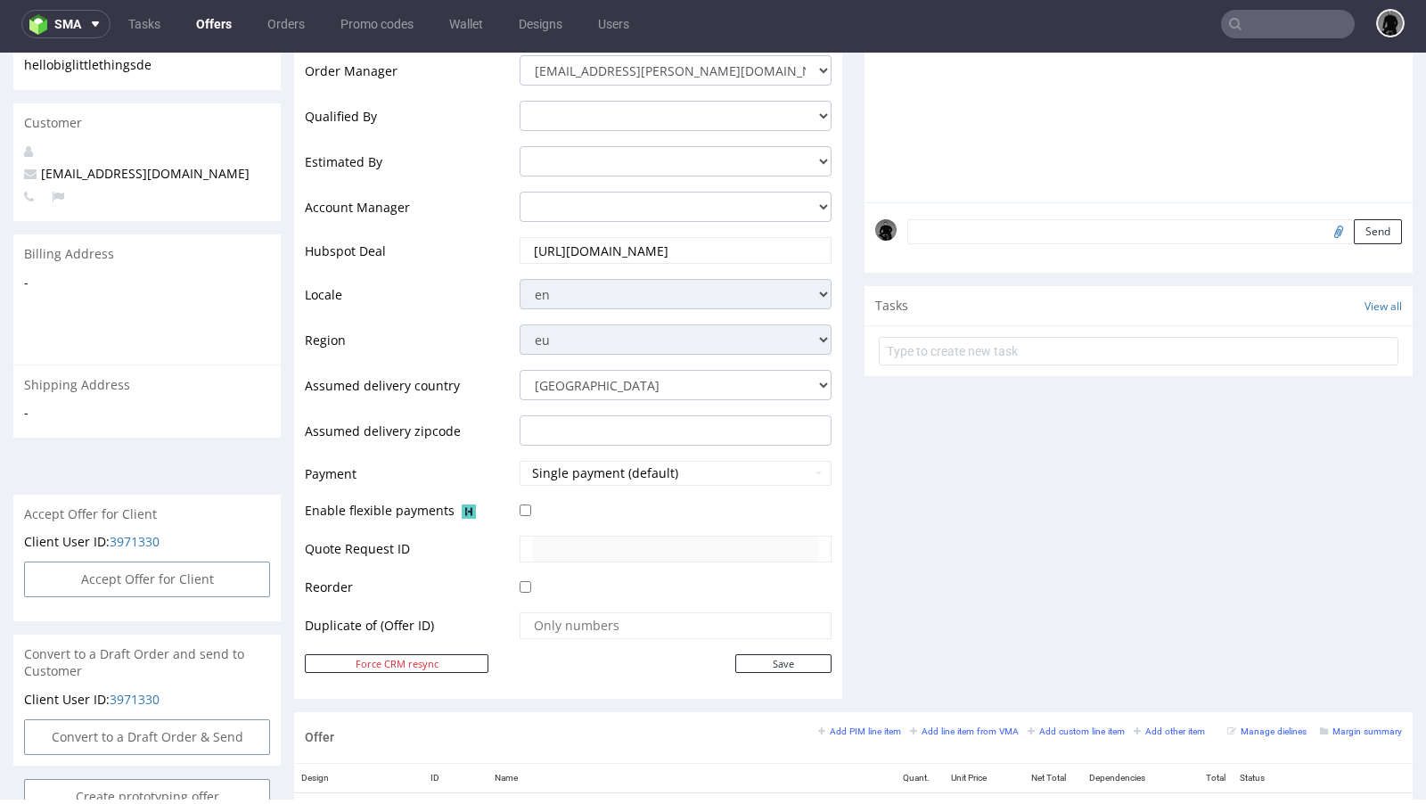
scroll to position [0, 0]
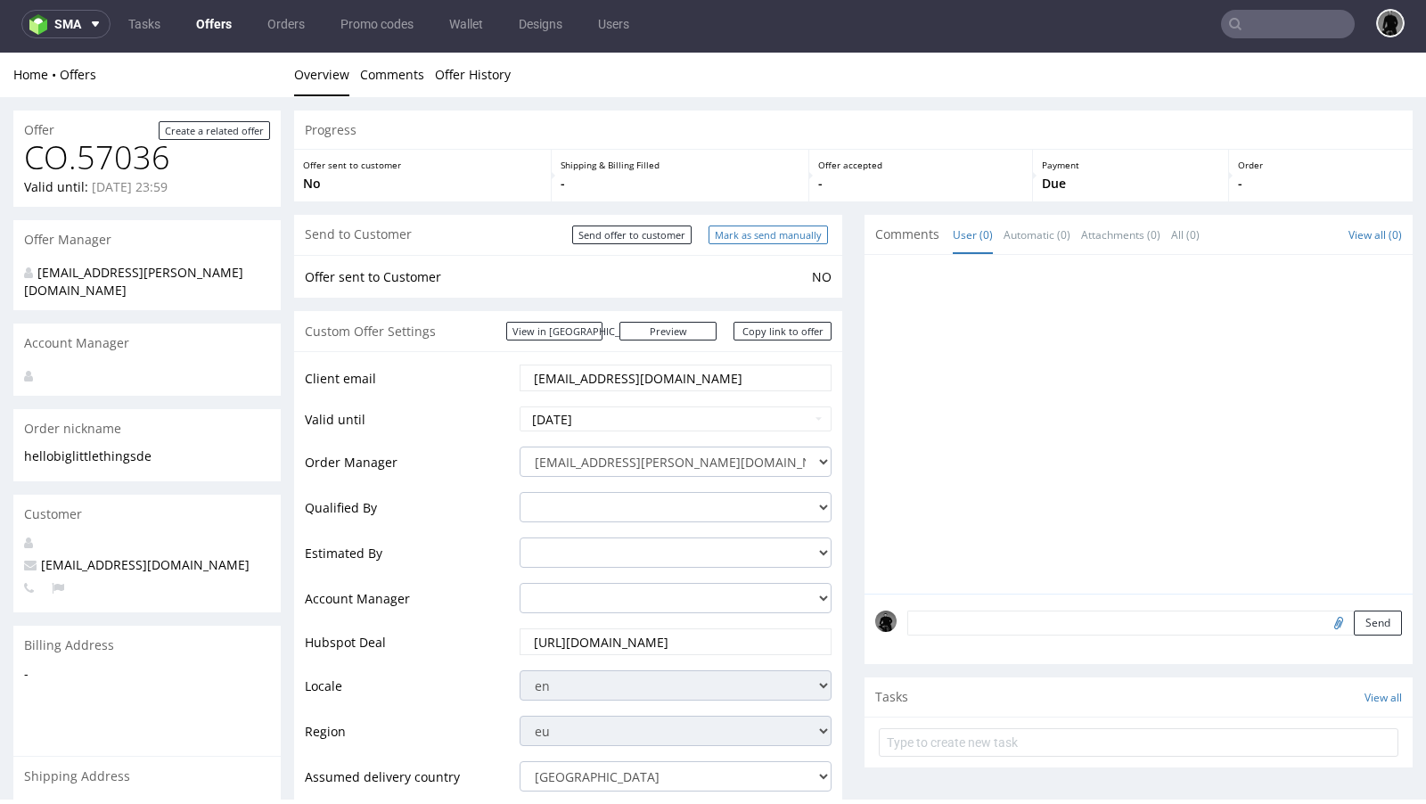
click at [712, 230] on input "Mark as send manually" at bounding box center [767, 234] width 119 height 19
type input "In progress..."
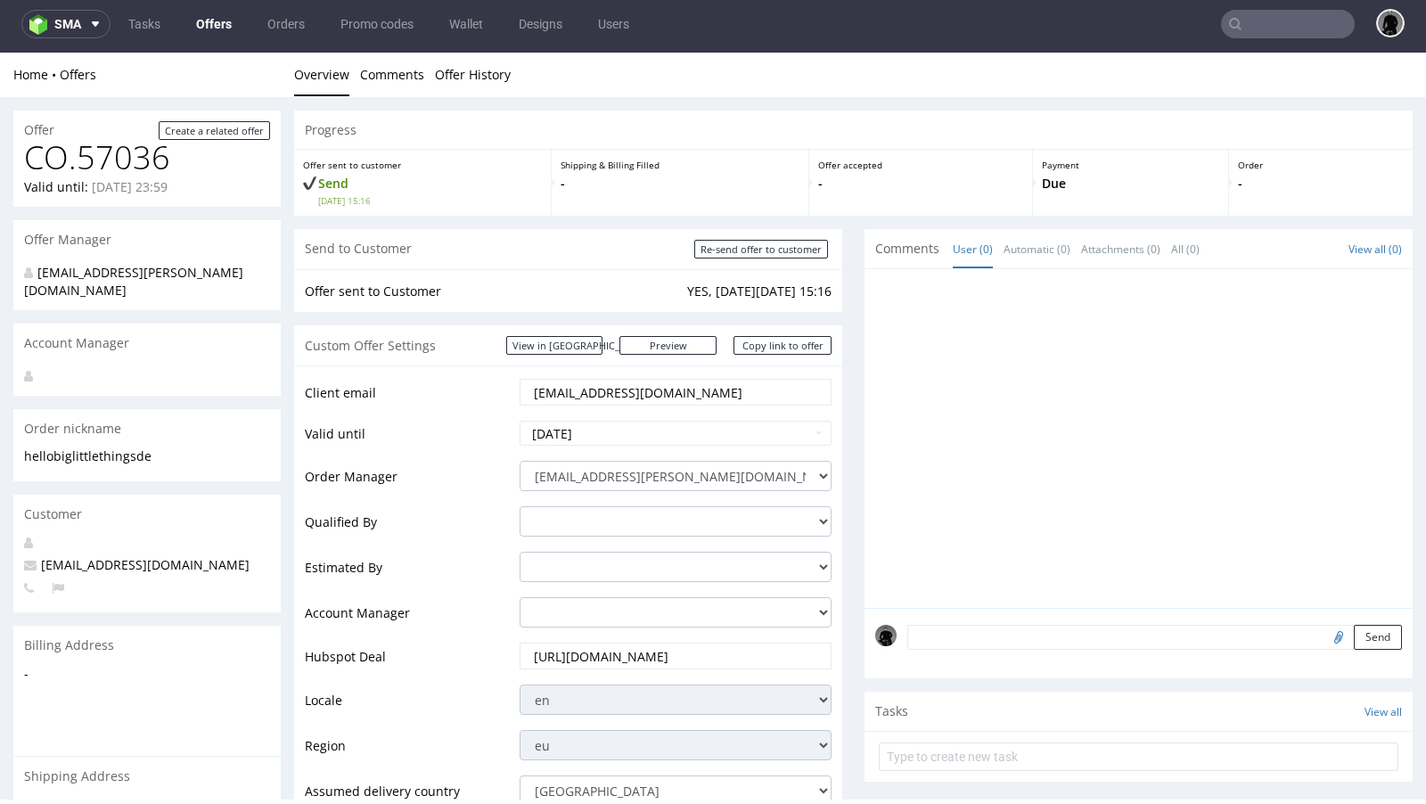
click at [98, 556] on span "[EMAIL_ADDRESS][DOMAIN_NAME]" at bounding box center [136, 564] width 225 height 17
copy span "[EMAIL_ADDRESS][DOMAIN_NAME]"
click at [759, 344] on link "Copy link to offer" at bounding box center [782, 345] width 98 height 19
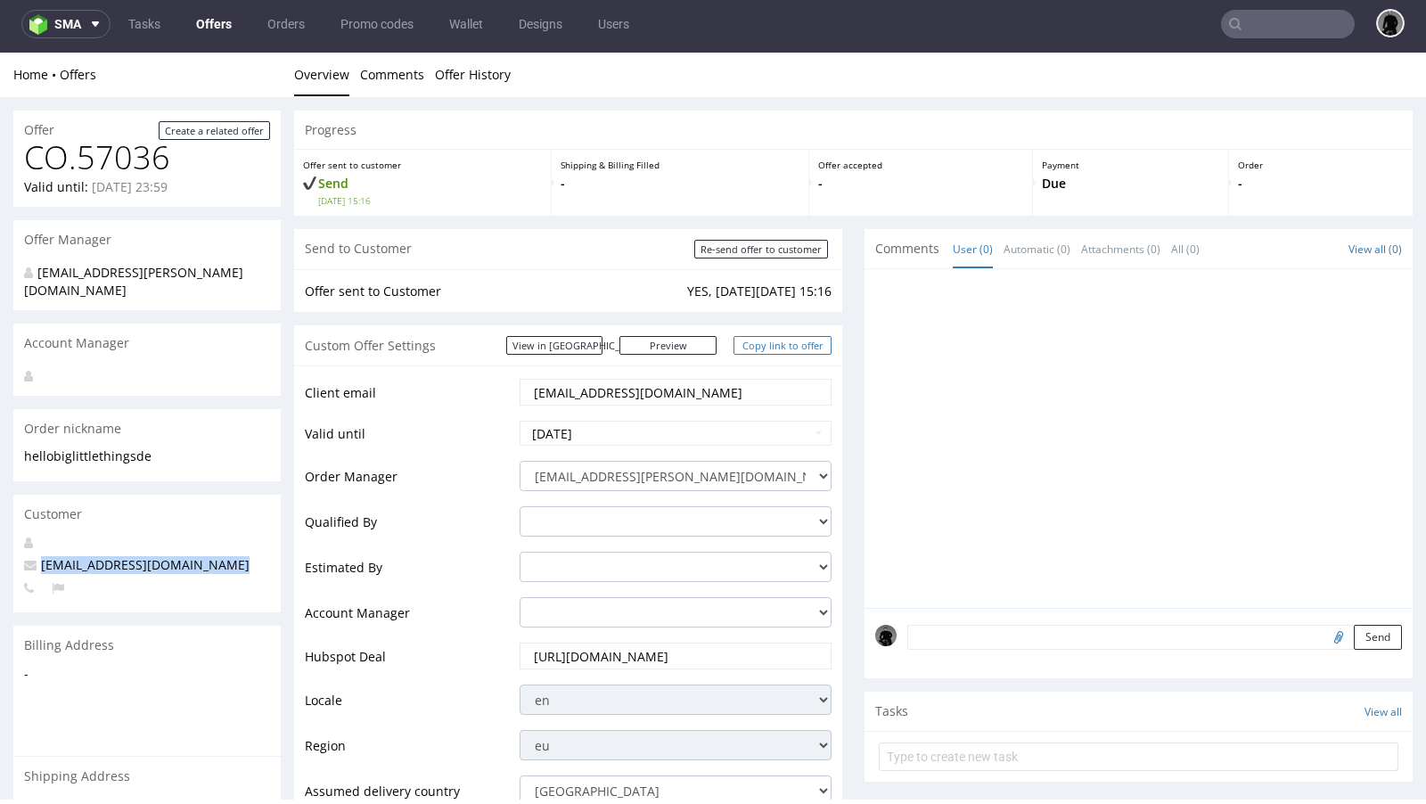
copy span "[EMAIL_ADDRESS][DOMAIN_NAME]"
click at [759, 344] on link "Copy link to offer" at bounding box center [782, 345] width 98 height 19
click at [121, 556] on span "[EMAIL_ADDRESS][DOMAIN_NAME]" at bounding box center [136, 564] width 225 height 17
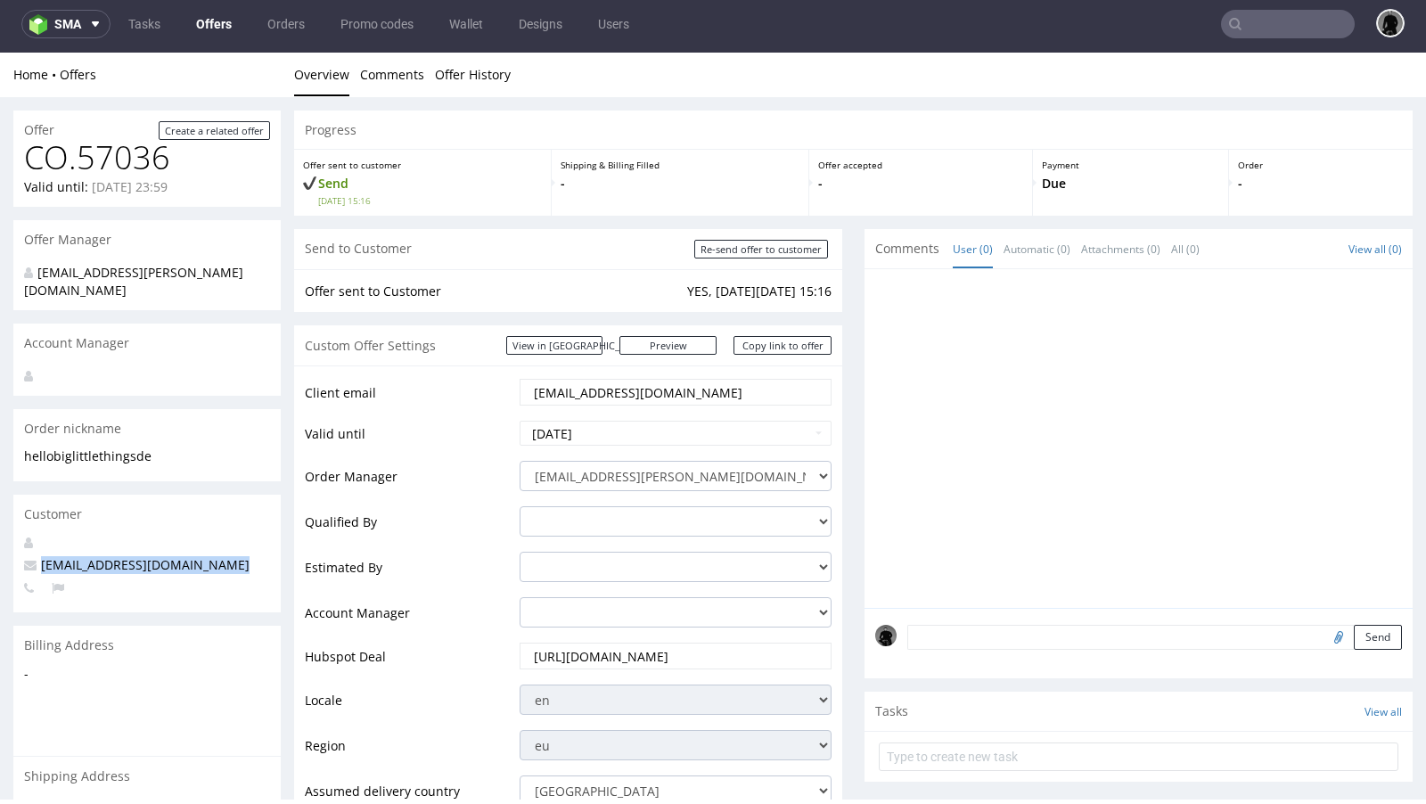
copy span "[EMAIL_ADDRESS][DOMAIN_NAME]"
click at [762, 340] on link "Copy link to offer" at bounding box center [782, 345] width 98 height 19
copy span "[EMAIL_ADDRESS][DOMAIN_NAME]"
click at [762, 340] on link "Copy link to offer" at bounding box center [782, 345] width 98 height 19
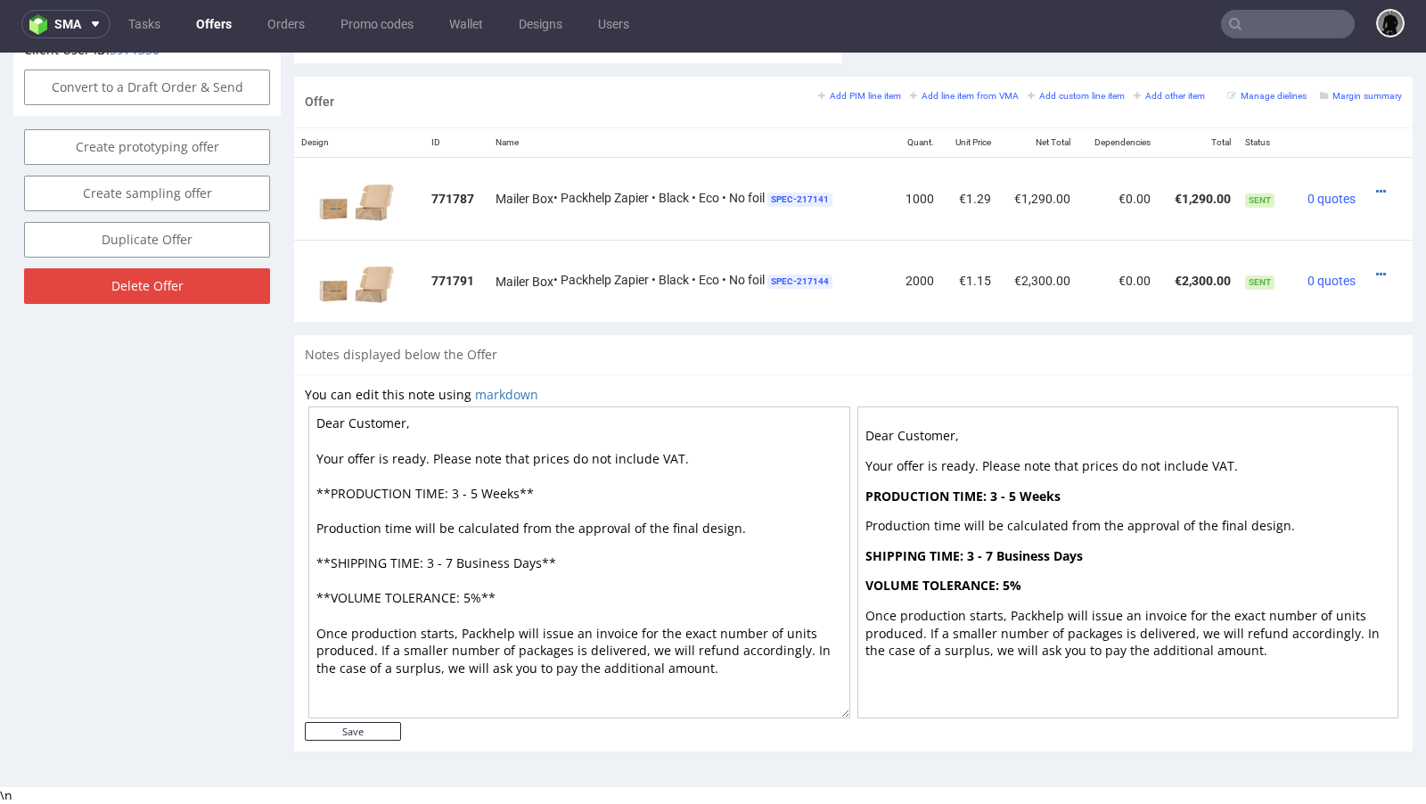
scroll to position [525, 0]
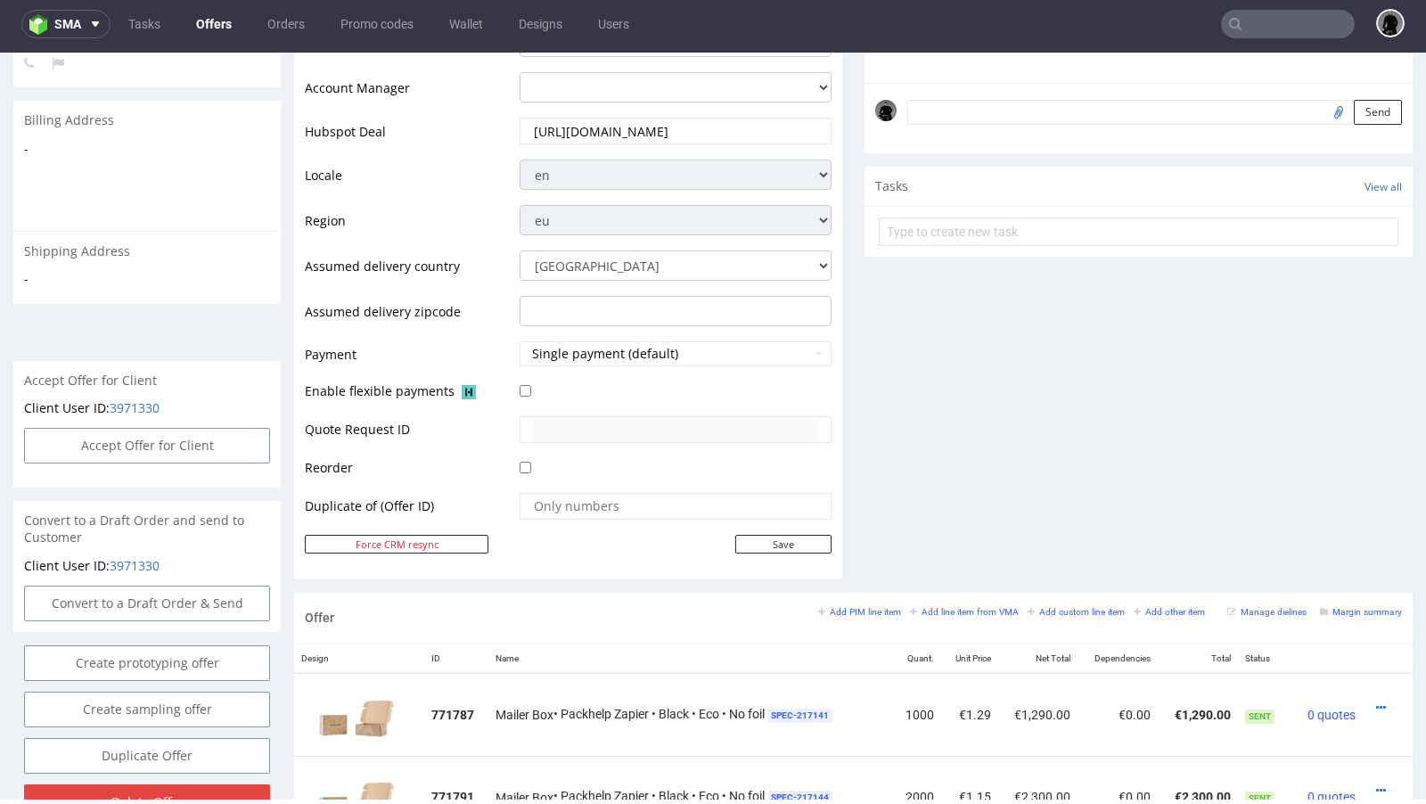
click at [1275, 20] on input "text" at bounding box center [1288, 24] width 134 height 29
paste input "robert@candy-circle.de"
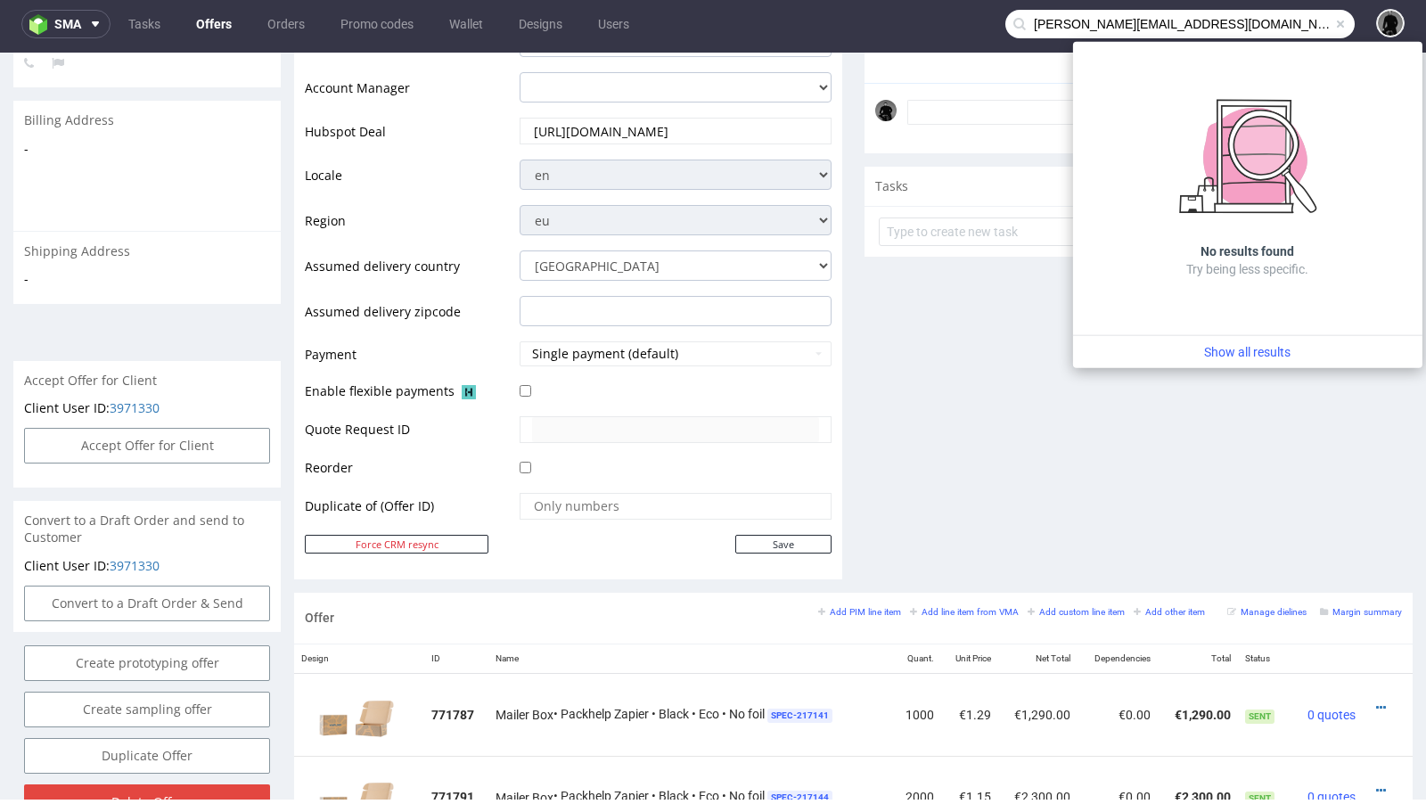
drag, startPoint x: 1054, startPoint y: 27, endPoint x: 922, endPoint y: 27, distance: 131.9
click at [922, 27] on nav "sma Tasks Offers Orders Promo codes Wallet Designs Users robert@candy-circle.de" at bounding box center [713, 24] width 1426 height 57
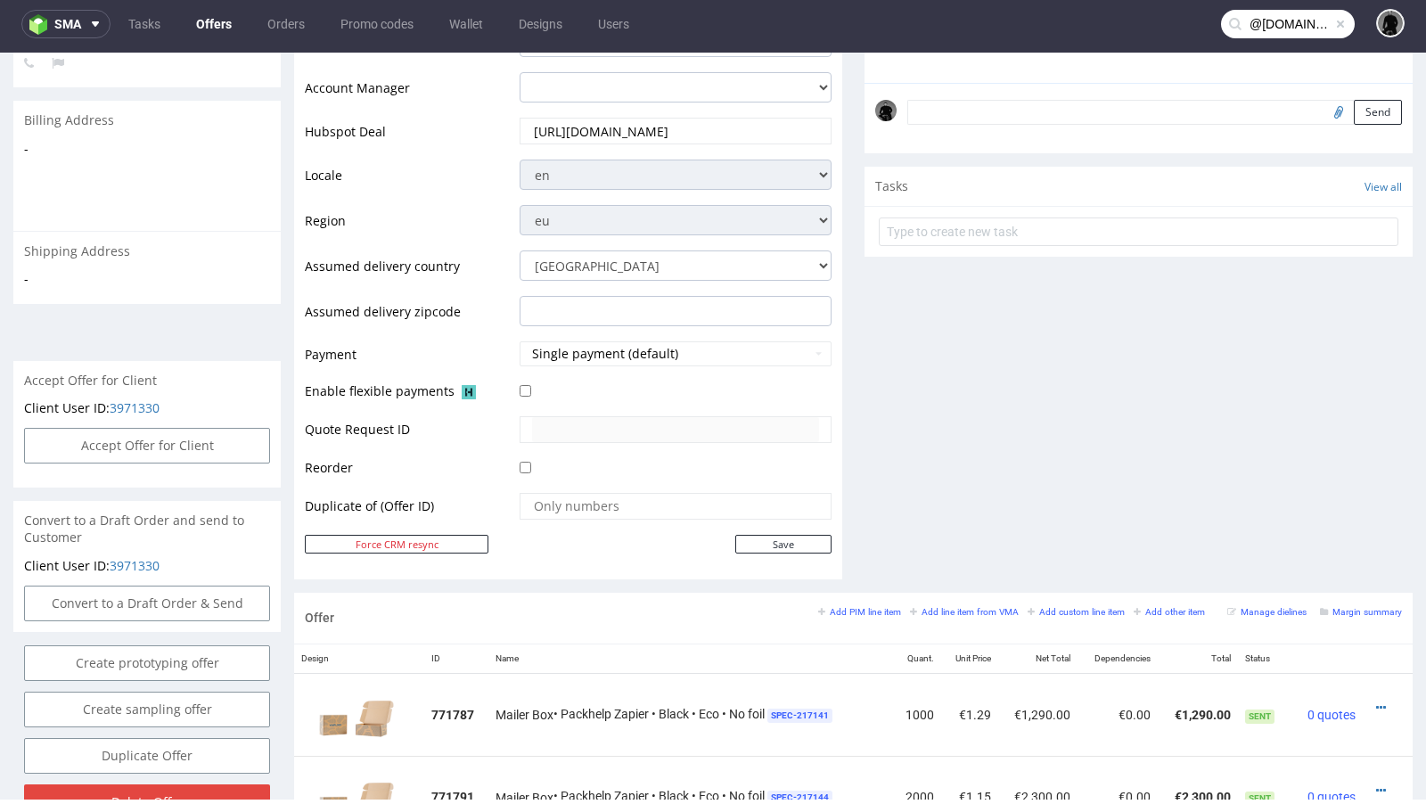
type input "@candy-circle.de"
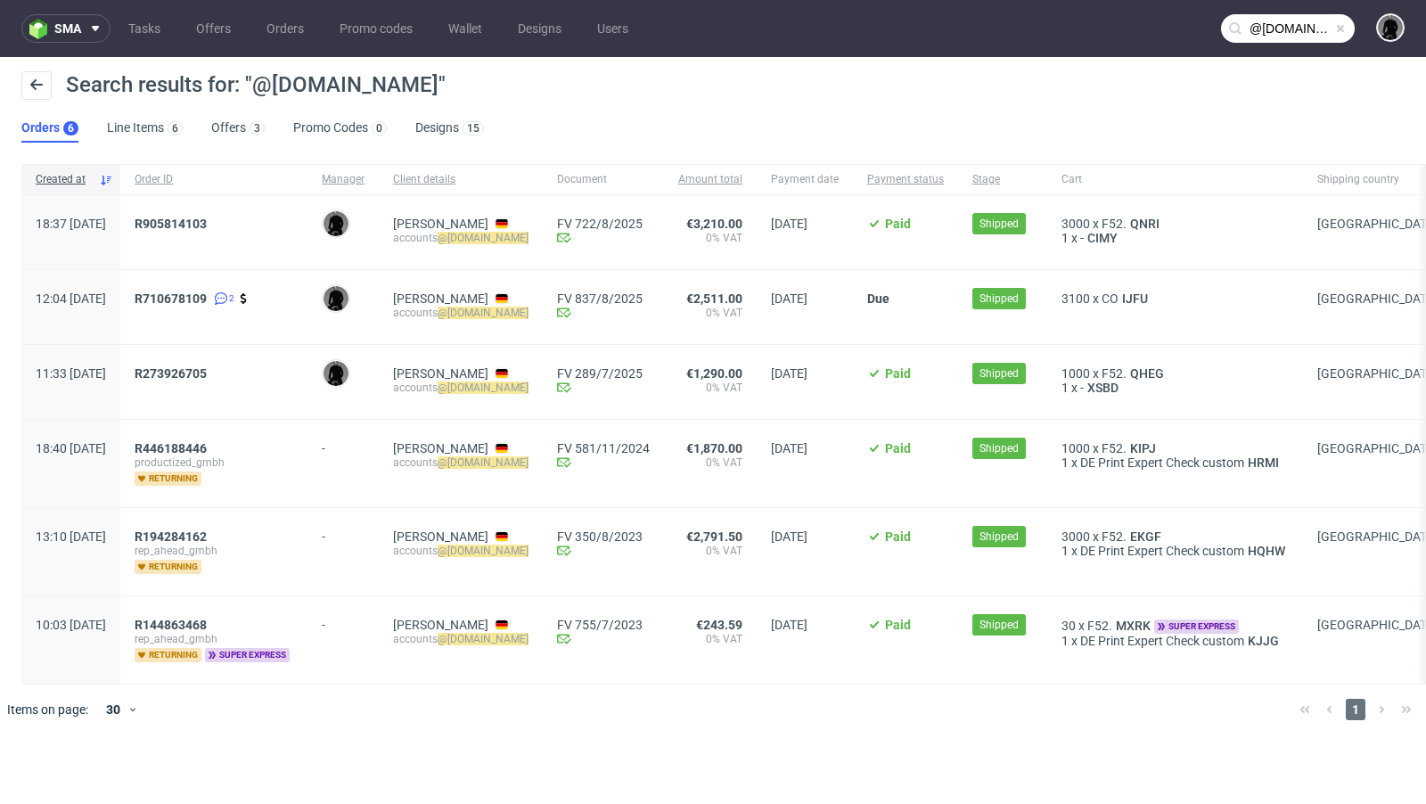
click at [688, 118] on div "Search results for: "@candy-circle.de" Orders 6 Line Items 6 Offers 3 Promo Cod…" at bounding box center [713, 107] width 1426 height 100
click at [1163, 223] on span "QNRI" at bounding box center [1144, 224] width 37 height 14
click at [1151, 295] on span "IJFU" at bounding box center [1134, 298] width 33 height 14
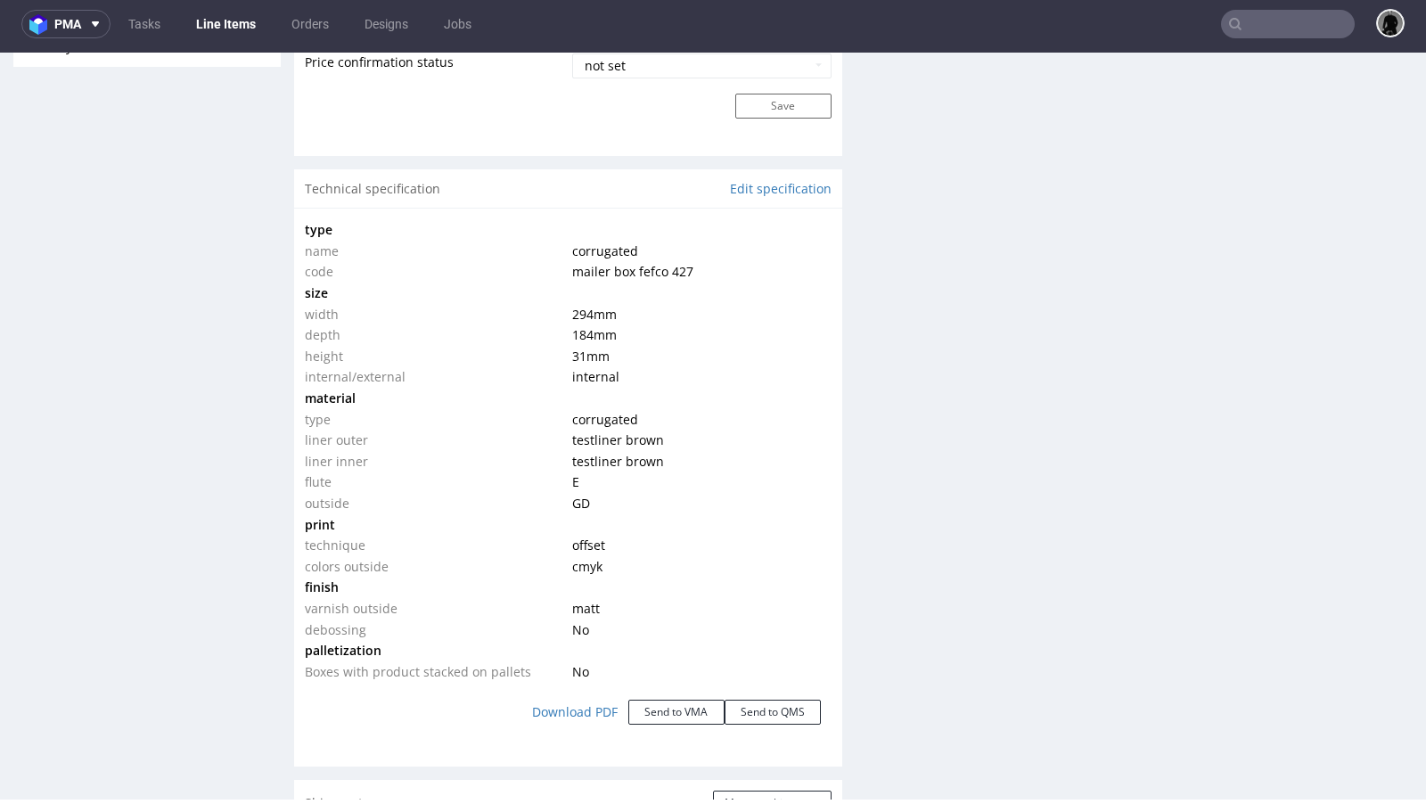
scroll to position [1557, 0]
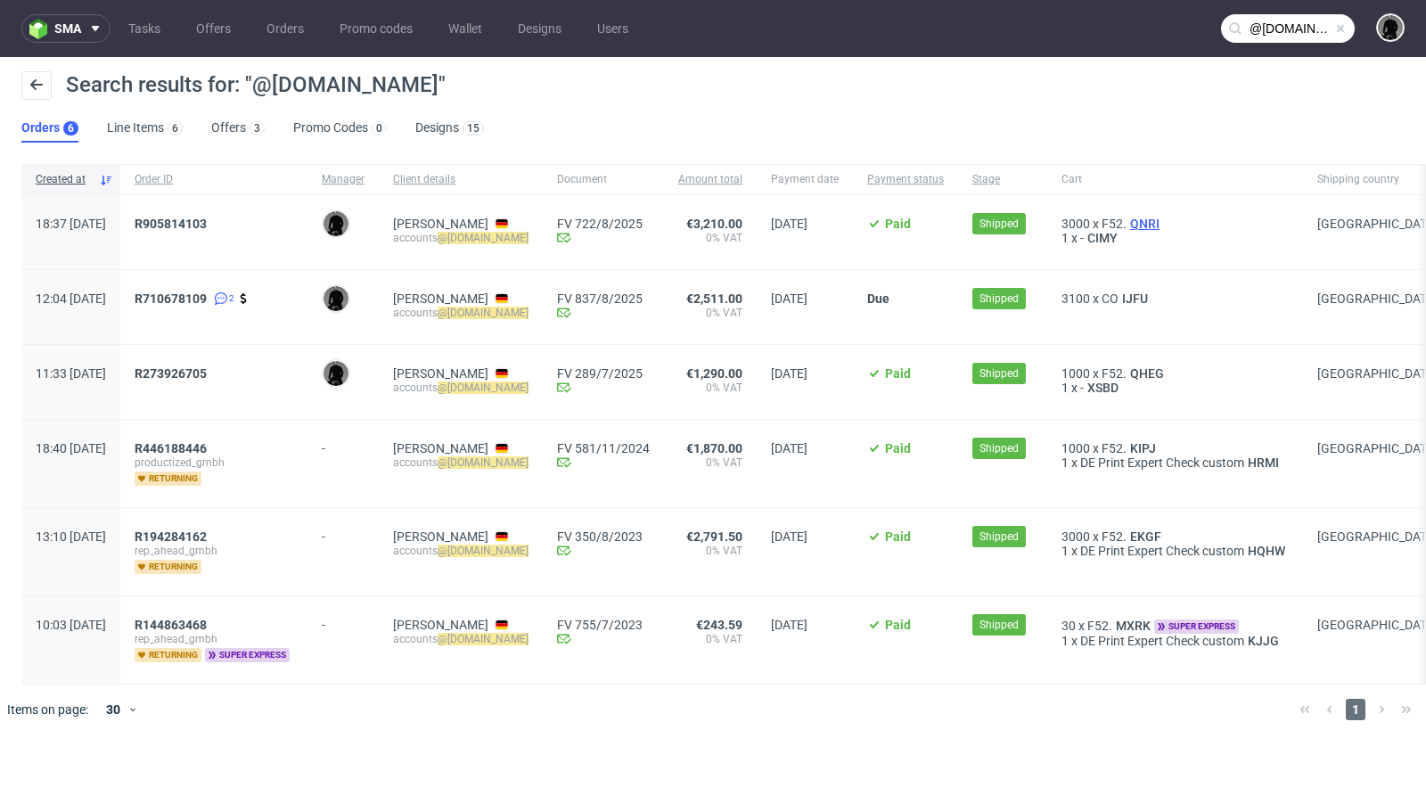
click at [1163, 222] on span "QNRI" at bounding box center [1144, 224] width 37 height 14
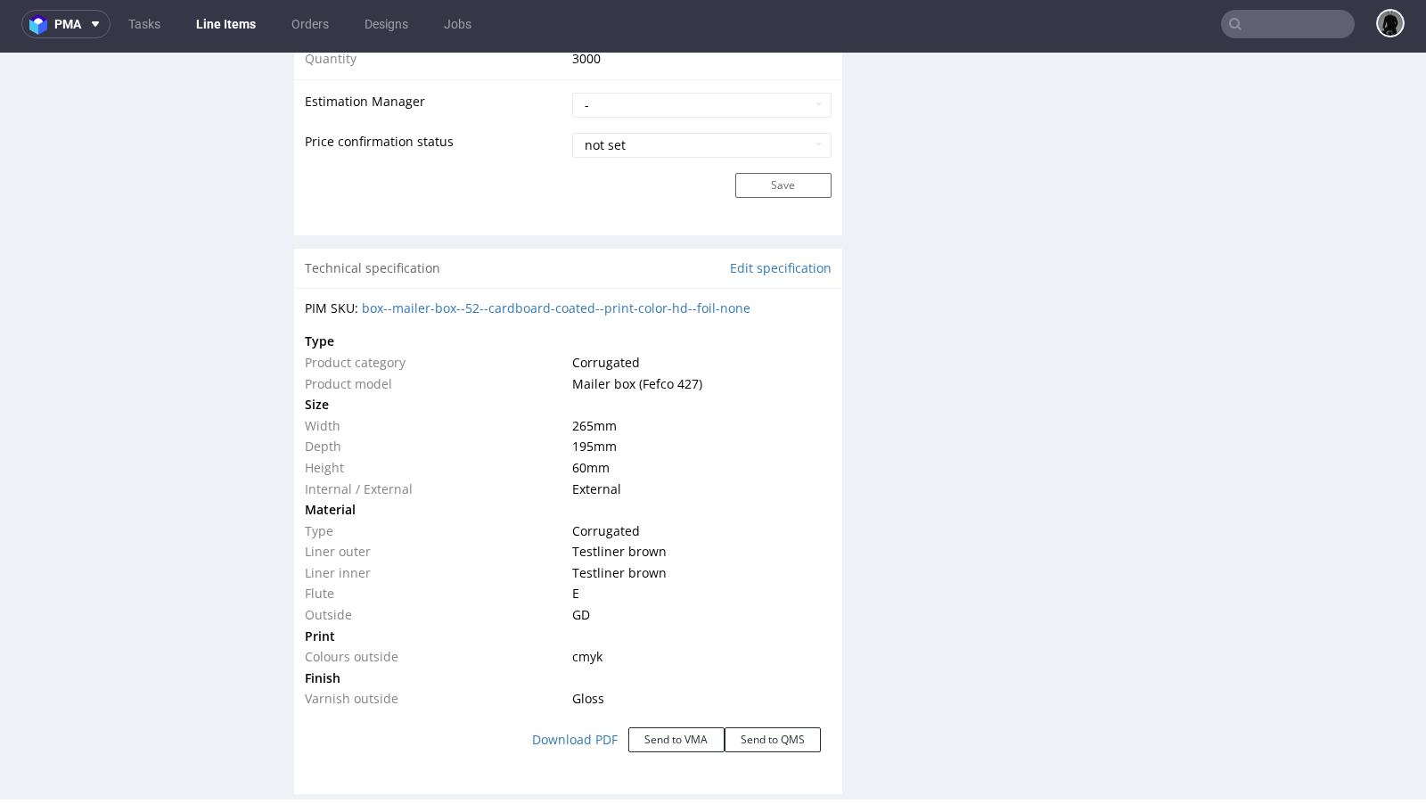
scroll to position [1590, 0]
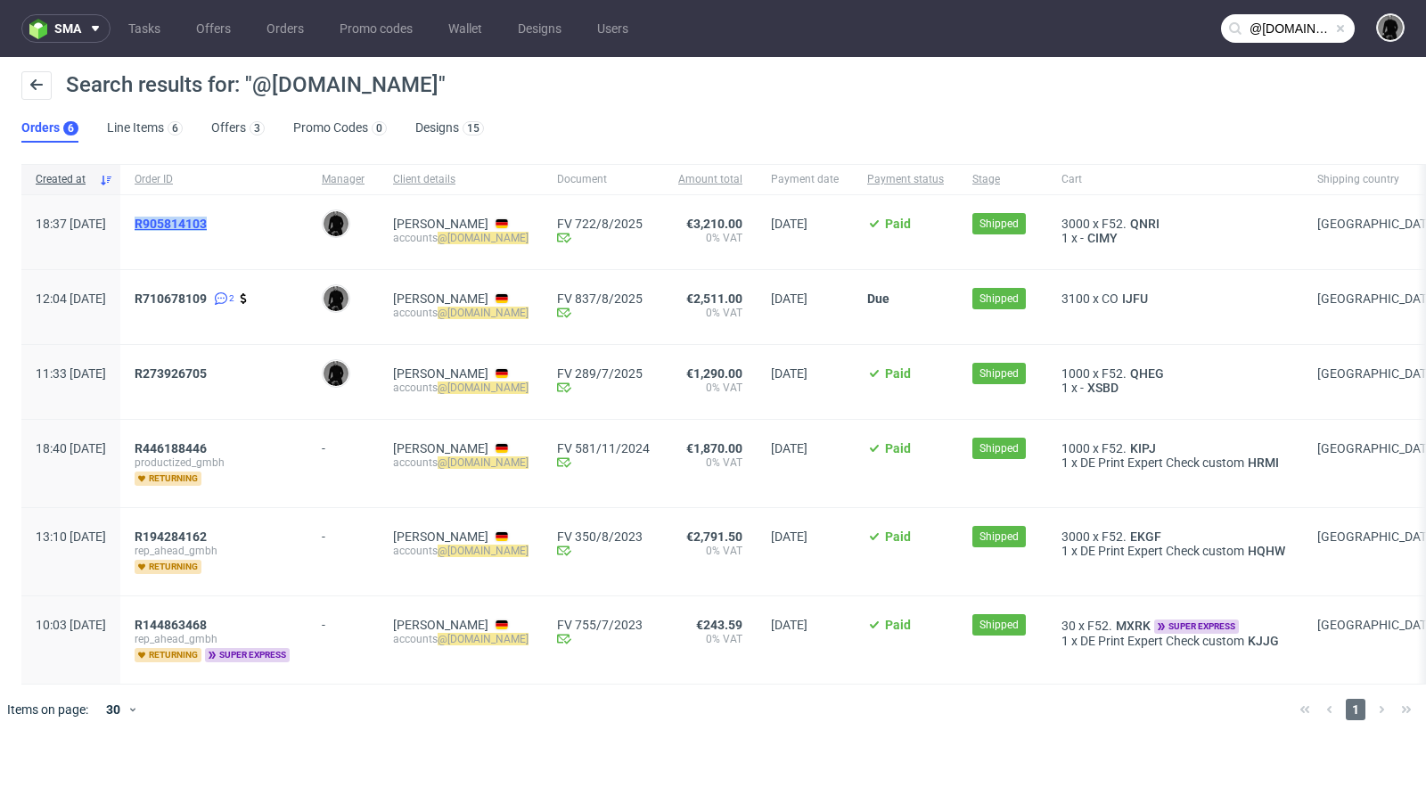
drag, startPoint x: 268, startPoint y: 223, endPoint x: 190, endPoint y: 222, distance: 78.4
click at [190, 222] on div "R905814103" at bounding box center [214, 224] width 159 height 14
copy span "R905814103"
click at [307, 205] on div "R905814103" at bounding box center [213, 232] width 187 height 74
drag, startPoint x: 280, startPoint y: 225, endPoint x: 190, endPoint y: 222, distance: 90.1
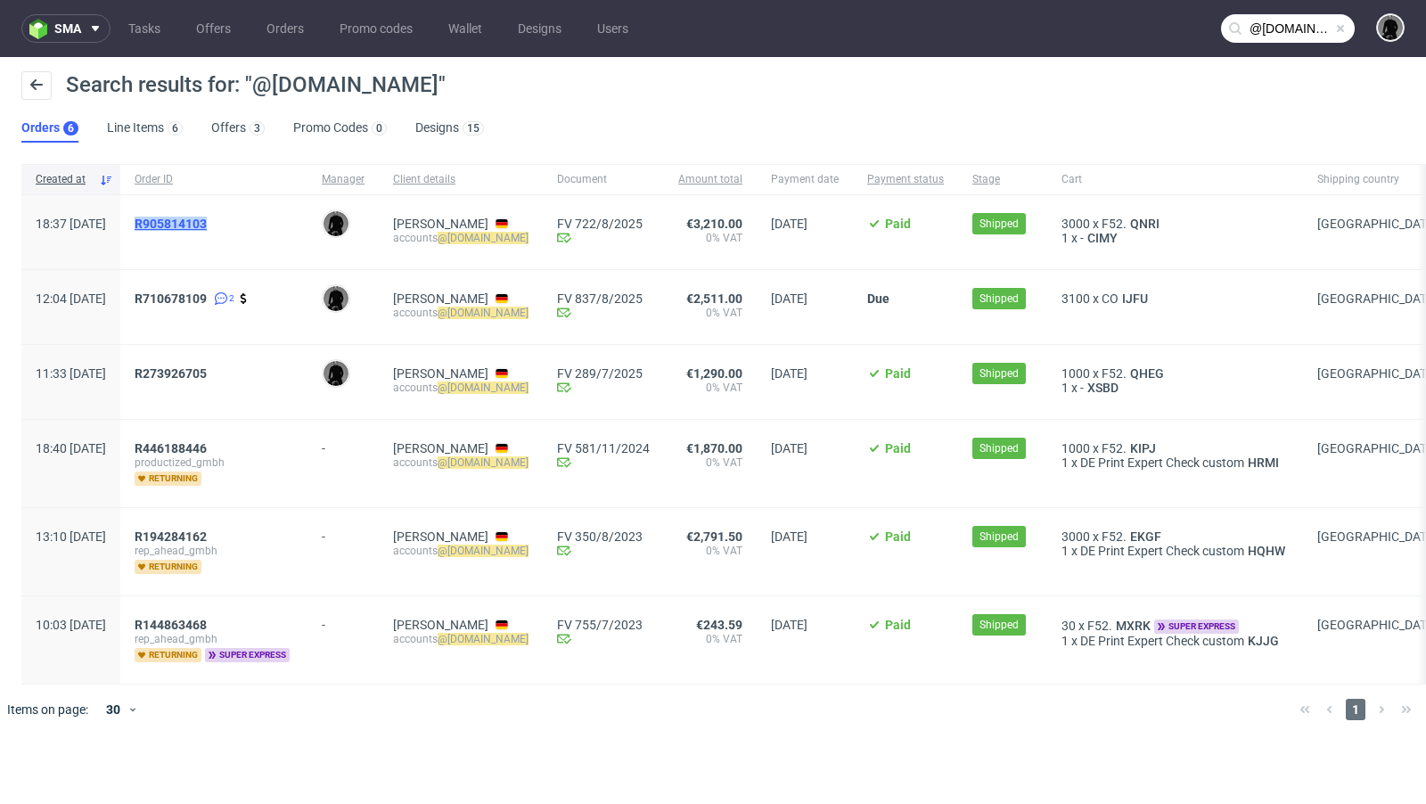
click at [190, 222] on div "R905814103" at bounding box center [214, 224] width 159 height 14
copy span "R905814103"
click at [182, 295] on div "R710678109 2" at bounding box center [213, 307] width 187 height 74
drag, startPoint x: 181, startPoint y: 297, endPoint x: 263, endPoint y: 303, distance: 82.2
click at [263, 303] on div "R710678109 2" at bounding box center [213, 307] width 187 height 74
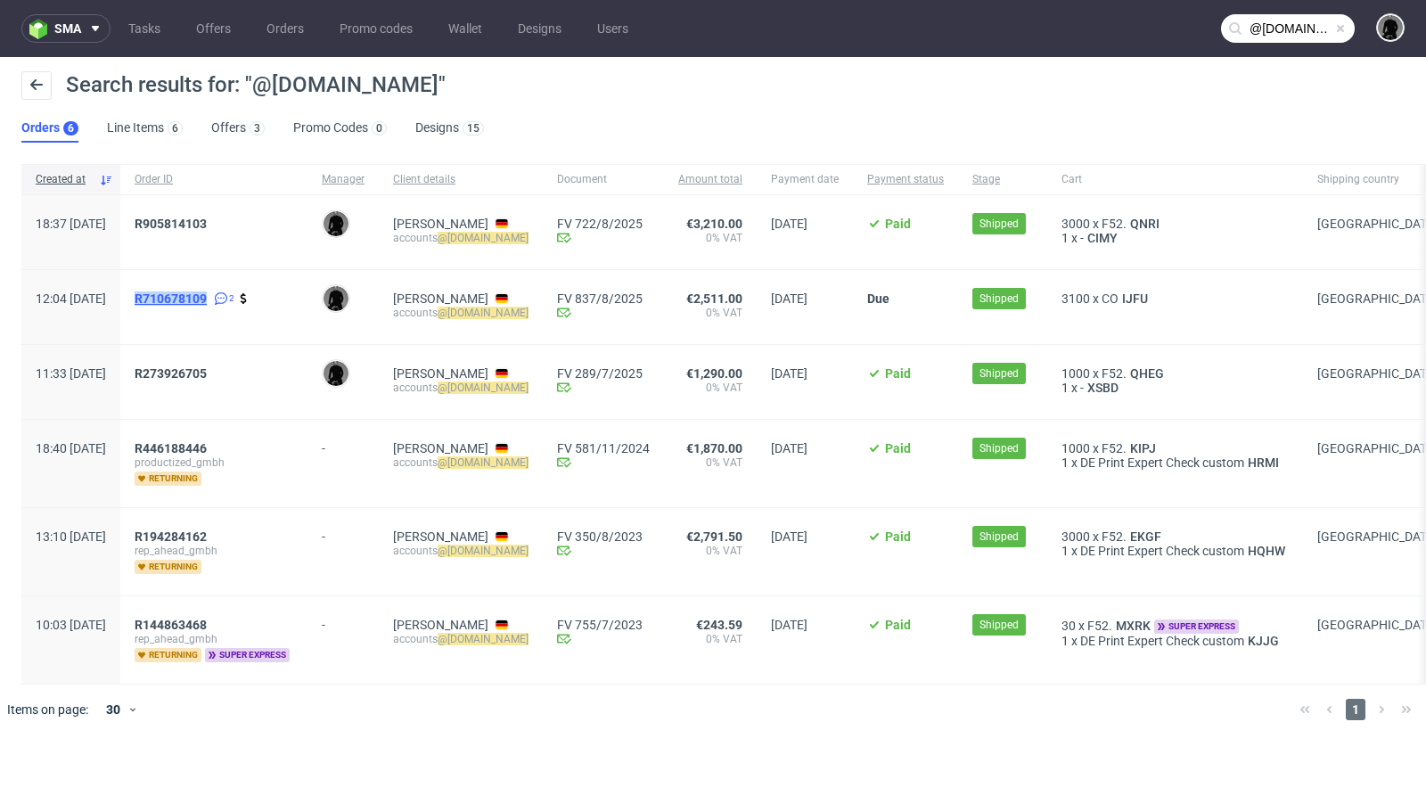
copy span "R710678109"
click at [307, 268] on div "R905814103" at bounding box center [213, 232] width 187 height 74
click at [1163, 217] on span "QNRI" at bounding box center [1144, 224] width 37 height 14
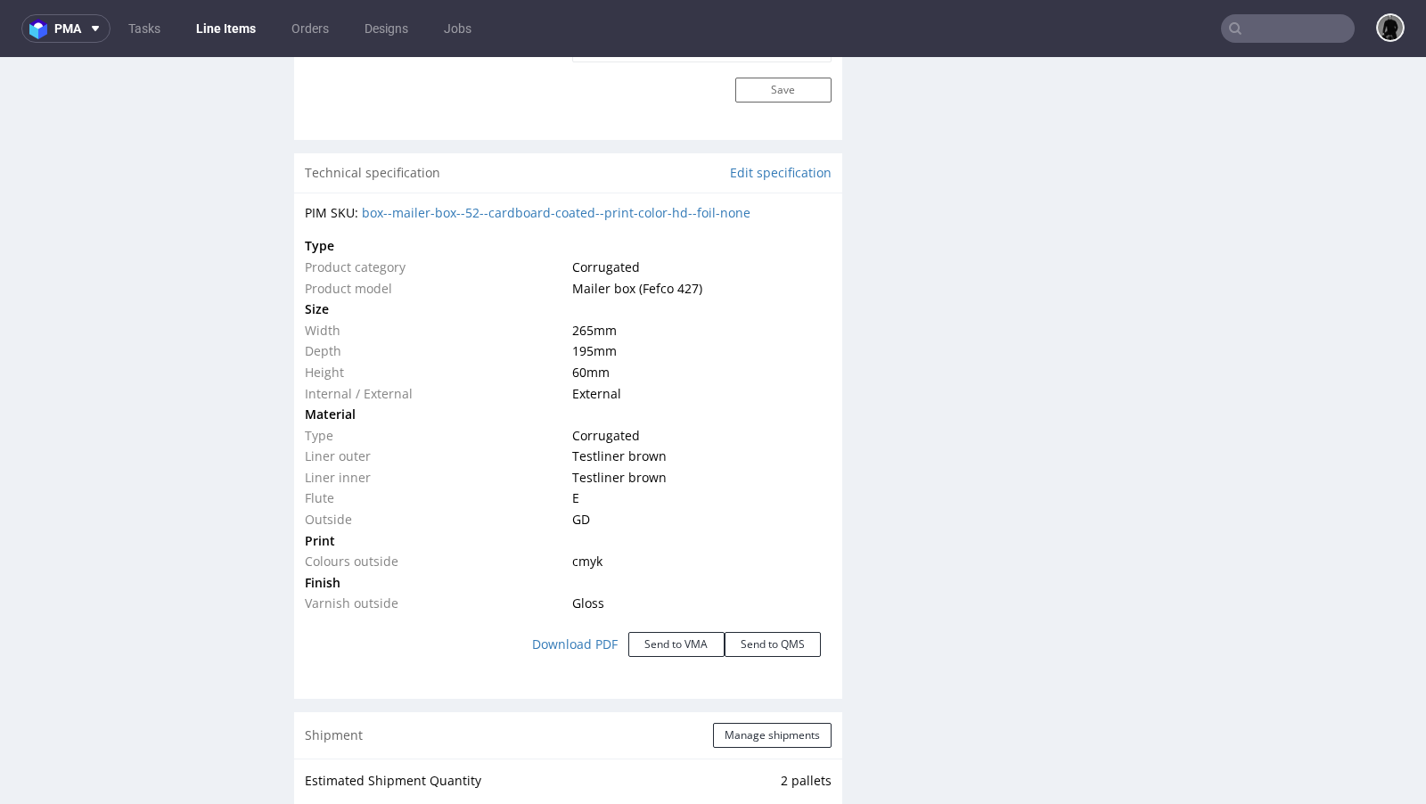
scroll to position [1698, 0]
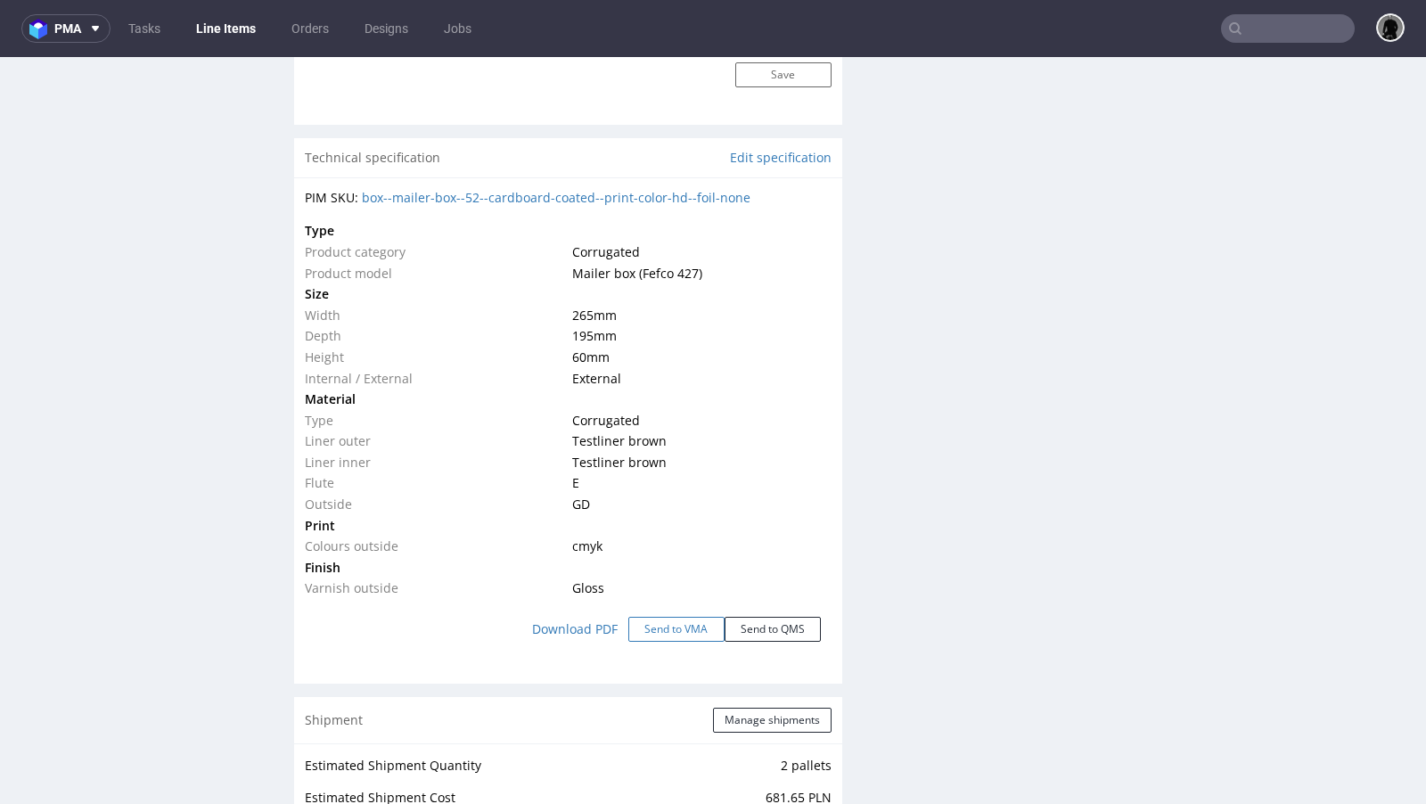
click at [665, 630] on button "Send to VMA" at bounding box center [676, 629] width 96 height 25
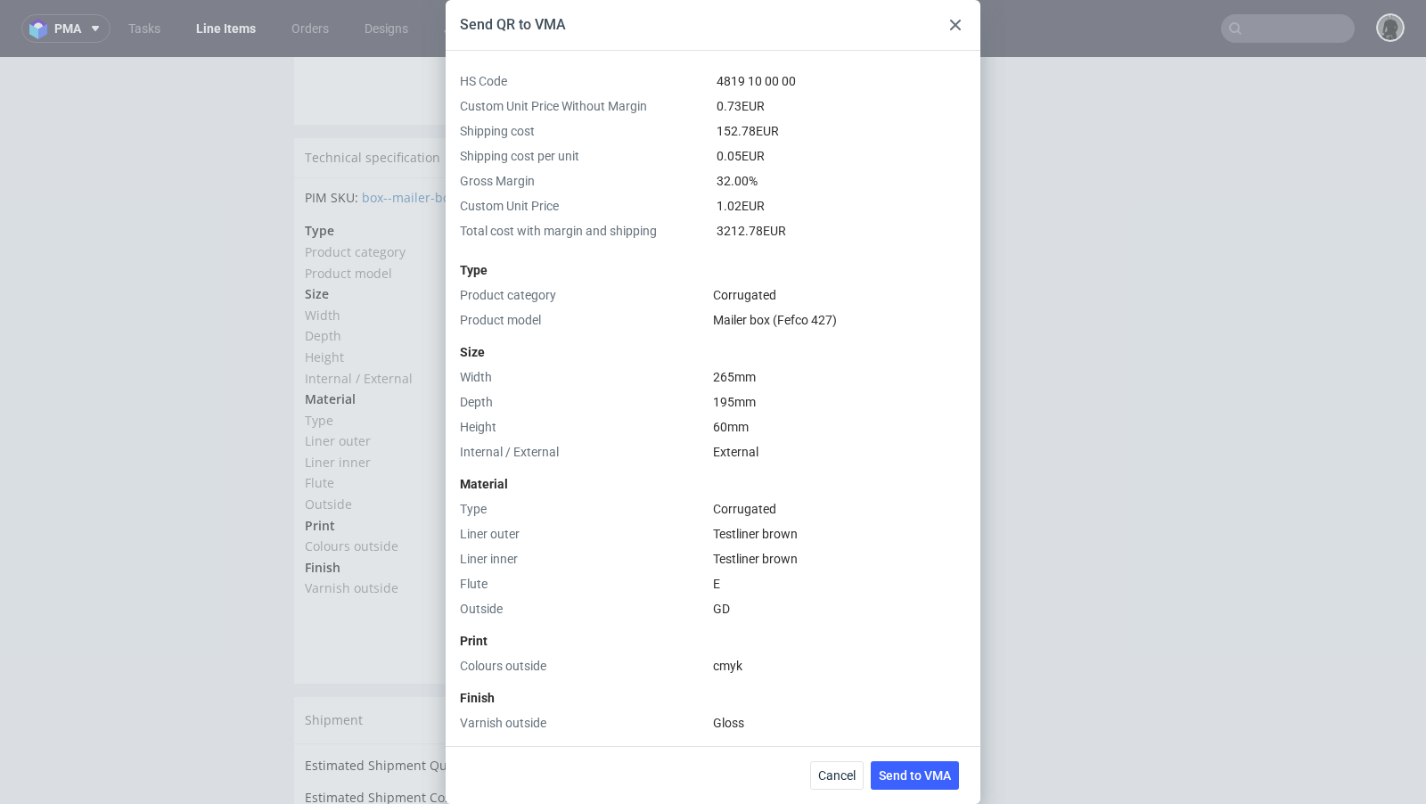
scroll to position [291, 0]
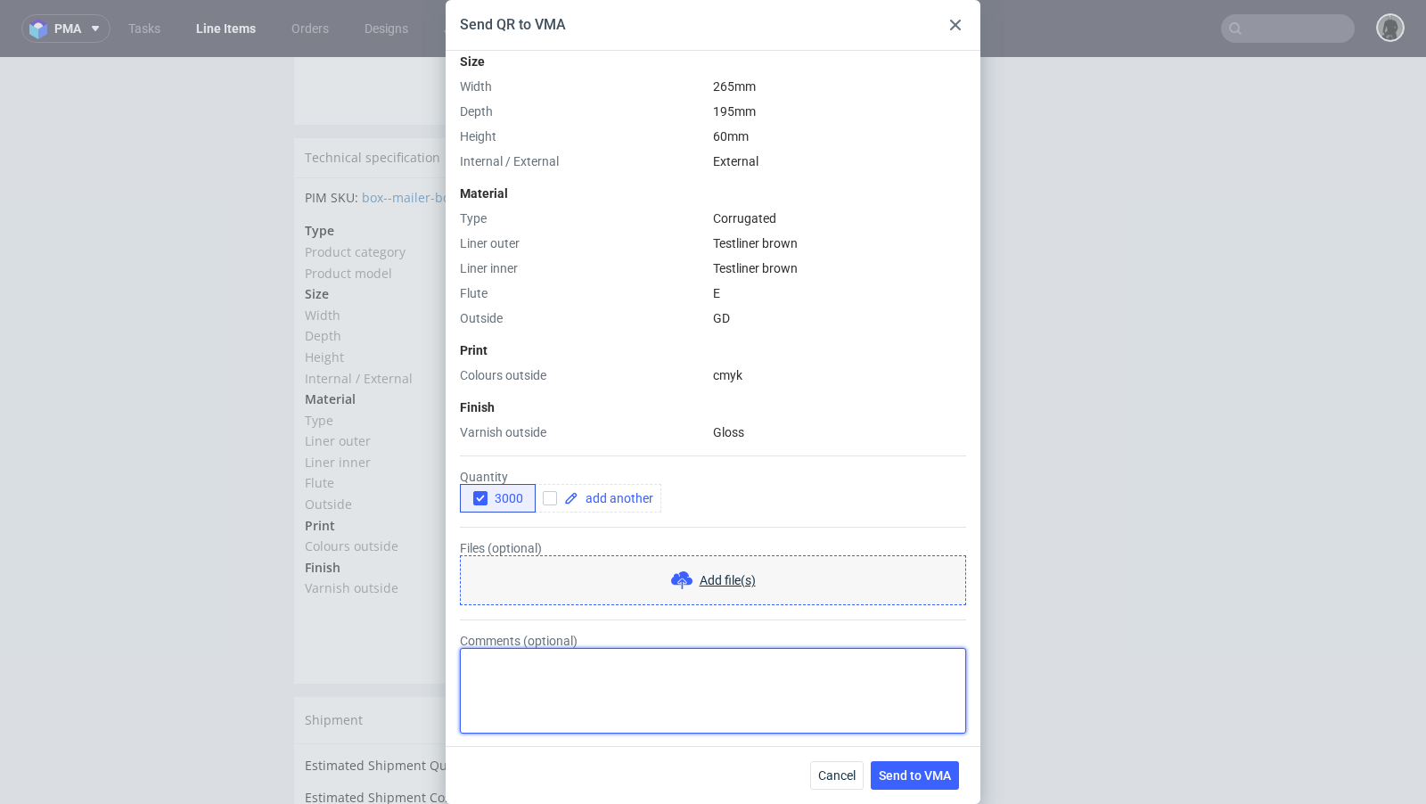
click at [642, 695] on textarea "Comments (optional)" at bounding box center [713, 691] width 506 height 86
type textarea "Prosze o szybka wycene, klient chce dostac towar jak najszybciej."
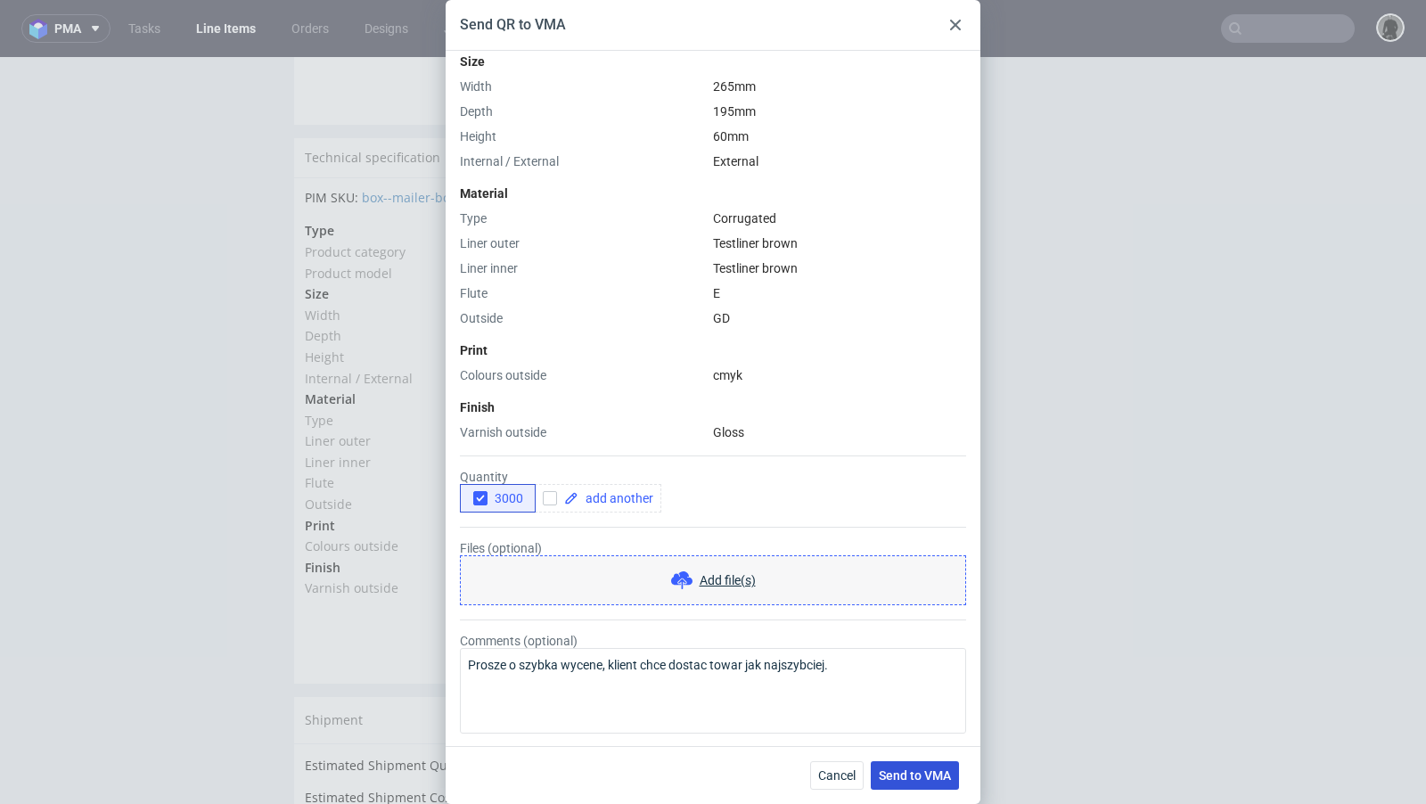
click at [919, 779] on span "Send to VMA" at bounding box center [915, 775] width 72 height 12
click at [828, 763] on button "Cancel" at bounding box center [836, 775] width 53 height 29
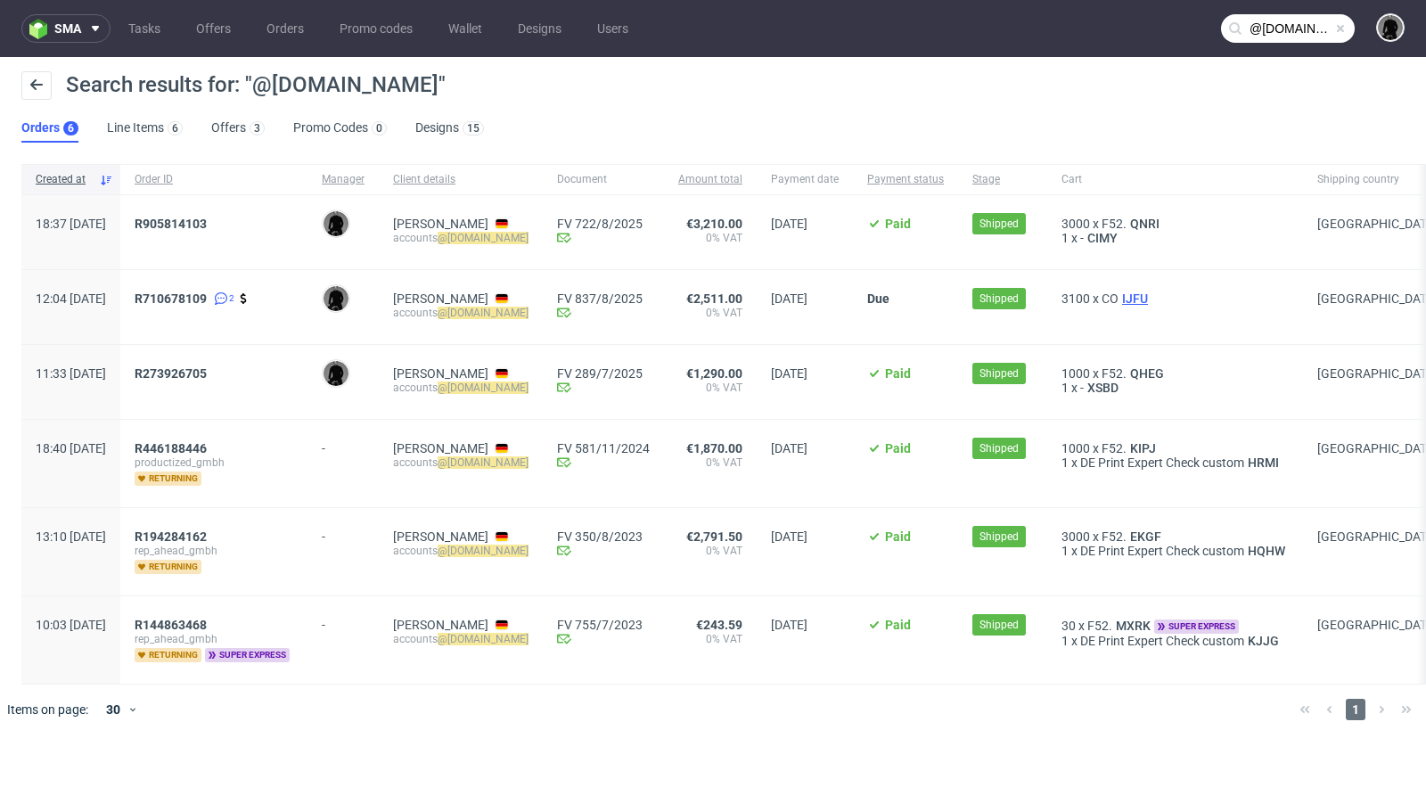
click at [1151, 296] on span "IJFU" at bounding box center [1134, 298] width 33 height 14
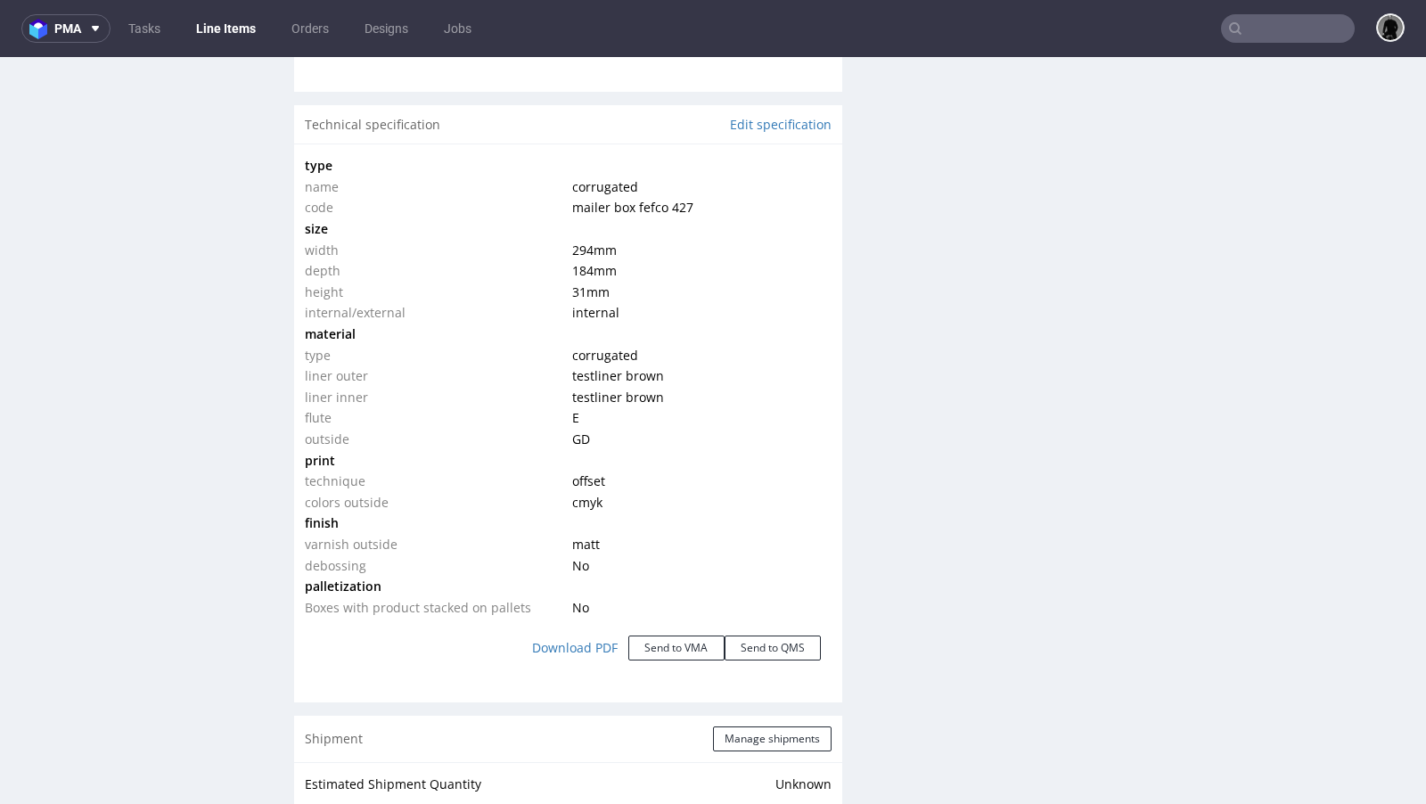
scroll to position [1644, 0]
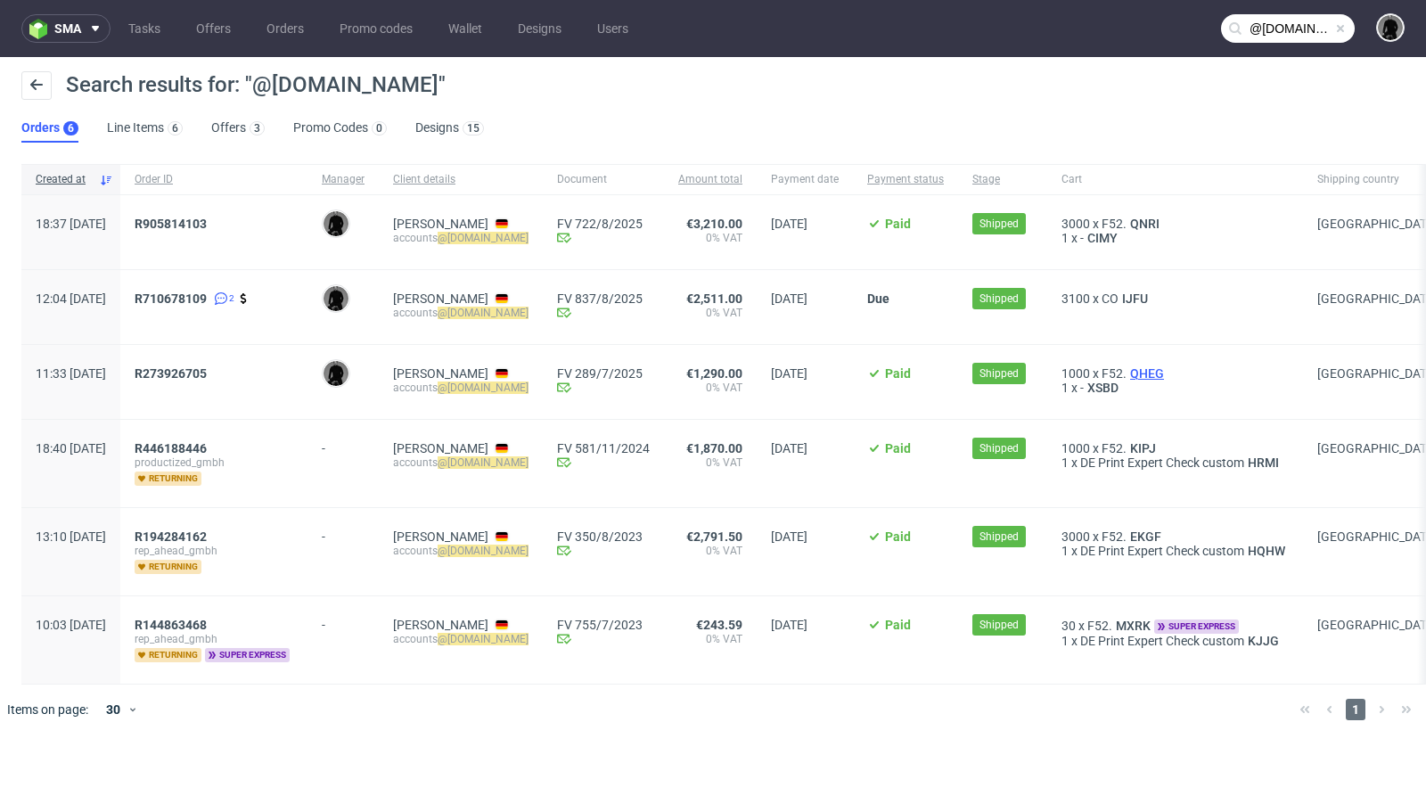
click at [1167, 367] on span "QHEG" at bounding box center [1146, 373] width 41 height 14
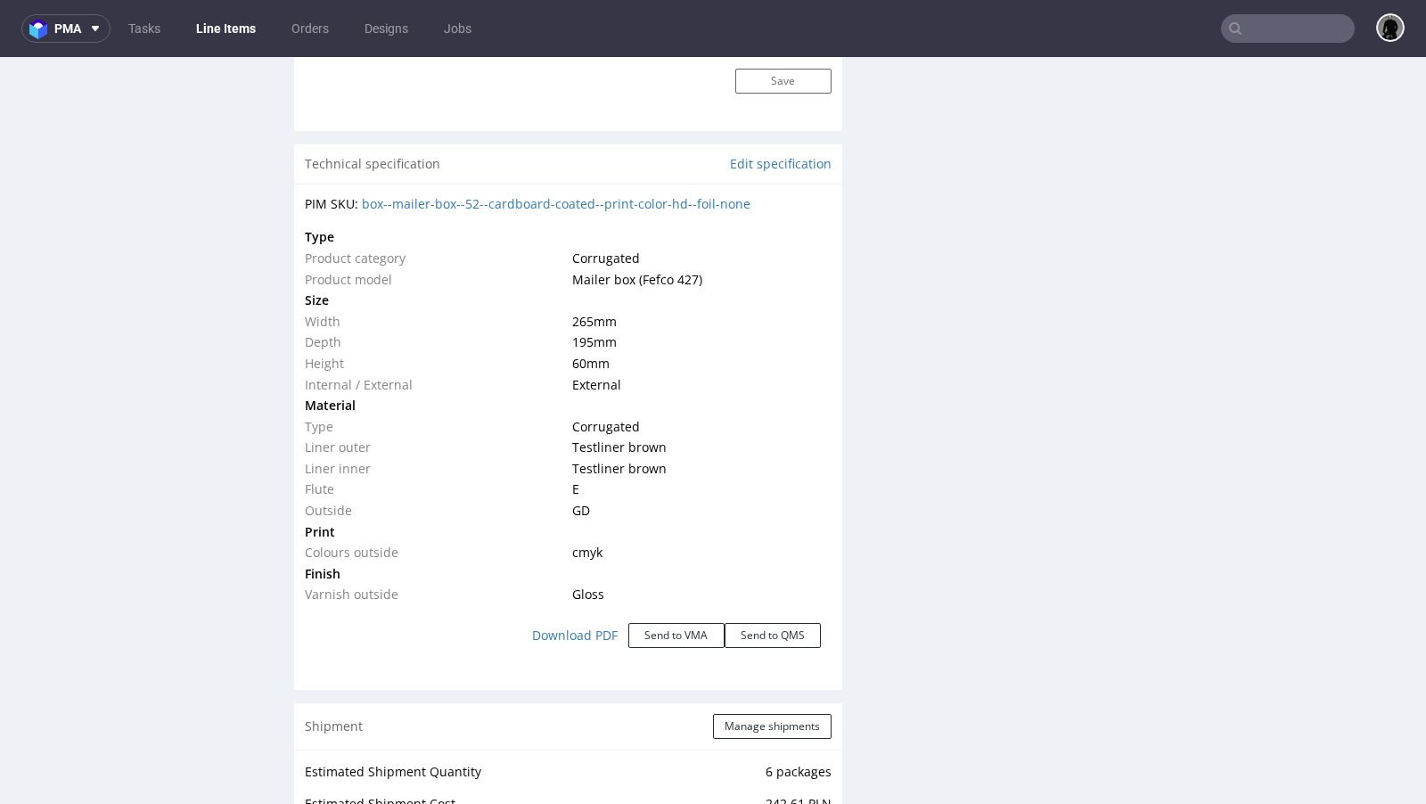
scroll to position [1693, 0]
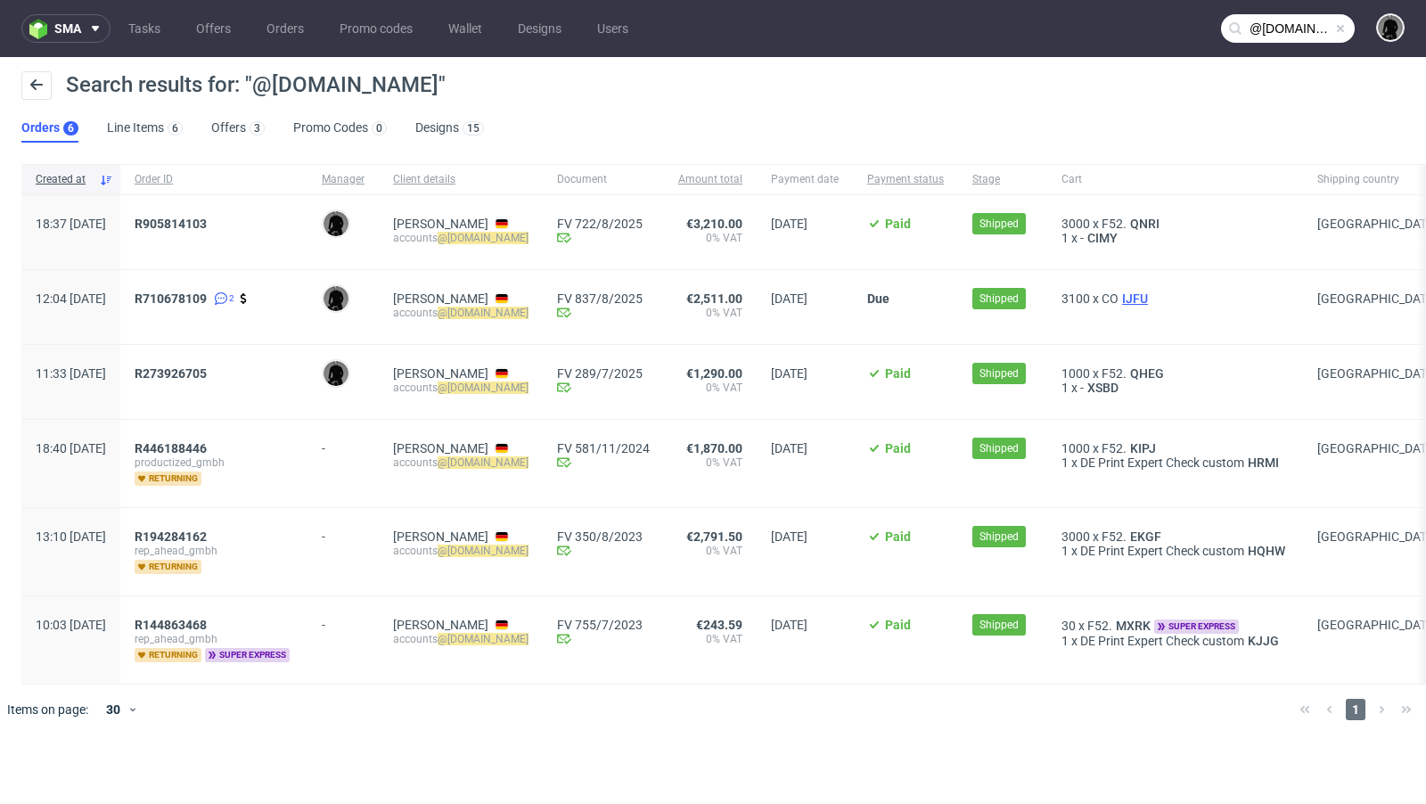
click at [1151, 298] on span "IJFU" at bounding box center [1134, 298] width 33 height 14
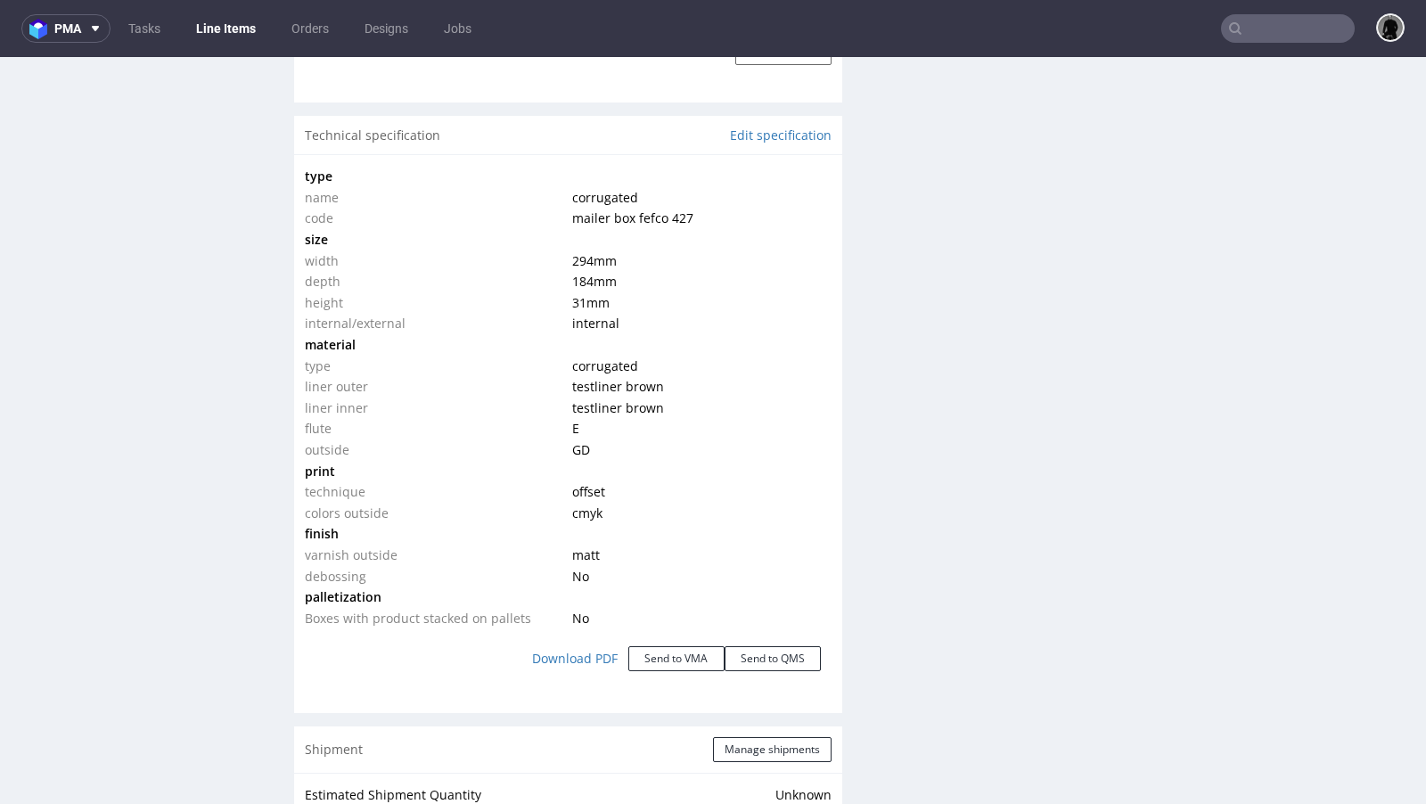
scroll to position [1619, 0]
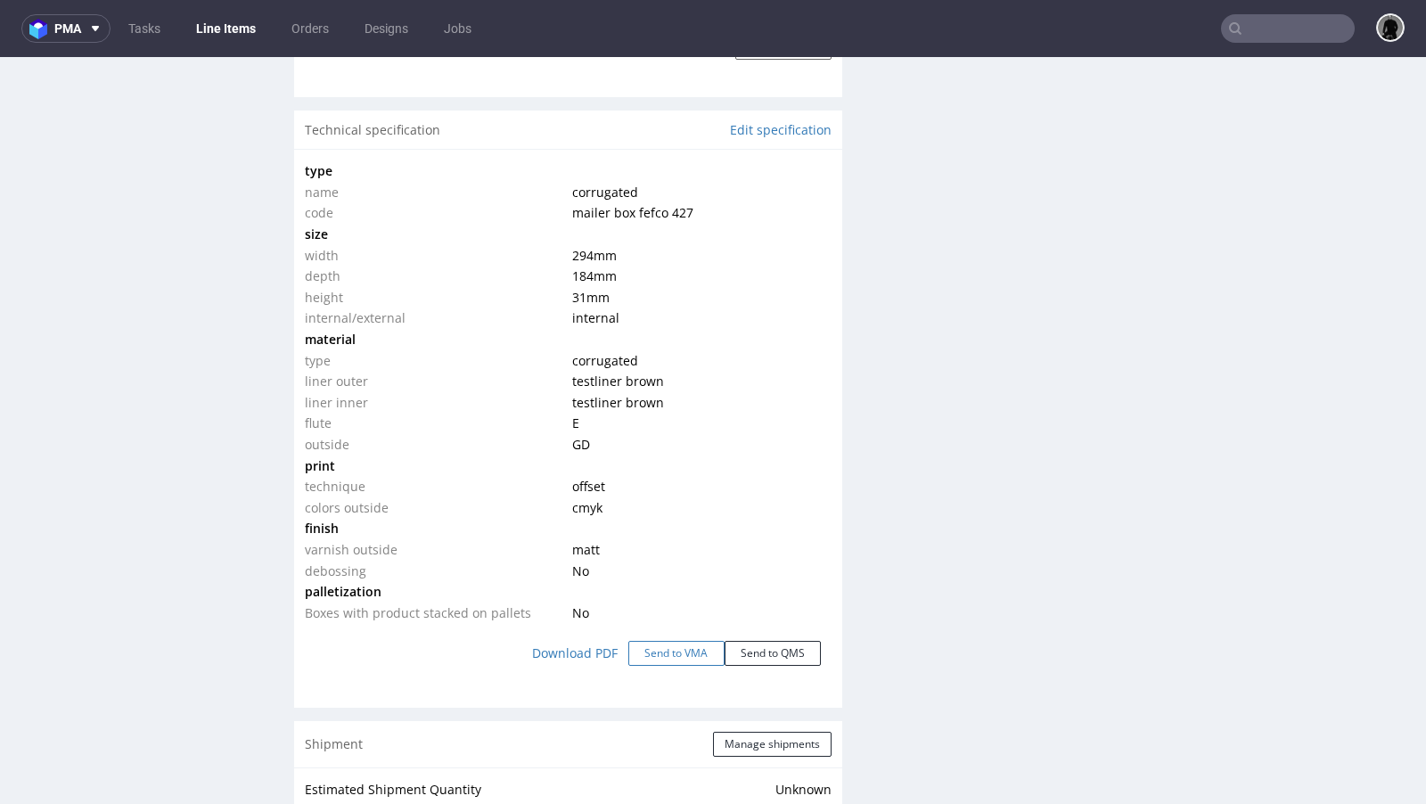
click at [674, 648] on button "Send to VMA" at bounding box center [676, 653] width 96 height 25
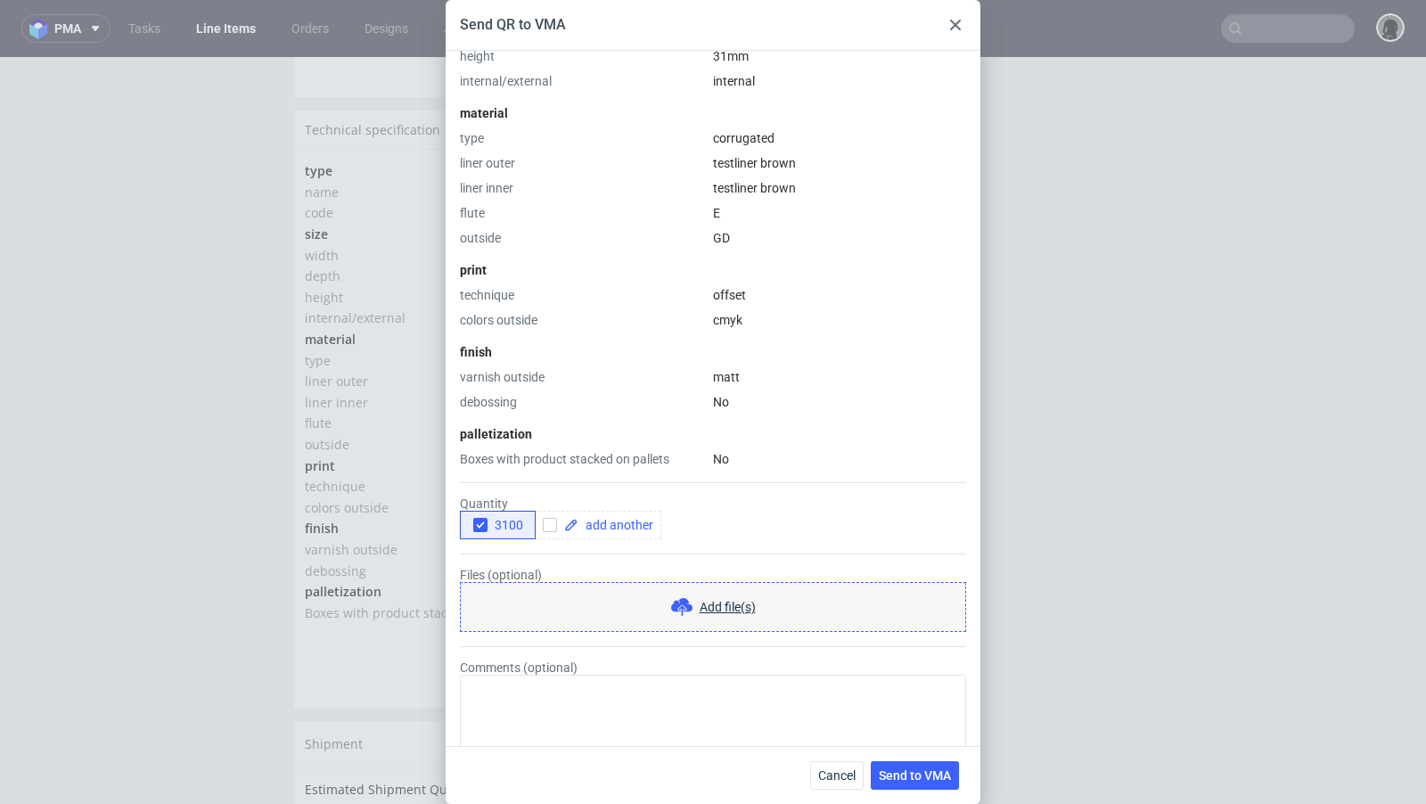
scroll to position [397, 0]
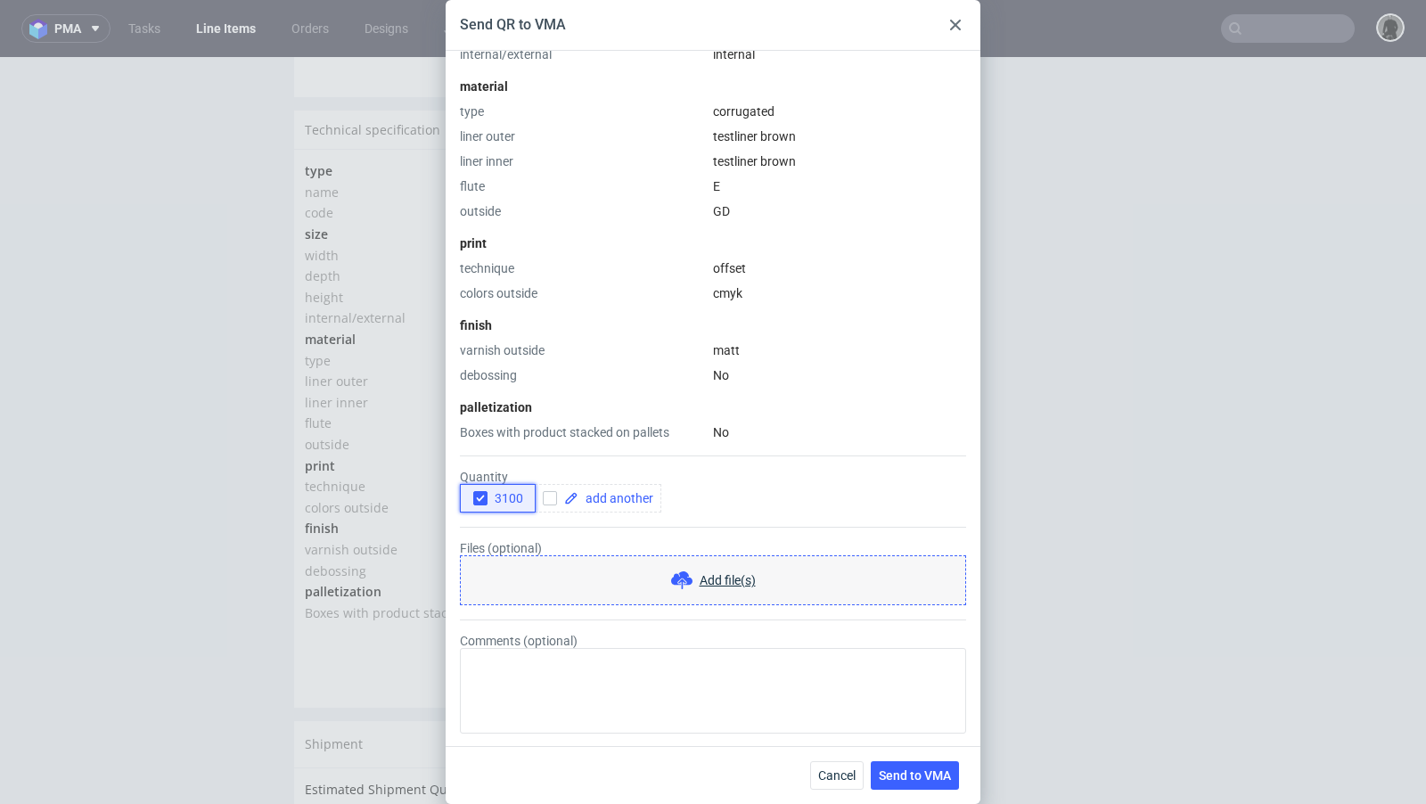
click at [478, 497] on use "button" at bounding box center [480, 498] width 8 height 6
click at [557, 503] on div at bounding box center [553, 498] width 21 height 14
click at [556, 496] on input "checkbox" at bounding box center [550, 498] width 14 height 14
checkbox input "true"
click at [586, 500] on span at bounding box center [615, 498] width 75 height 12
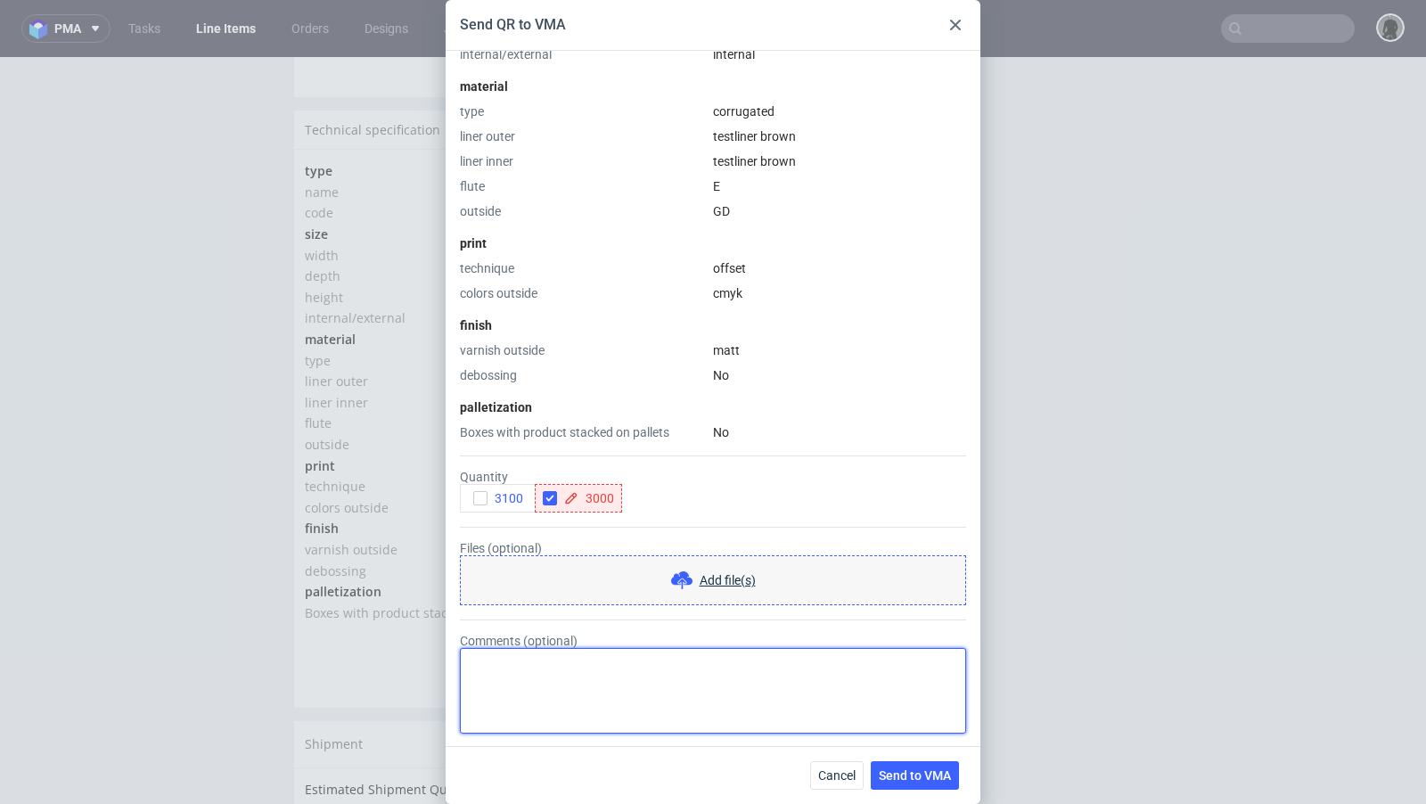
checkbox input "true"
click at [570, 654] on textarea "Comments (optional)" at bounding box center [713, 691] width 506 height 86
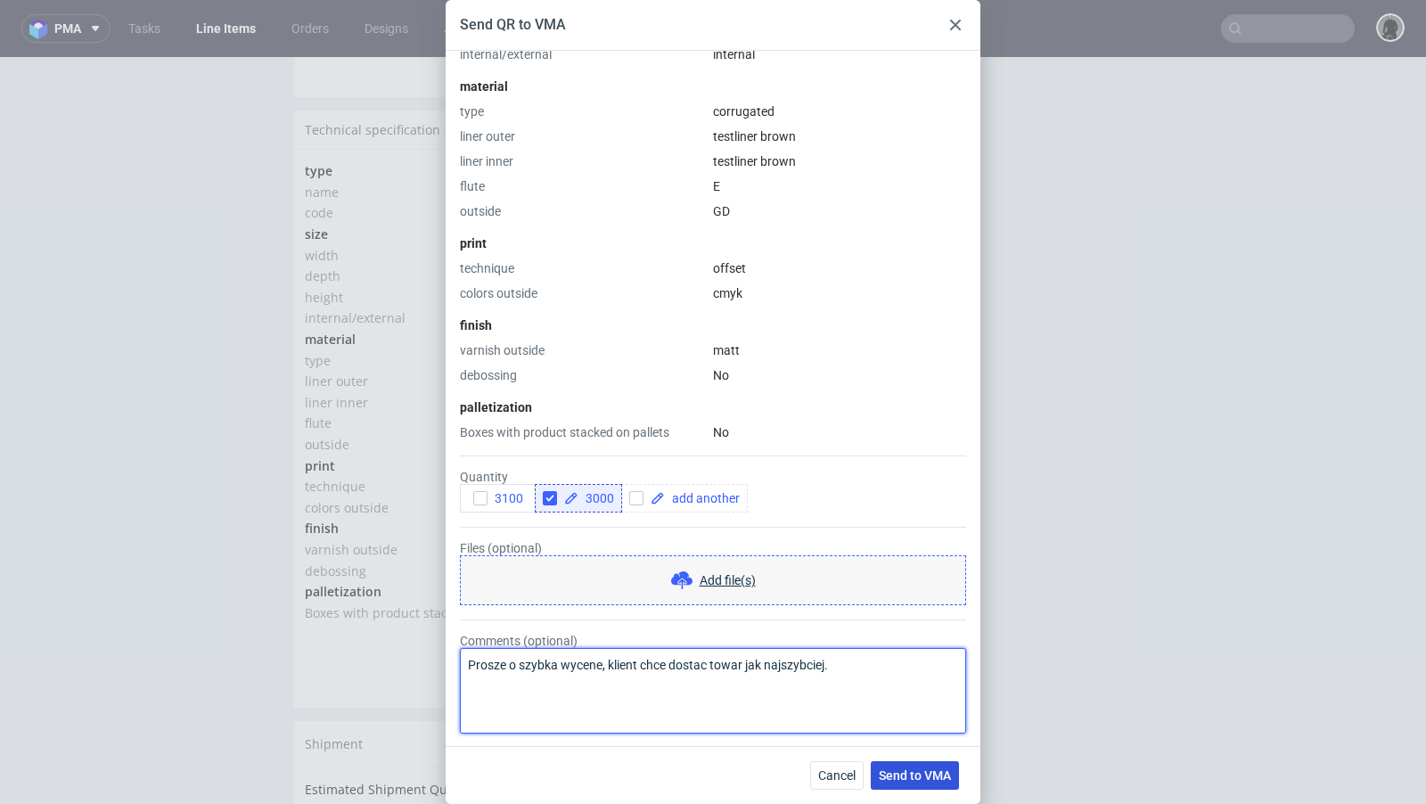
type textarea "Prosze o szybka wycene, klient chce dostac towar jak najszybciej."
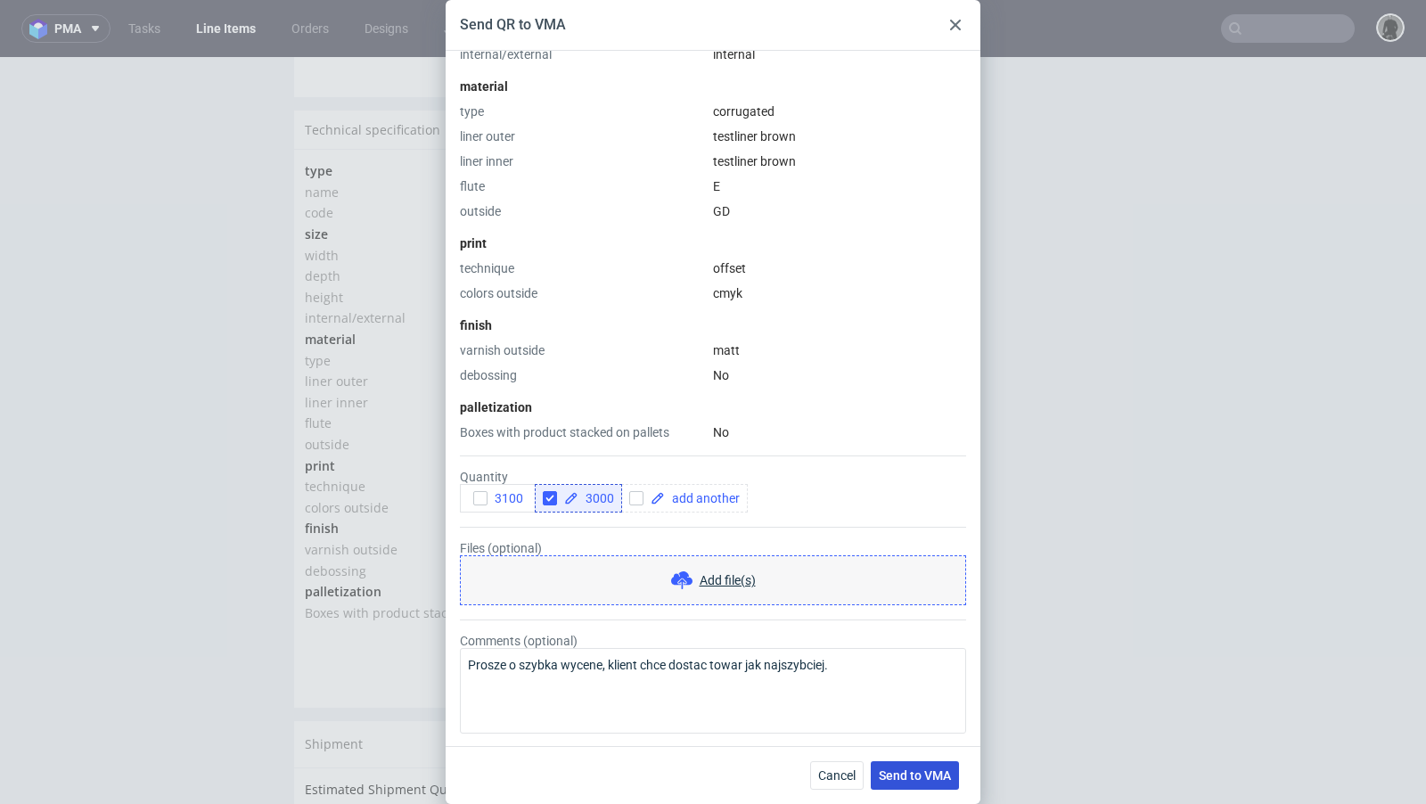
click at [913, 772] on span "Send to VMA" at bounding box center [915, 775] width 72 height 12
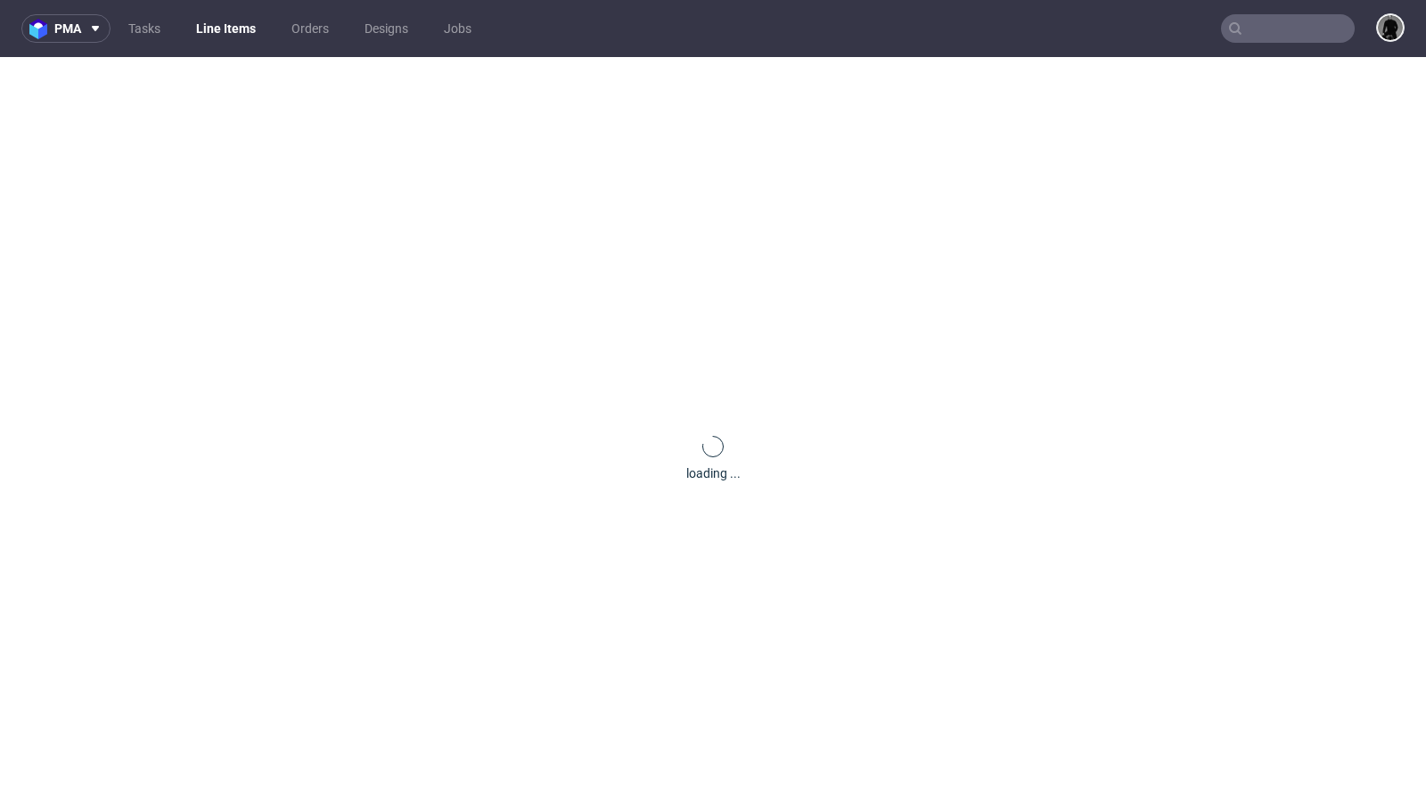
scroll to position [0, 0]
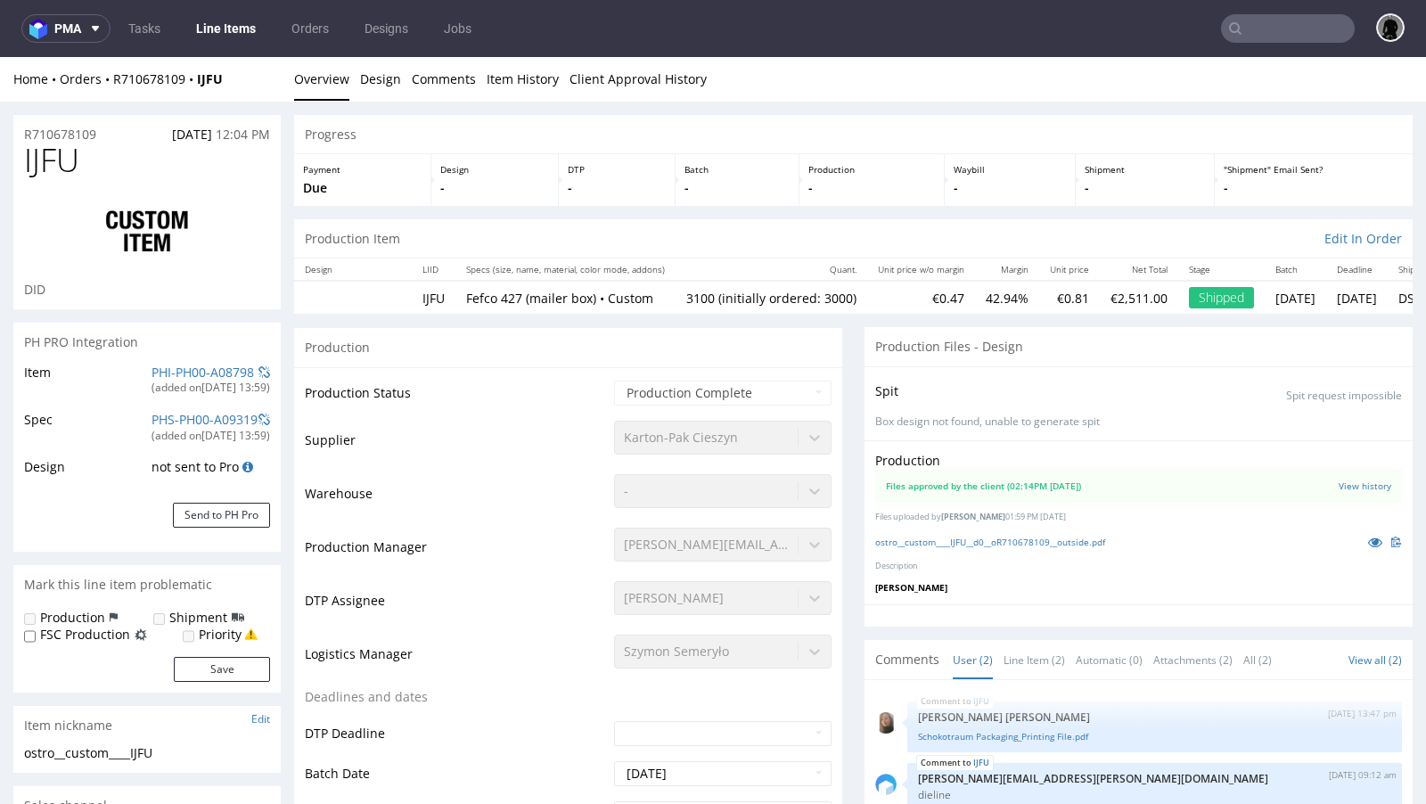
select select "in_progress"
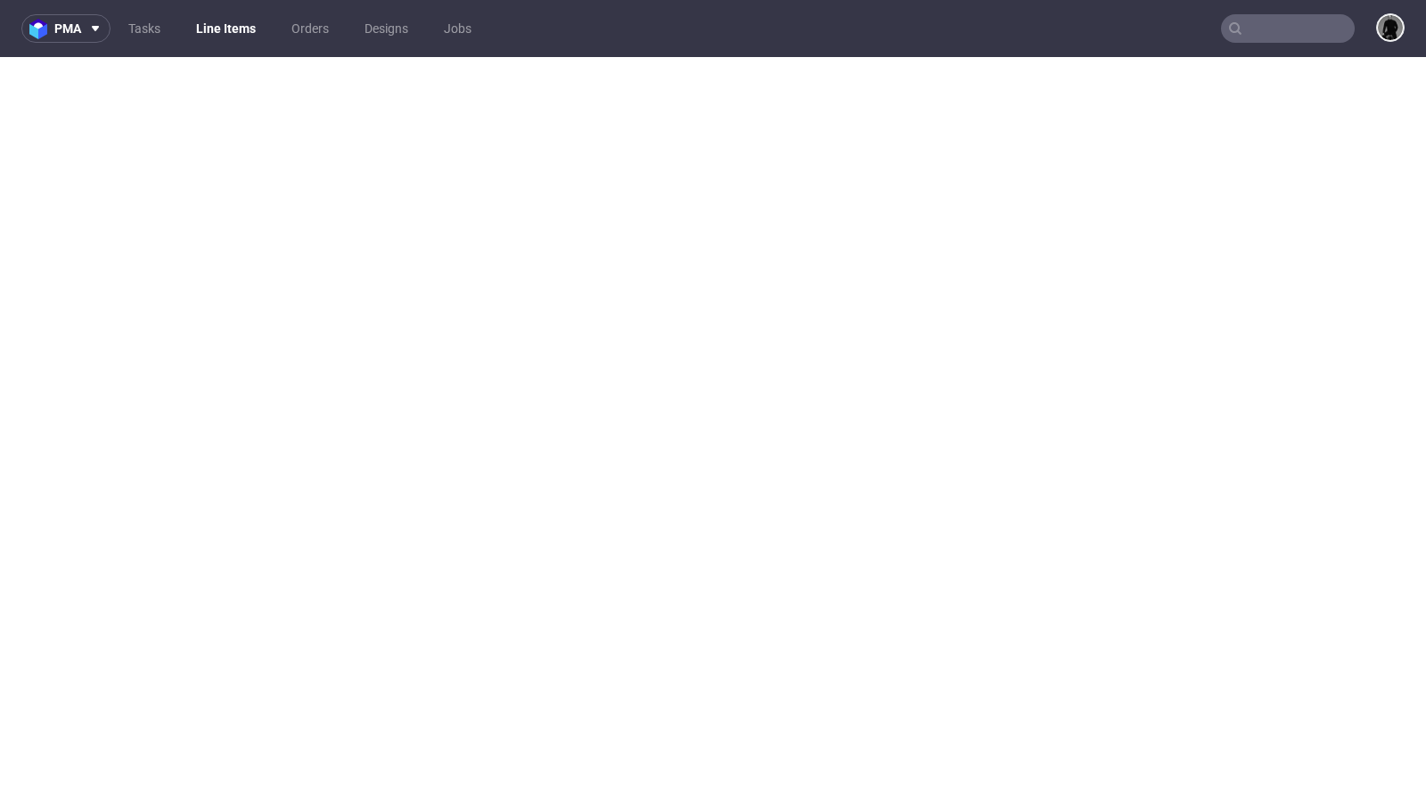
select select "in_progress"
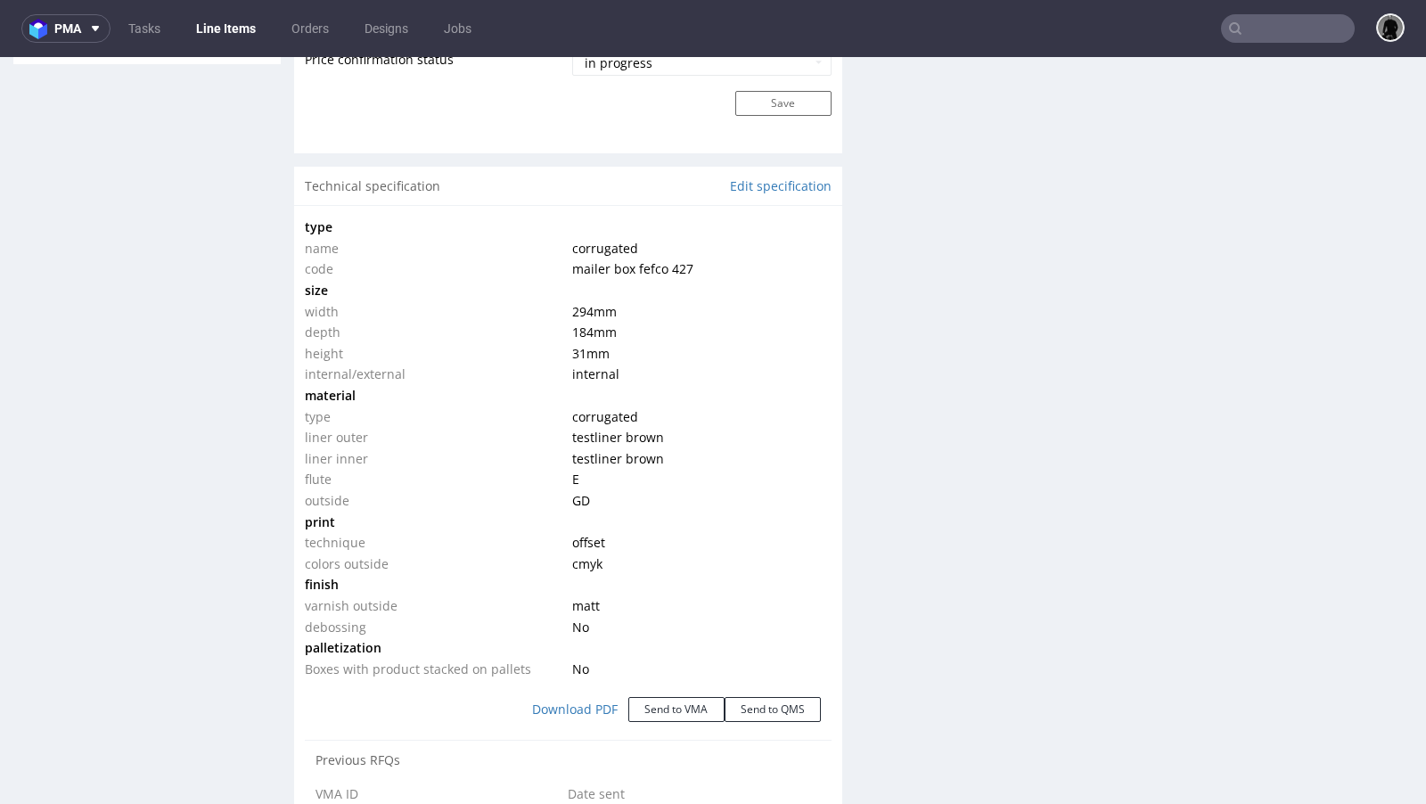
scroll to position [1604, 0]
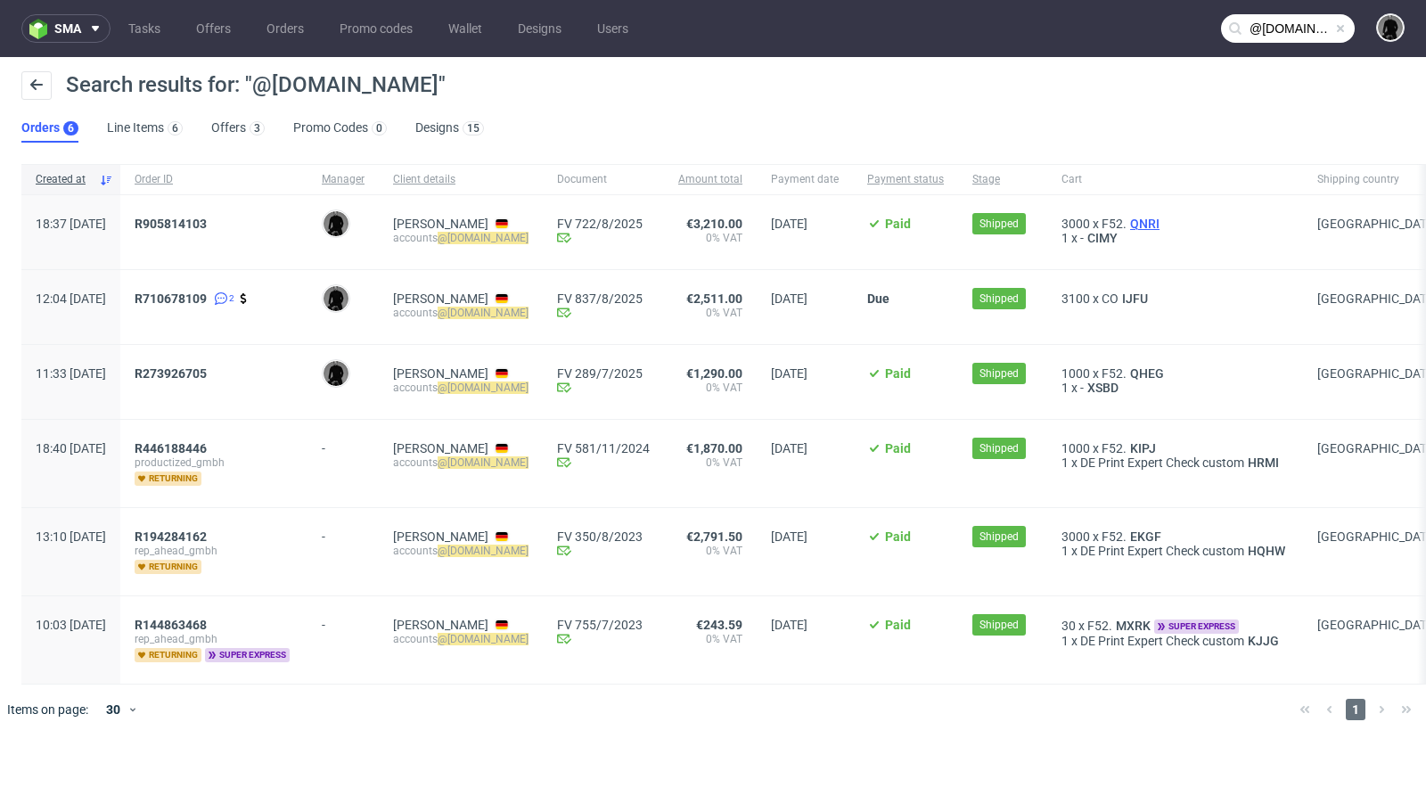
click at [1163, 219] on span "QNRI" at bounding box center [1144, 224] width 37 height 14
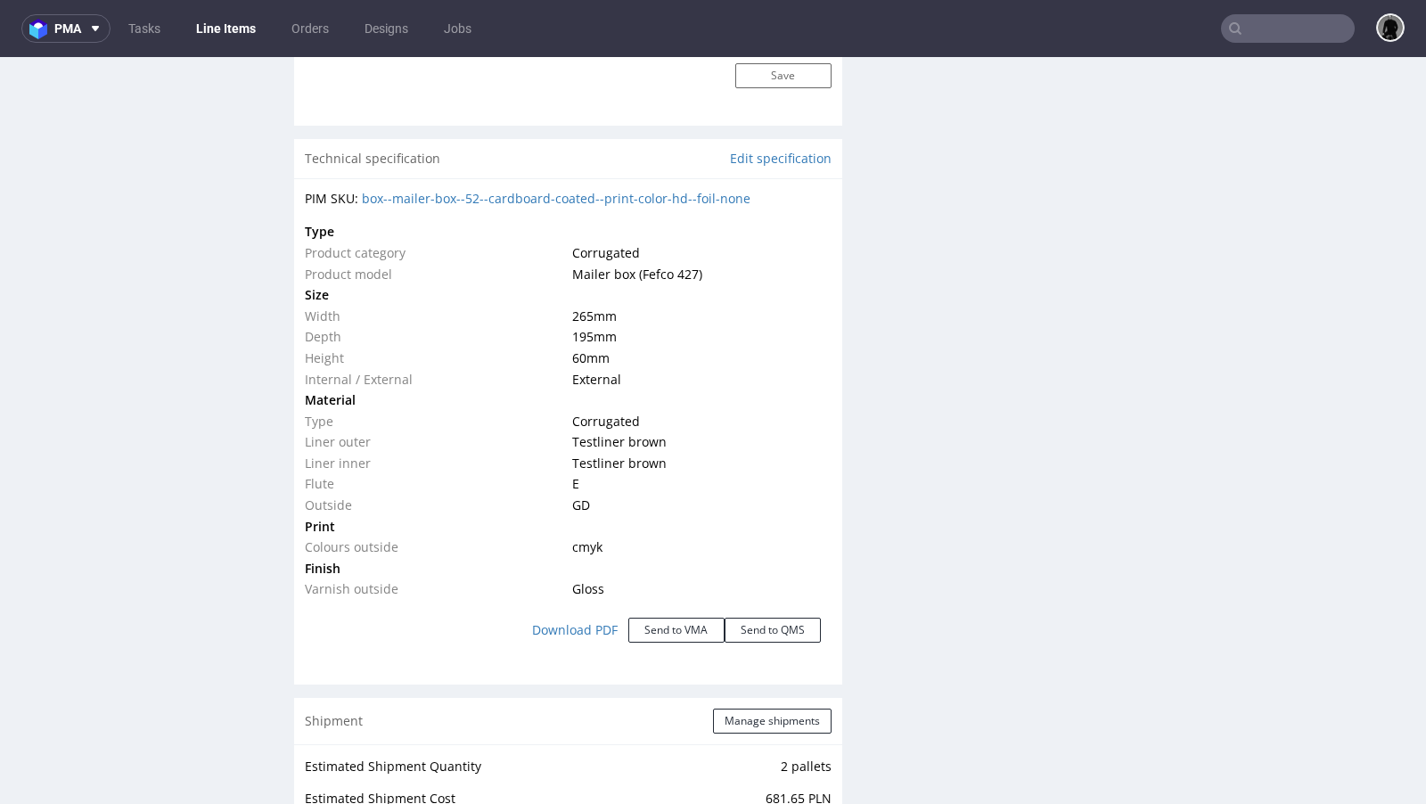
scroll to position [1695, 0]
